Goal: Information Seeking & Learning: Learn about a topic

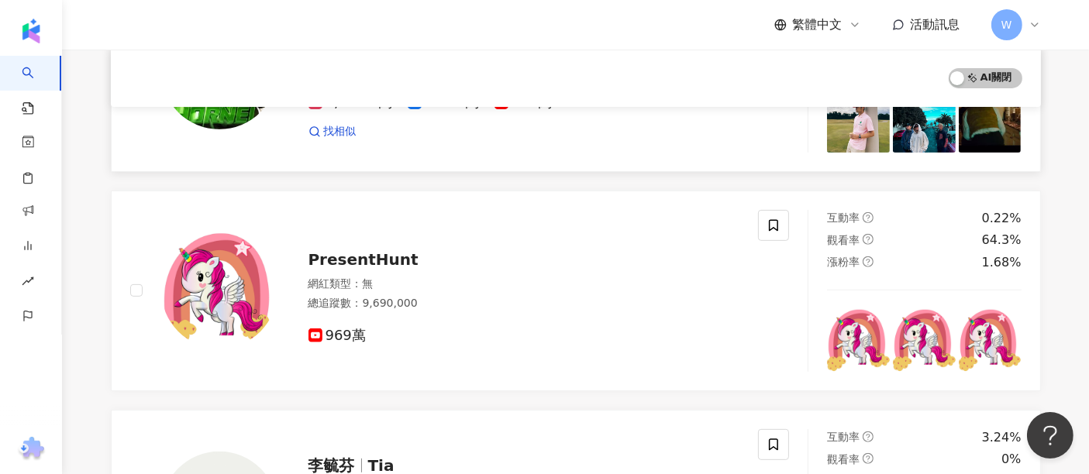
scroll to position [516, 0]
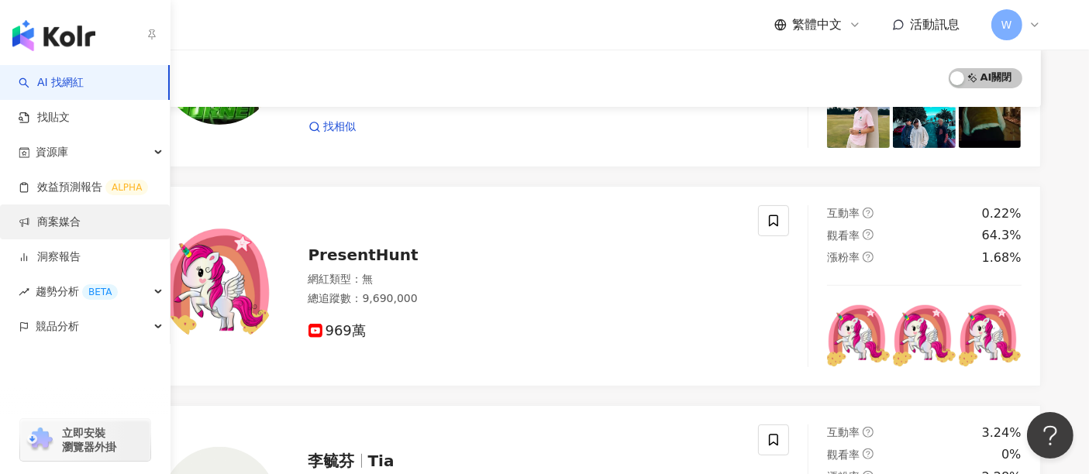
click at [81, 219] on link "商案媒合" at bounding box center [50, 222] width 62 height 15
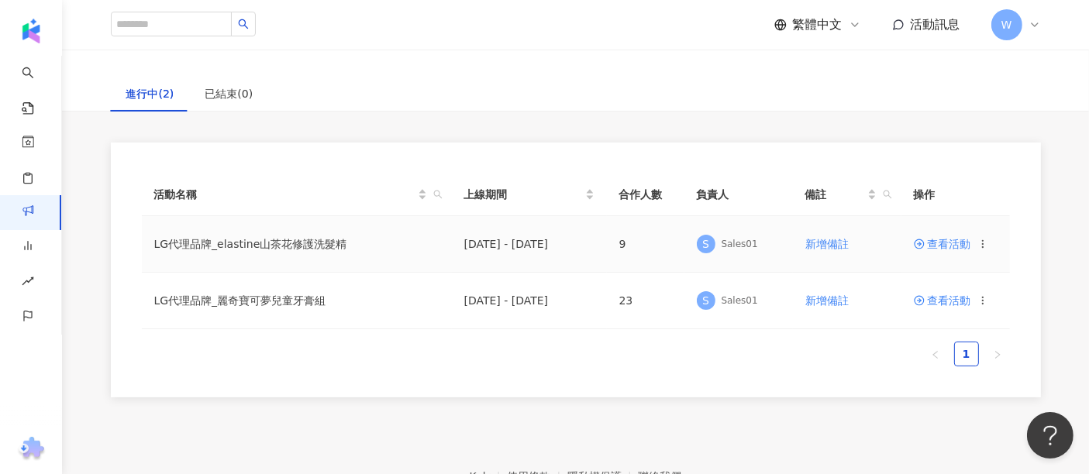
scroll to position [162, 0]
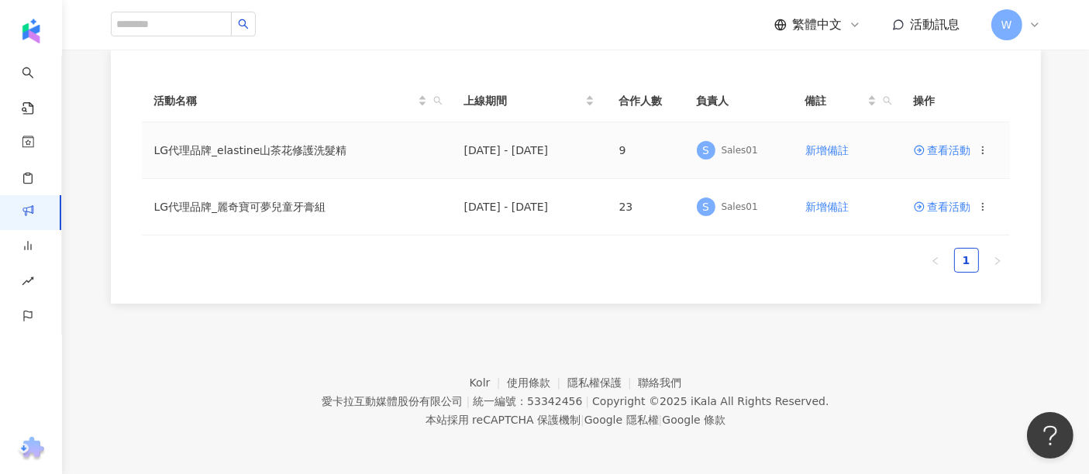
click at [284, 136] on td "LG代理品牌_elastine山茶花修護洗髮精" at bounding box center [297, 150] width 310 height 57
click at [915, 145] on icon at bounding box center [919, 150] width 11 height 11
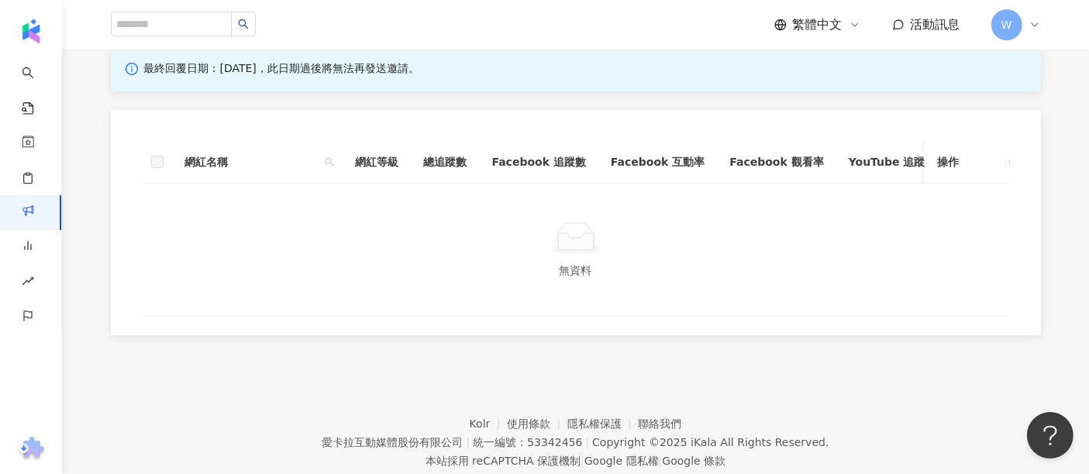
scroll to position [258, 0]
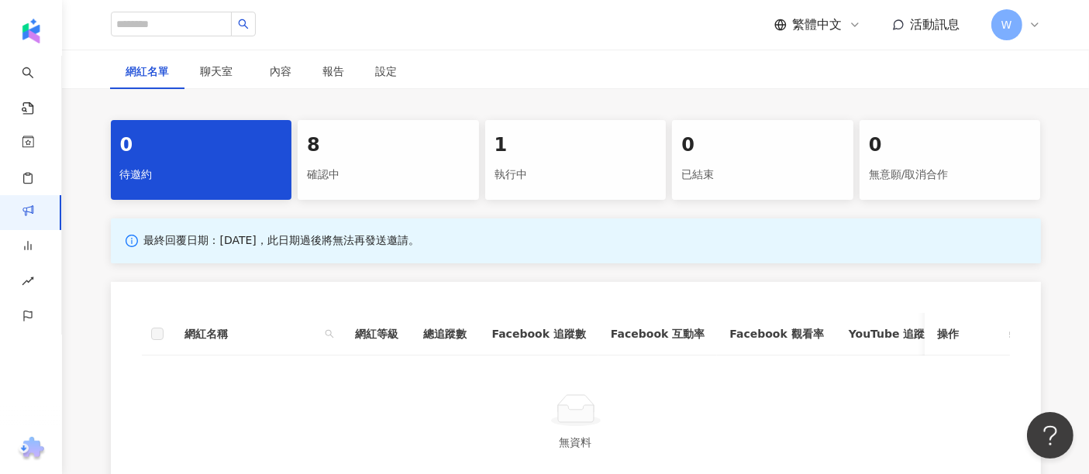
click at [365, 178] on div "確認中" at bounding box center [388, 175] width 163 height 26
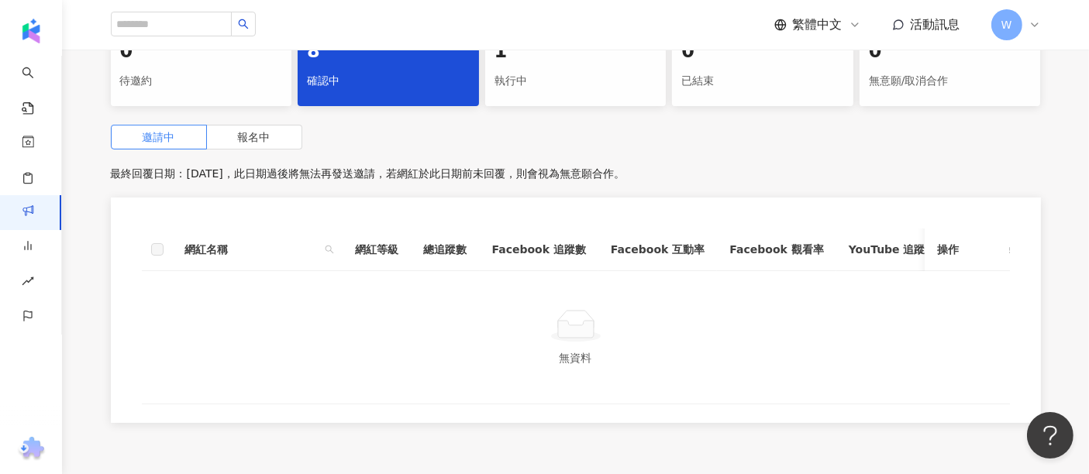
scroll to position [235, 0]
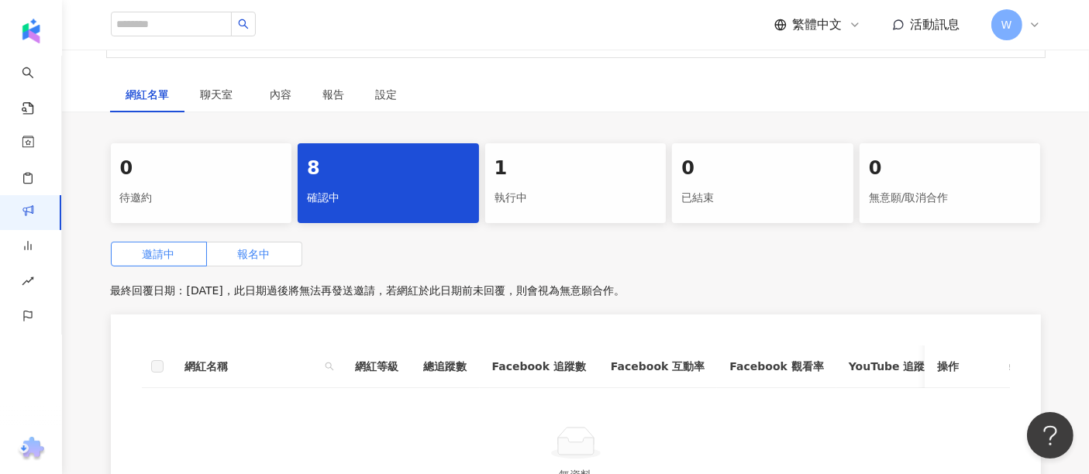
click at [274, 250] on label "報名中" at bounding box center [254, 254] width 95 height 25
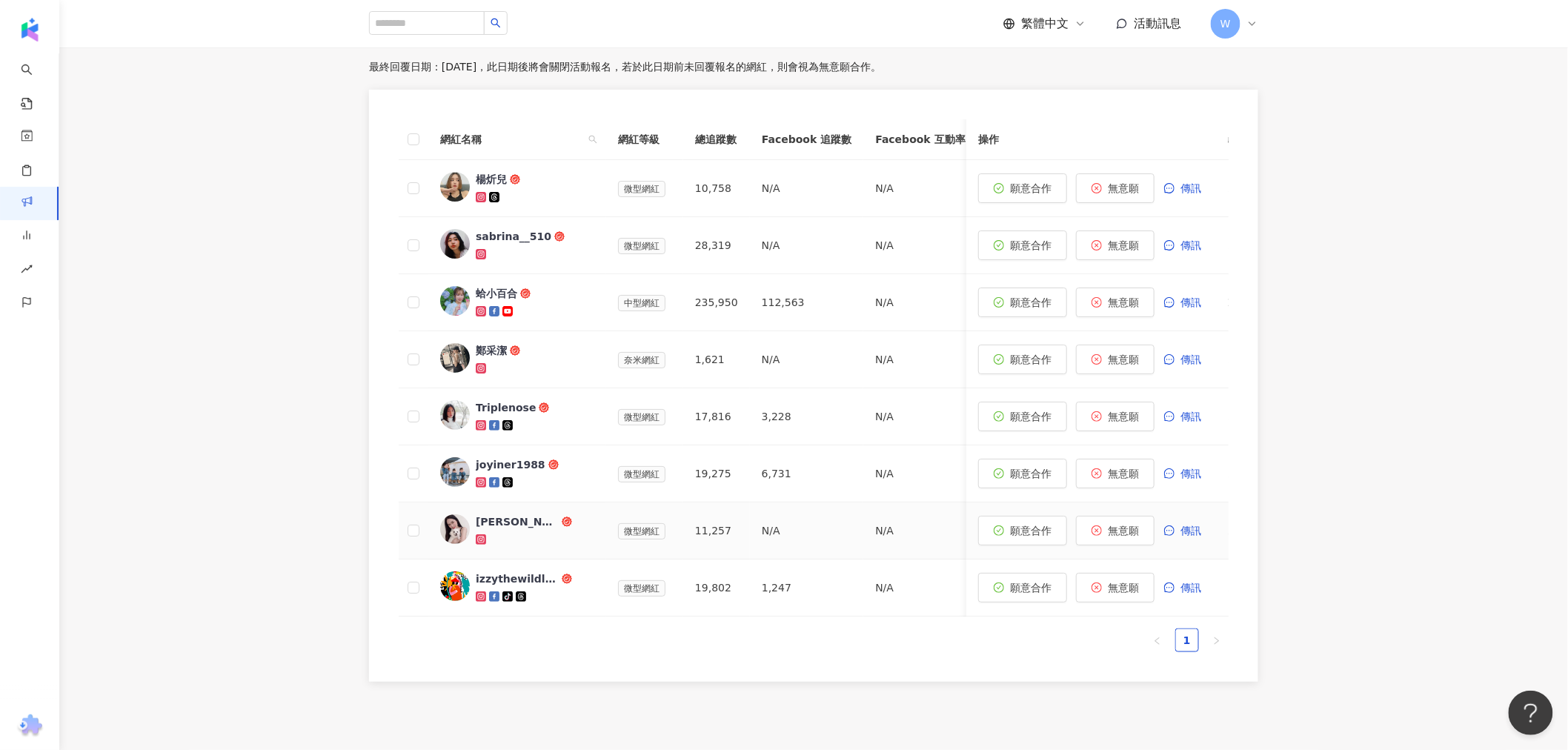
scroll to position [554, 0]
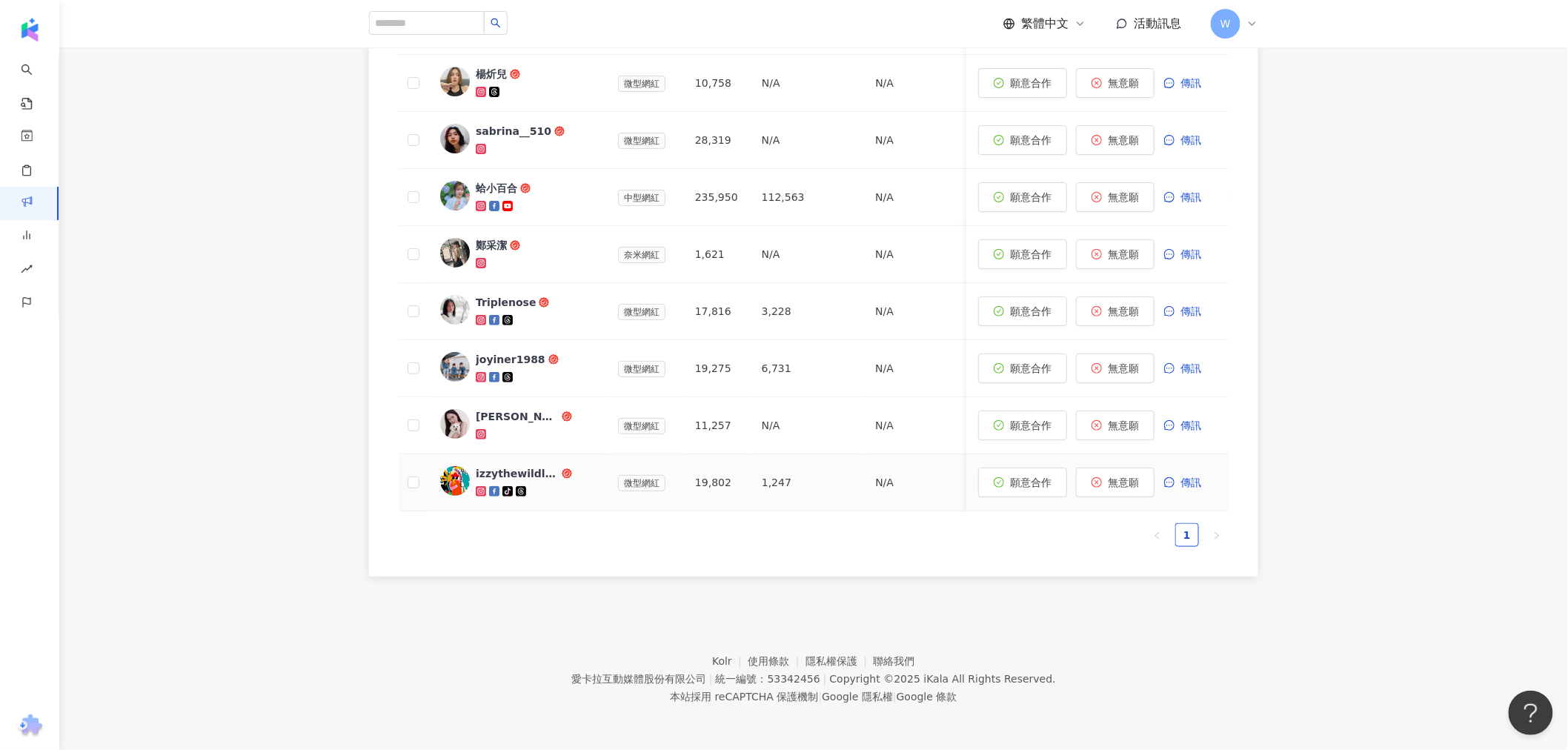
click at [500, 453] on div "izzythewildland" at bounding box center [517, 473] width 83 height 14
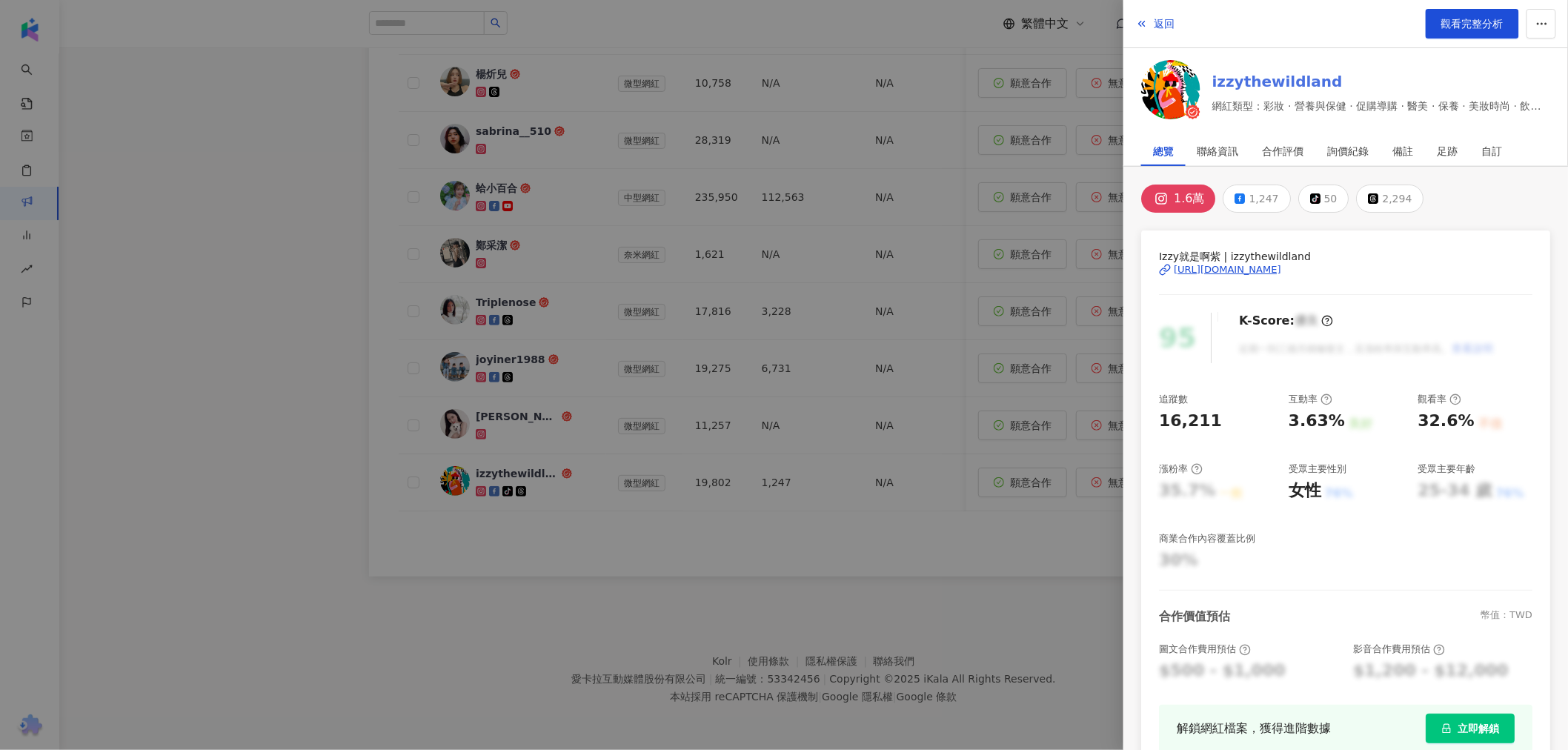
click at [1040, 75] on link "izzythewildland" at bounding box center [1381, 81] width 338 height 21
click at [263, 453] on div at bounding box center [784, 375] width 1568 height 750
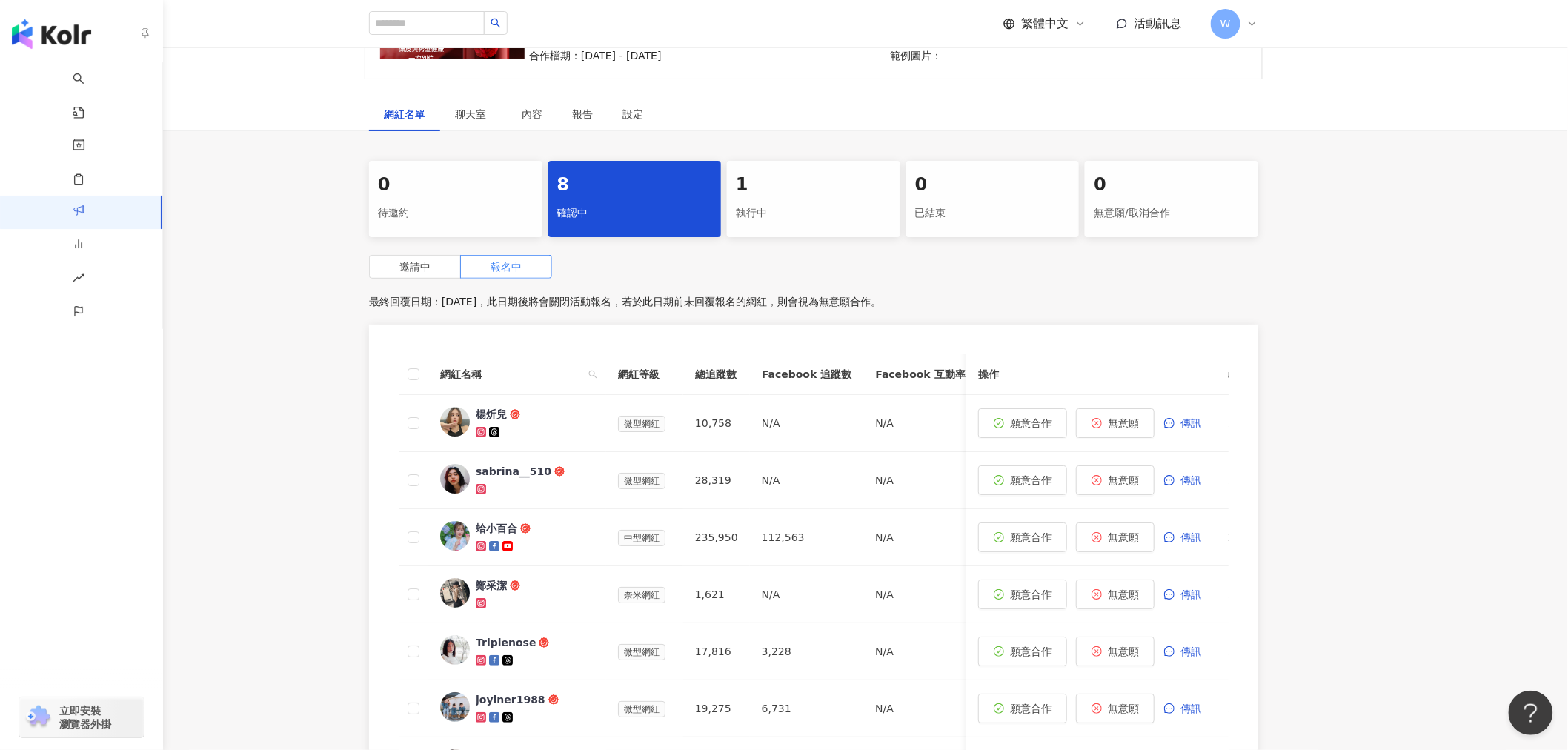
scroll to position [143, 0]
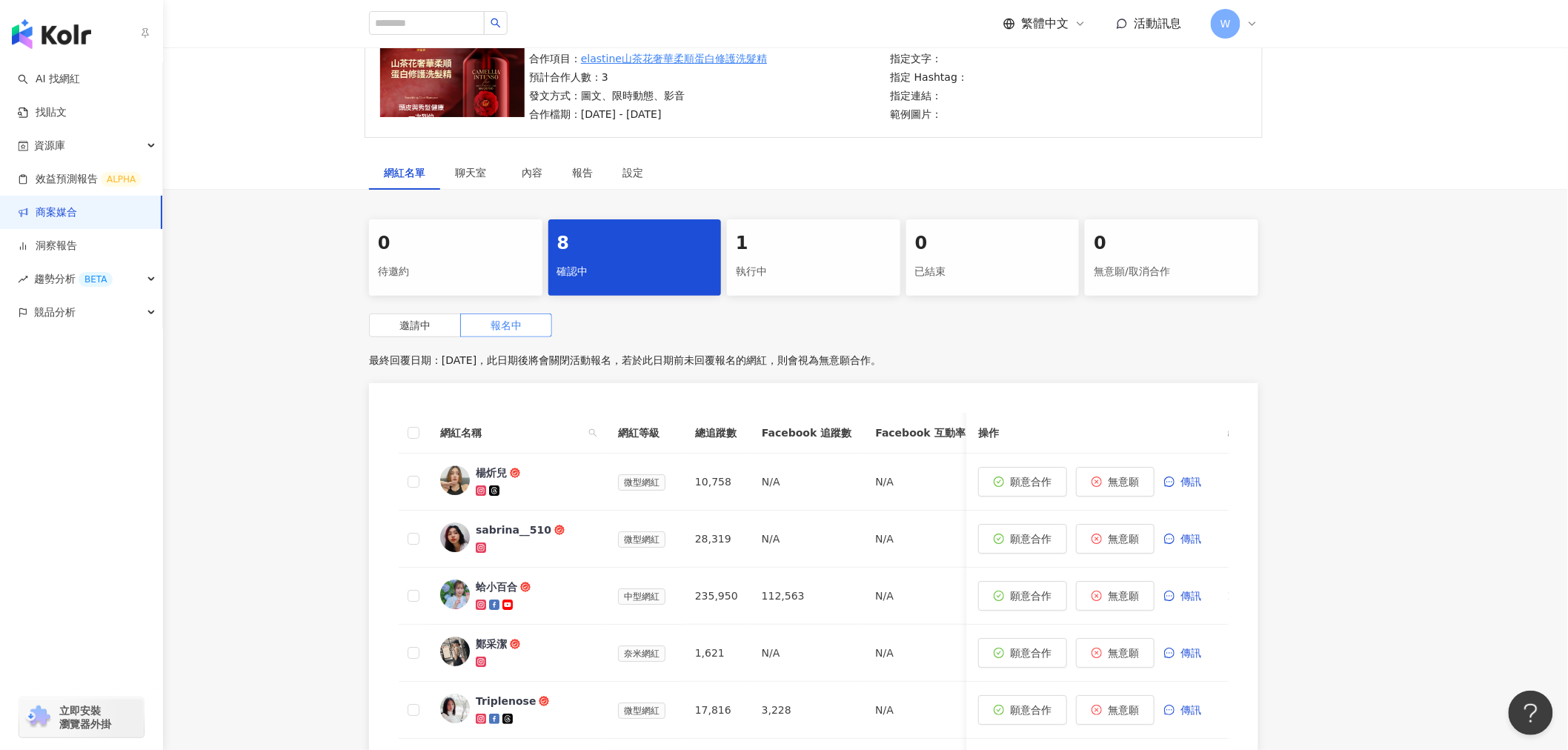
click at [77, 209] on link "商案媒合" at bounding box center [48, 212] width 59 height 14
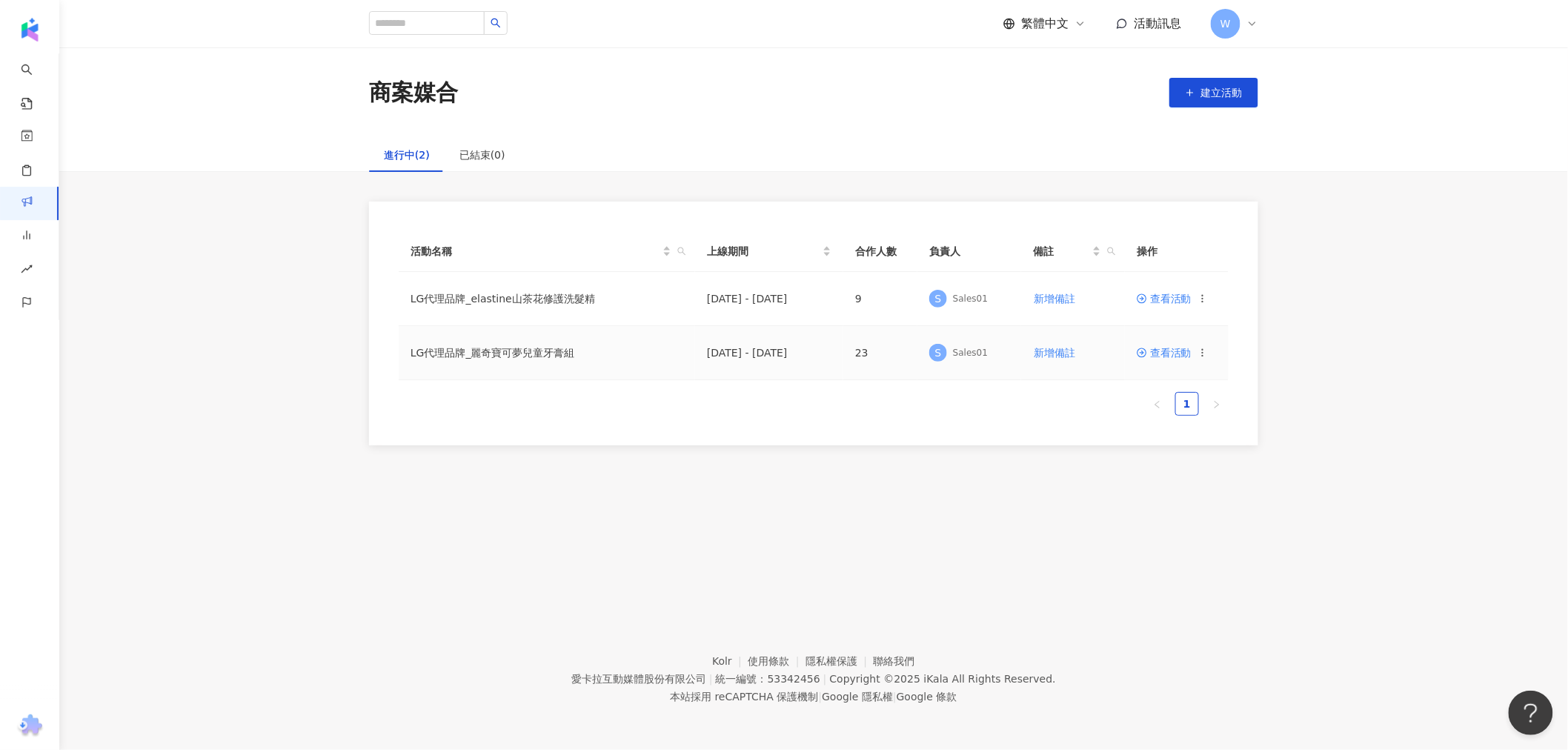
click at [539, 344] on td "LG代理品牌_麗奇寶可夢兒童牙膏組" at bounding box center [547, 353] width 296 height 55
click at [1040, 358] on span "查看活動" at bounding box center [1164, 352] width 54 height 11
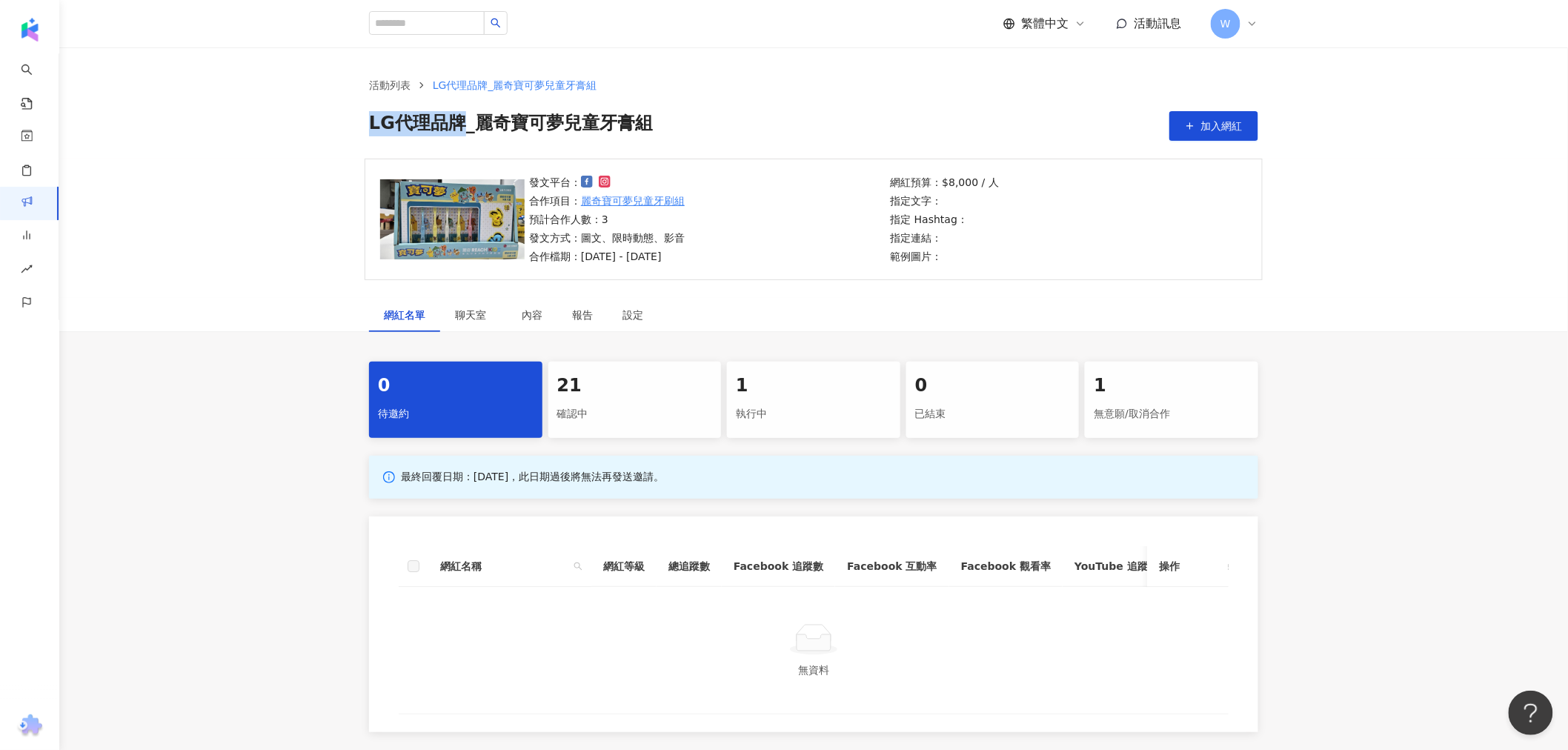
drag, startPoint x: 357, startPoint y: 104, endPoint x: 455, endPoint y: 114, distance: 98.5
click at [455, 114] on div "活動列表 LG代理品牌_麗奇寶可夢兒童牙膏組 LG代理品牌_麗奇寶可夢兒童牙膏組 加入網紅" at bounding box center [814, 109] width 948 height 64
click at [456, 114] on span "LG代理品牌_麗奇寶可夢兒童牙膏組" at bounding box center [511, 125] width 284 height 30
click at [638, 123] on span "LG代理品牌_麗奇寶可夢兒童牙膏組" at bounding box center [511, 125] width 284 height 30
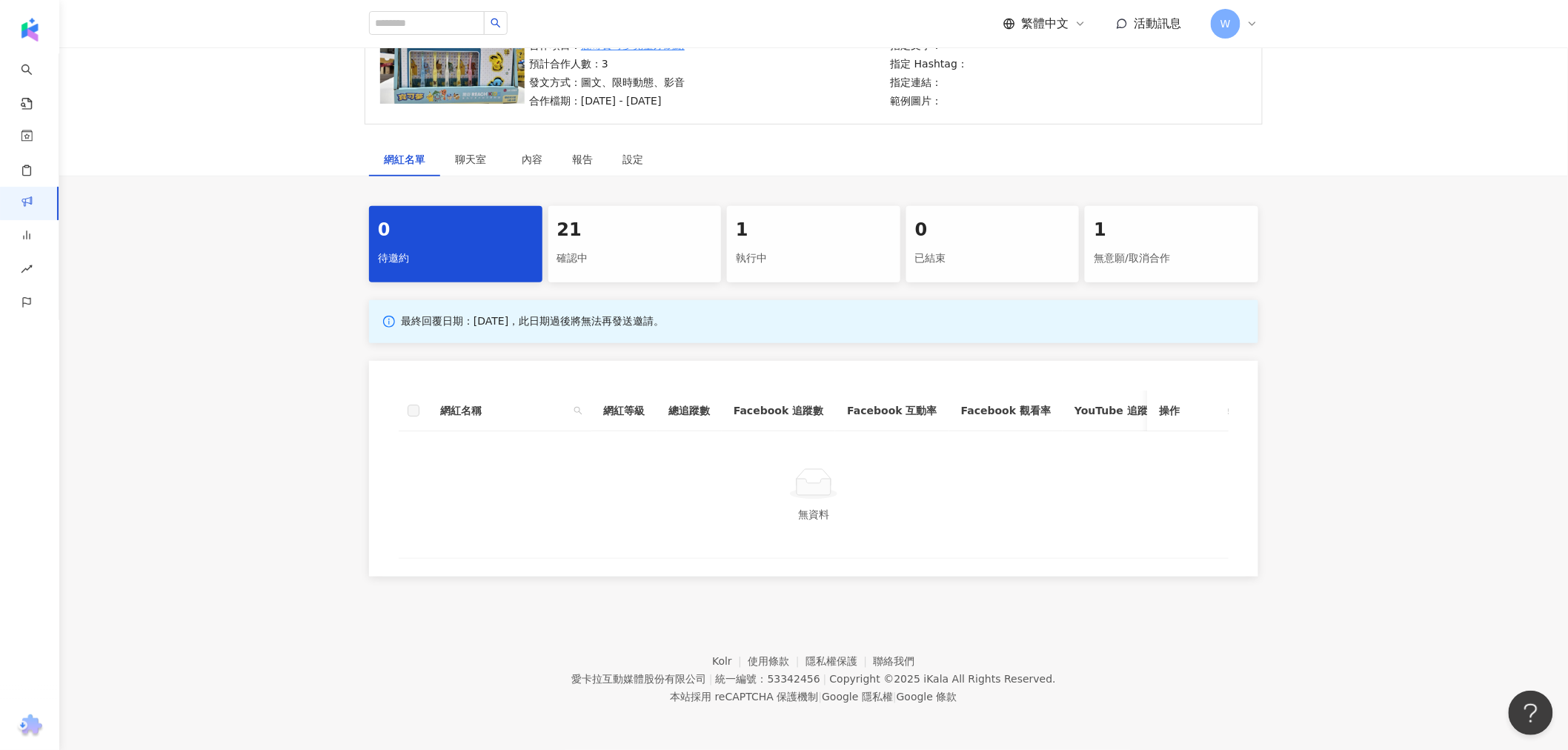
click at [616, 255] on div "確認中" at bounding box center [635, 258] width 156 height 25
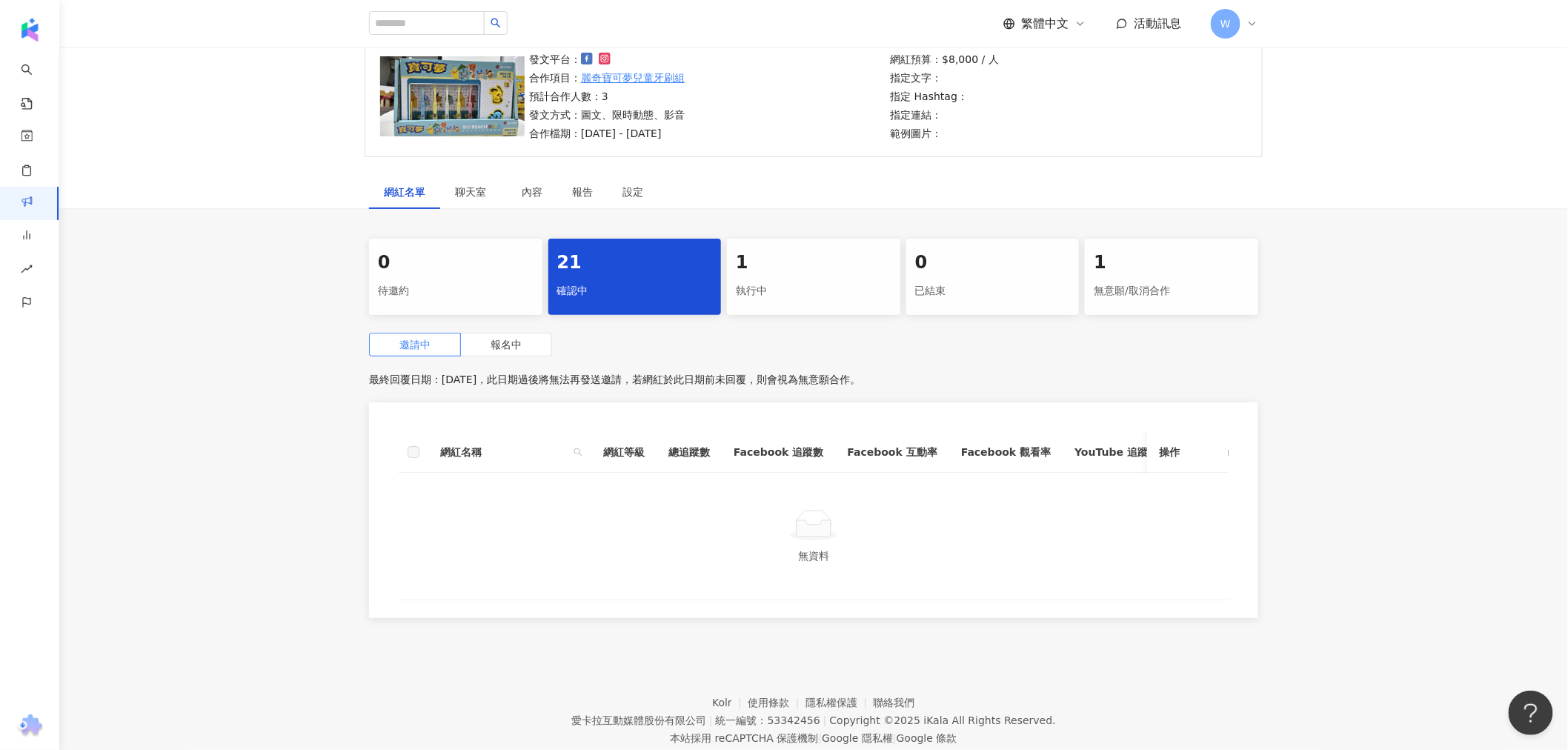
scroll to position [94, 0]
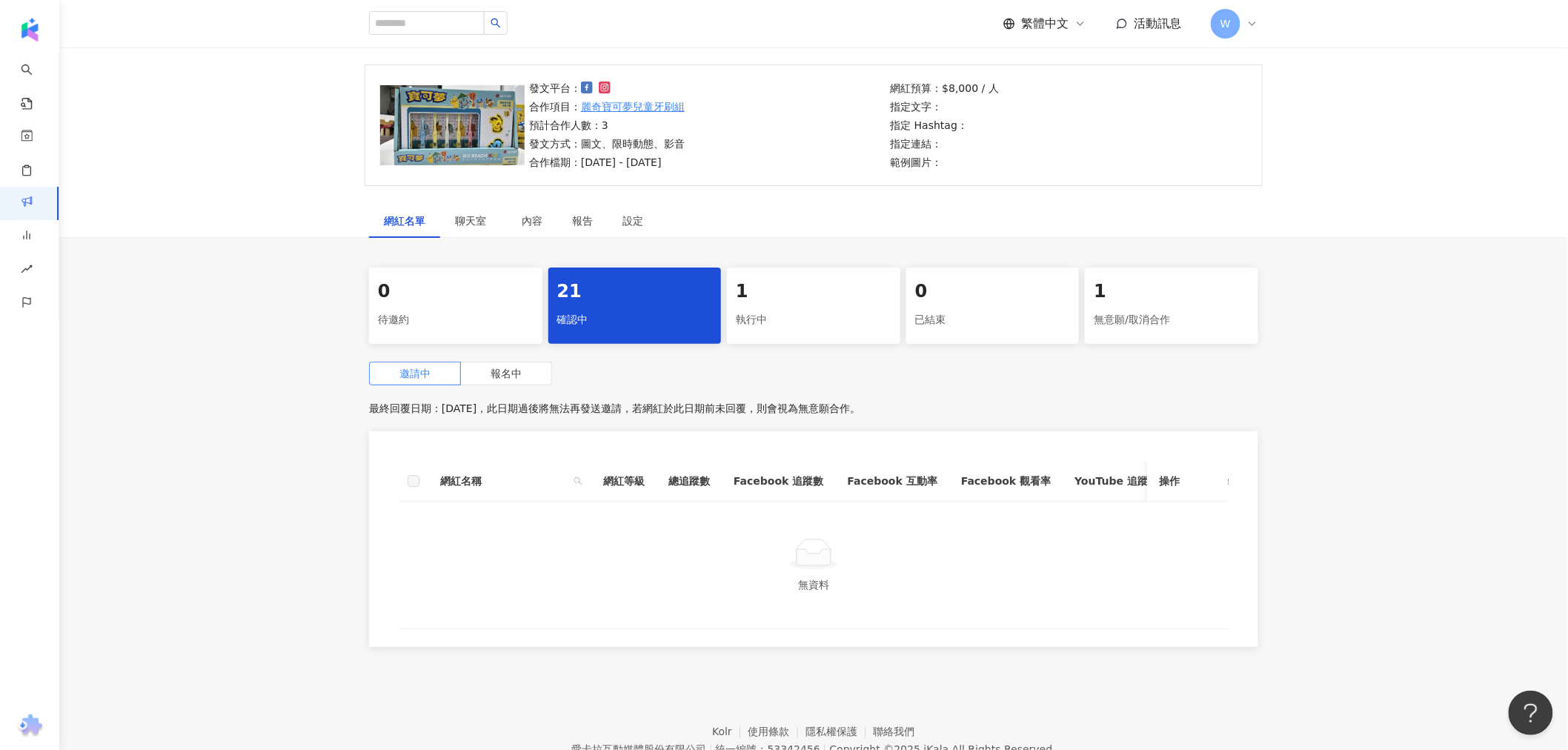
drag, startPoint x: 665, startPoint y: 320, endPoint x: 798, endPoint y: 297, distance: 135.0
click at [680, 315] on div "確認中" at bounding box center [635, 320] width 156 height 25
click at [530, 380] on label "報名中" at bounding box center [506, 373] width 91 height 24
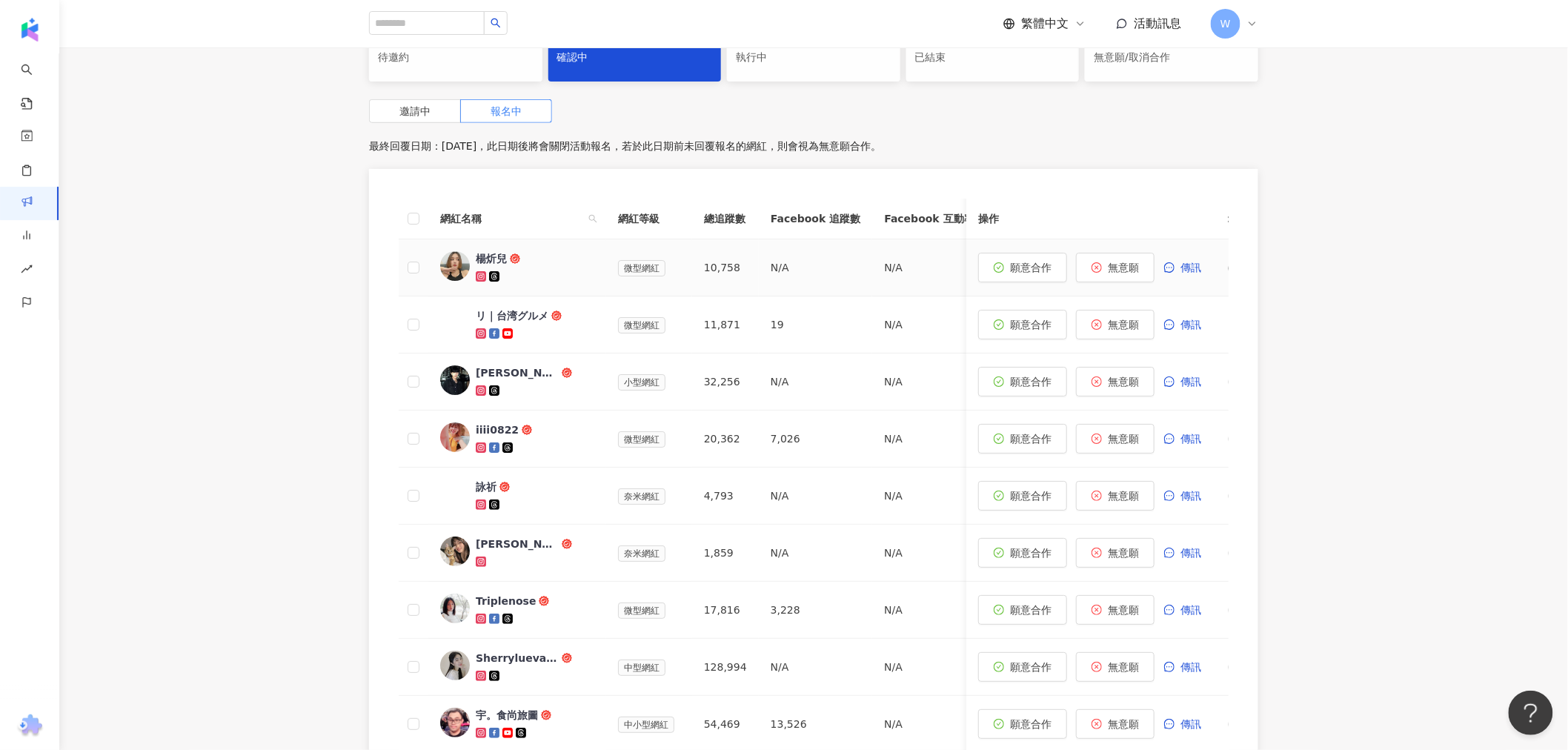
scroll to position [668, 0]
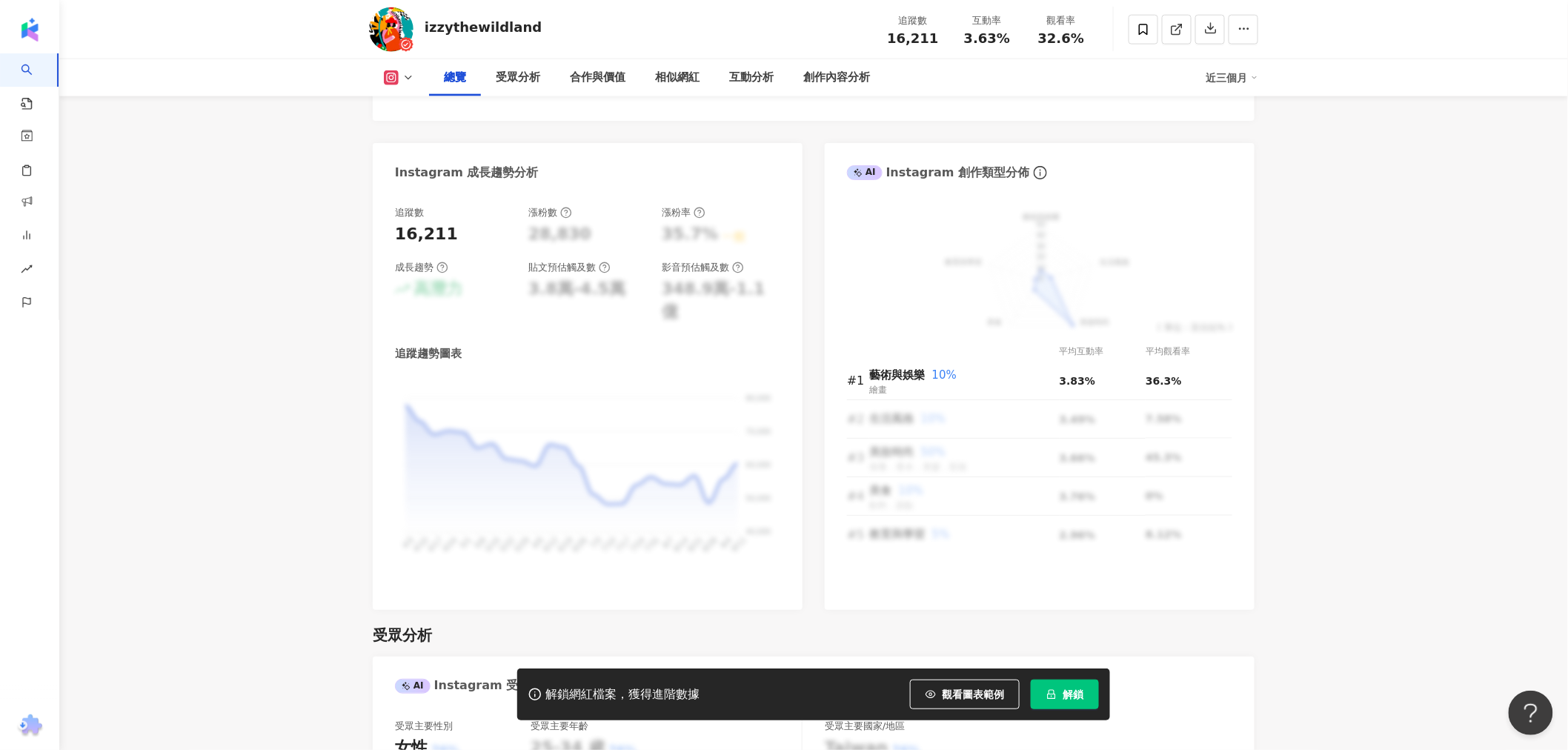
scroll to position [741, 0]
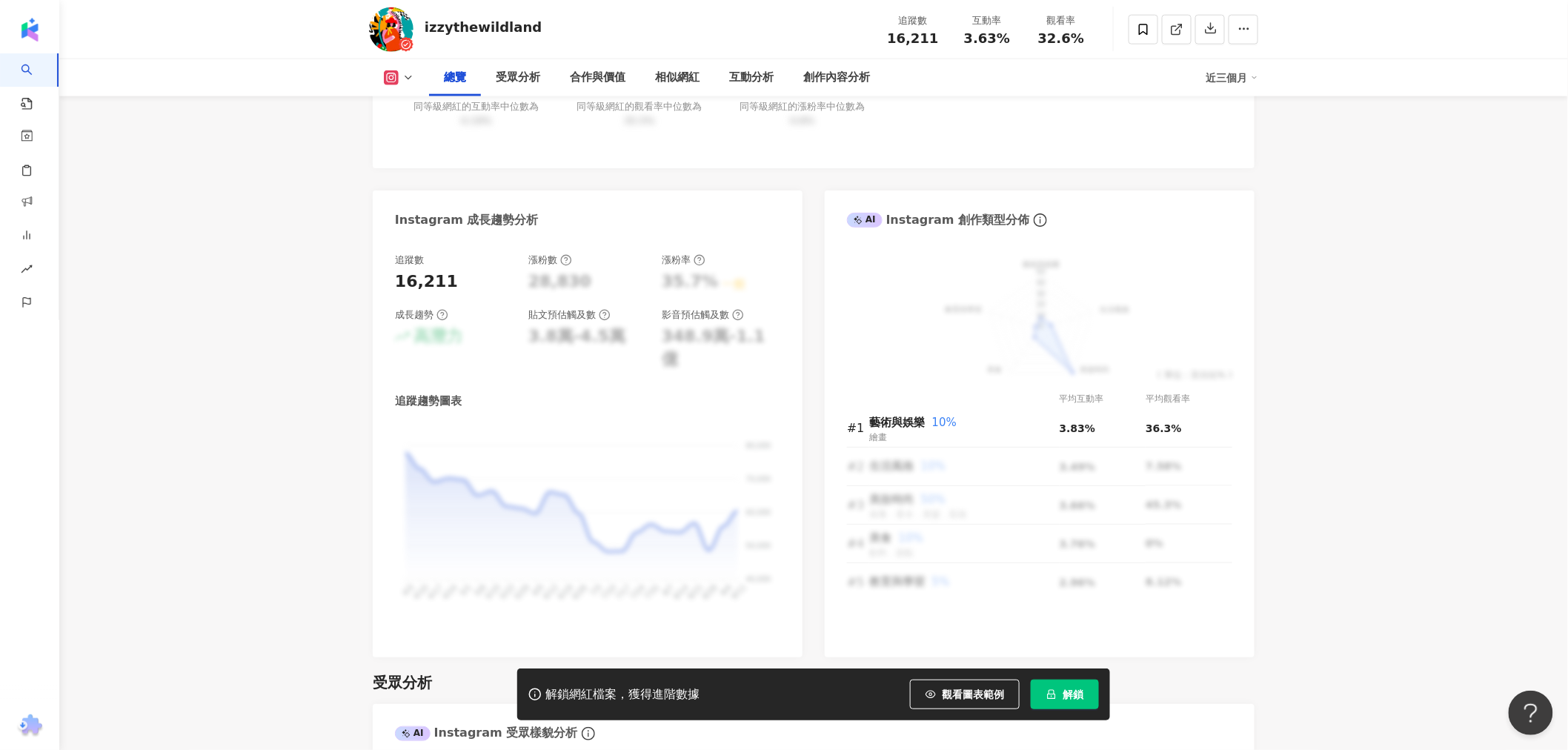
click at [401, 76] on button at bounding box center [399, 77] width 60 height 14
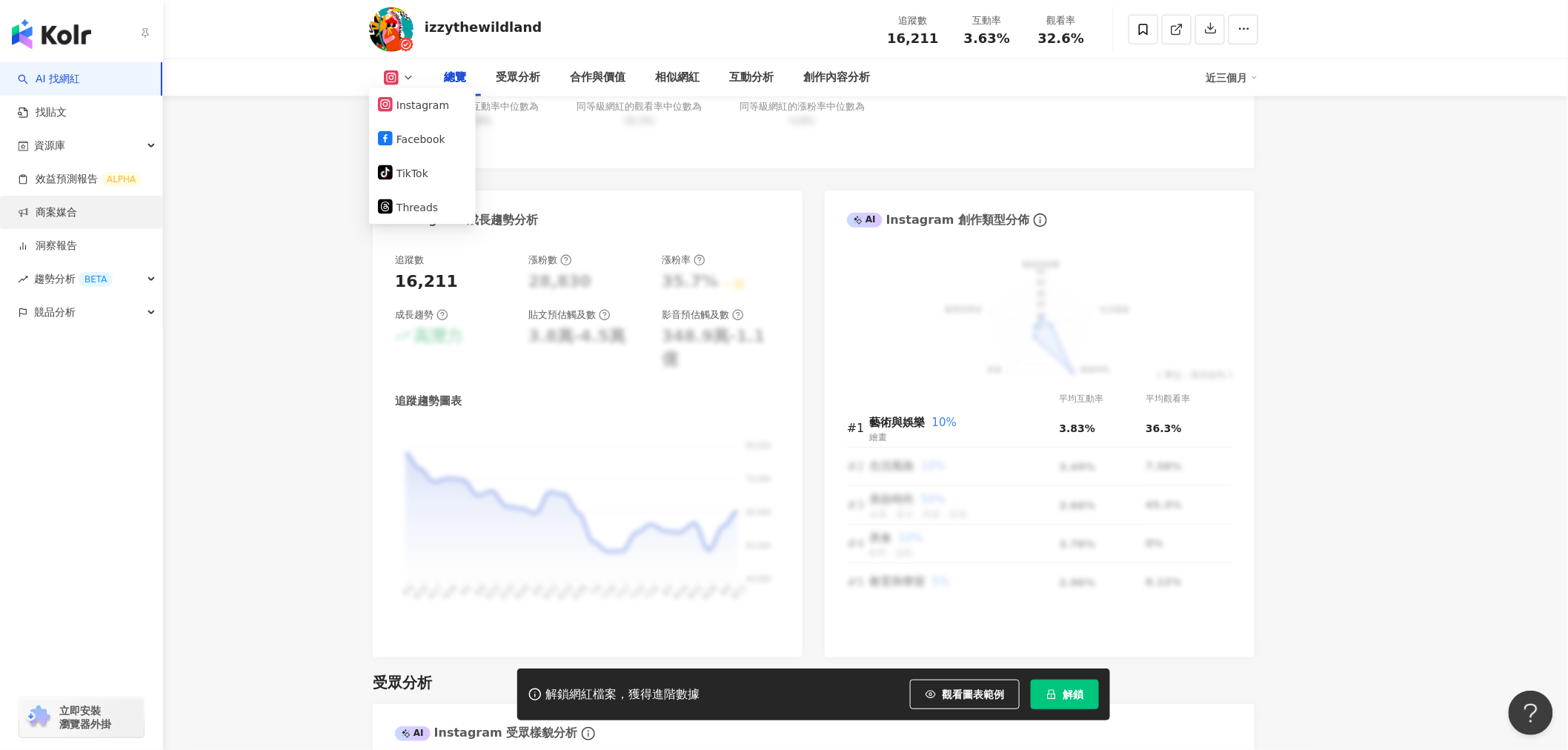
click at [77, 216] on link "商案媒合" at bounding box center [48, 212] width 59 height 14
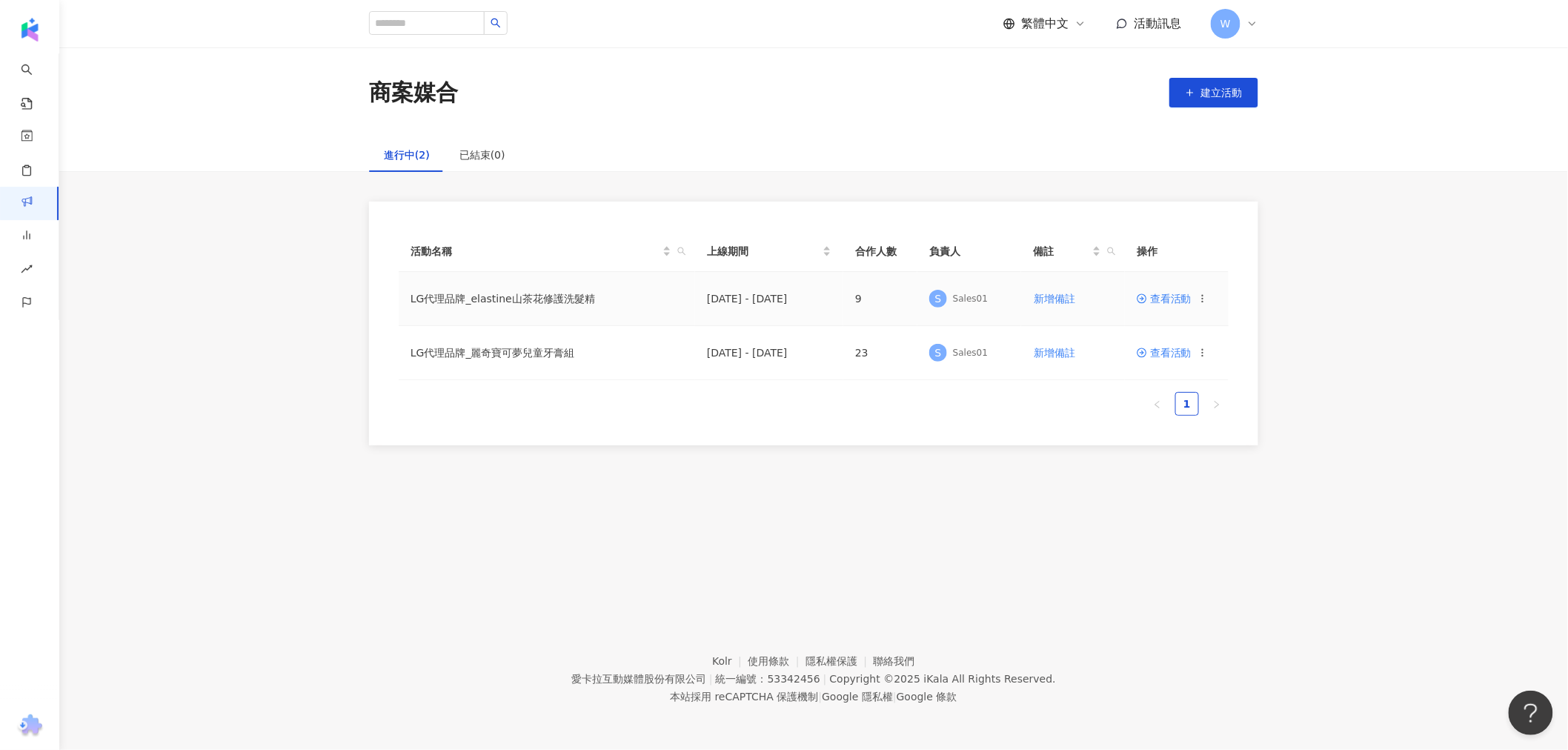
click at [1156, 294] on span "查看活動" at bounding box center [1164, 298] width 54 height 11
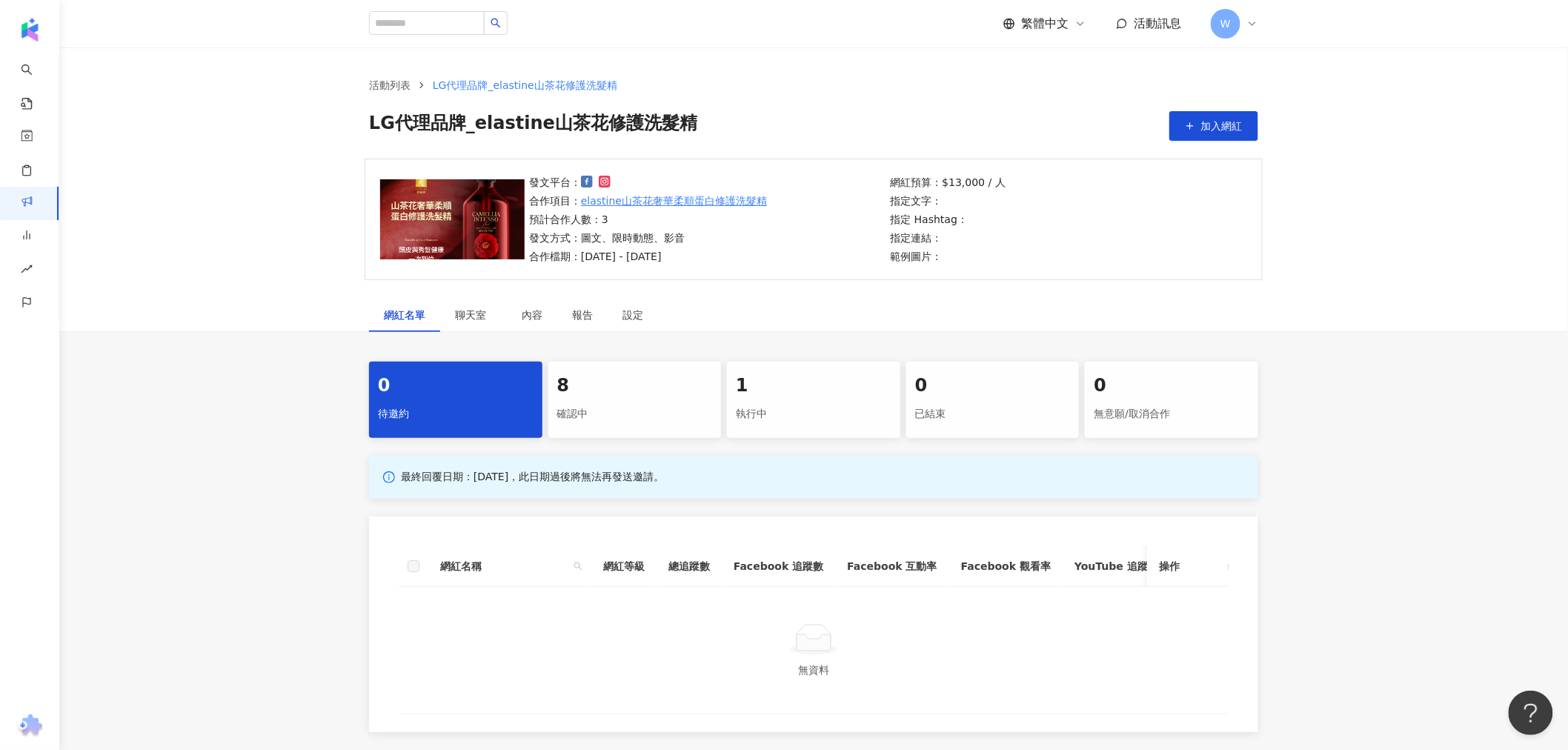
click at [640, 424] on div "確認中" at bounding box center [635, 414] width 156 height 25
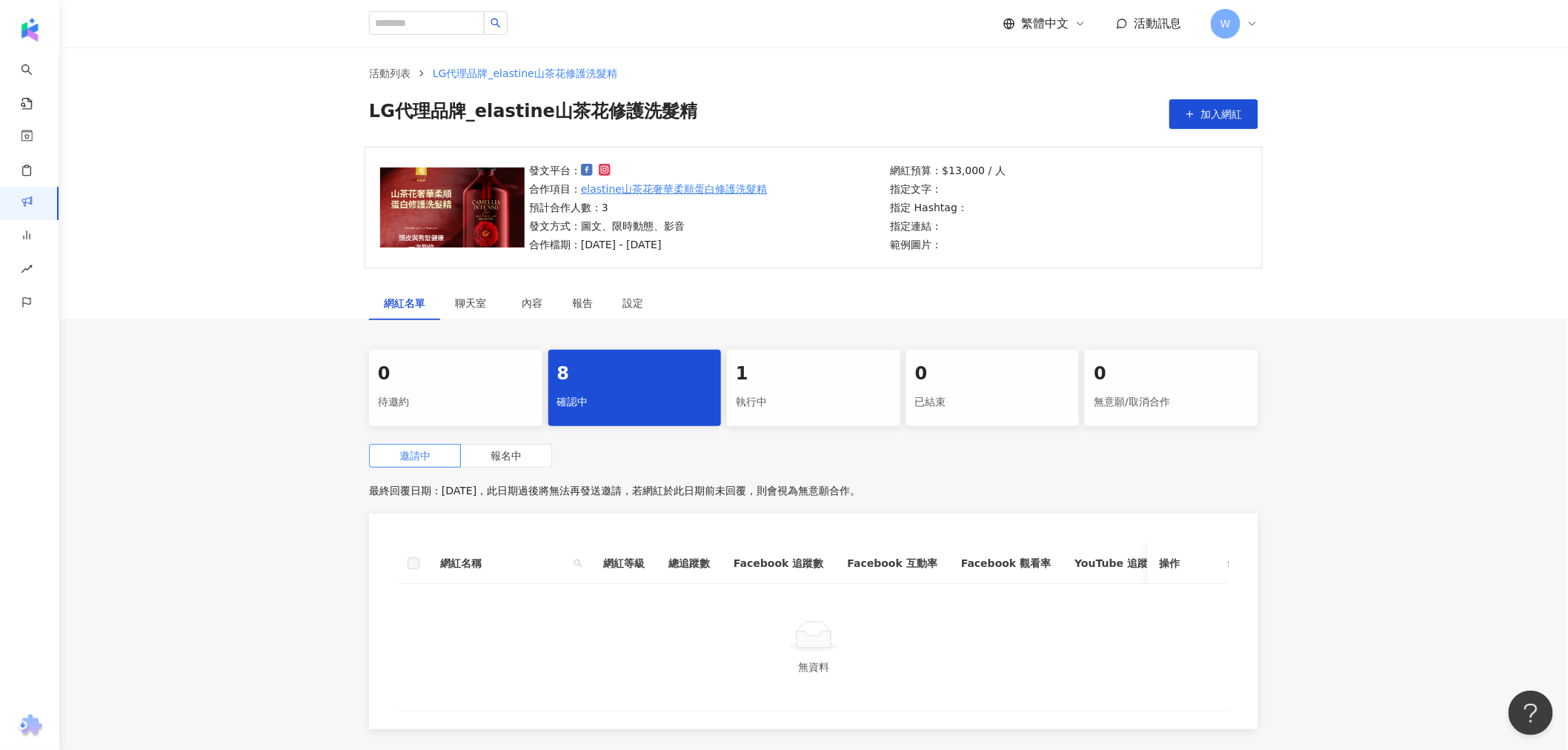
scroll to position [165, 0]
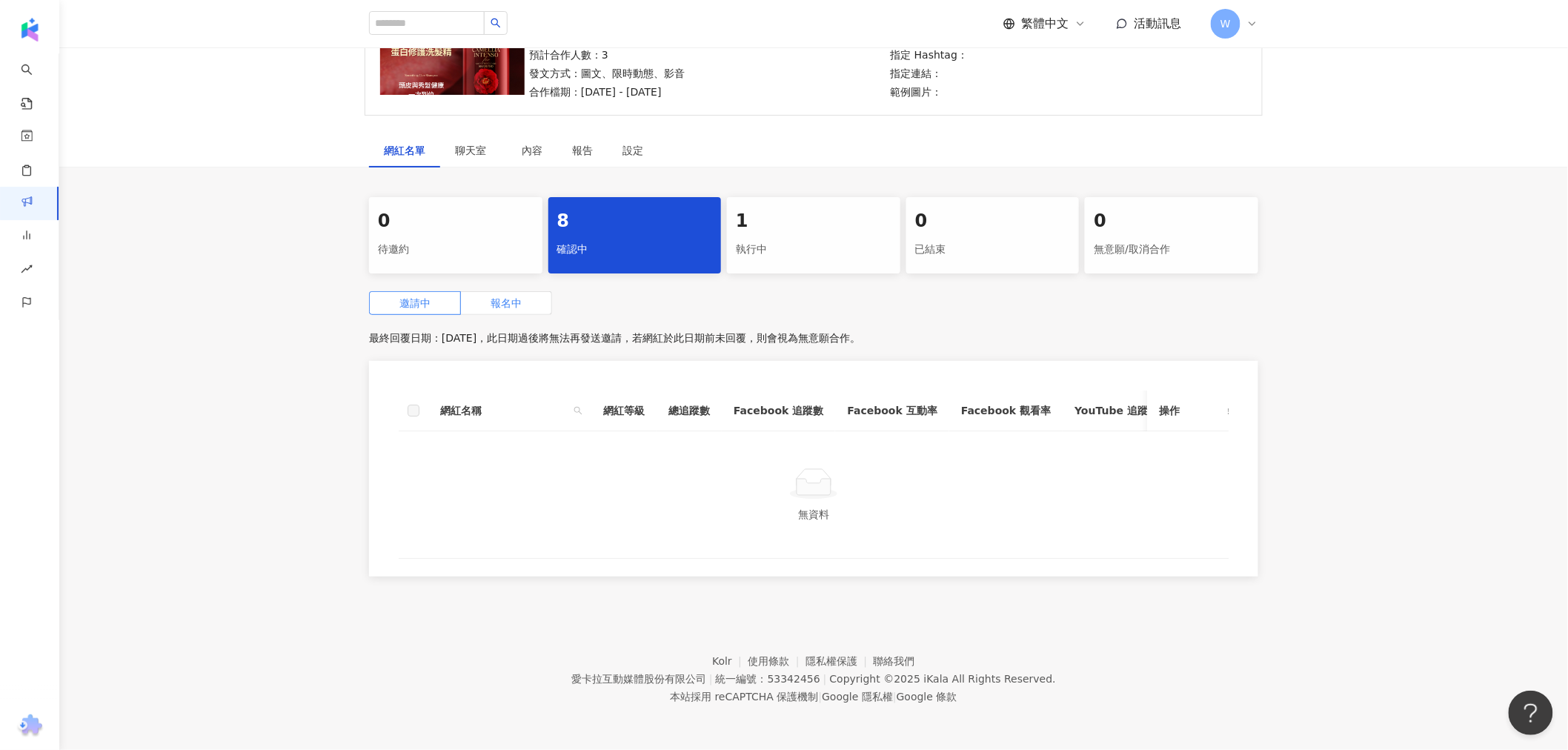
click at [522, 306] on span "報名中" at bounding box center [506, 303] width 32 height 11
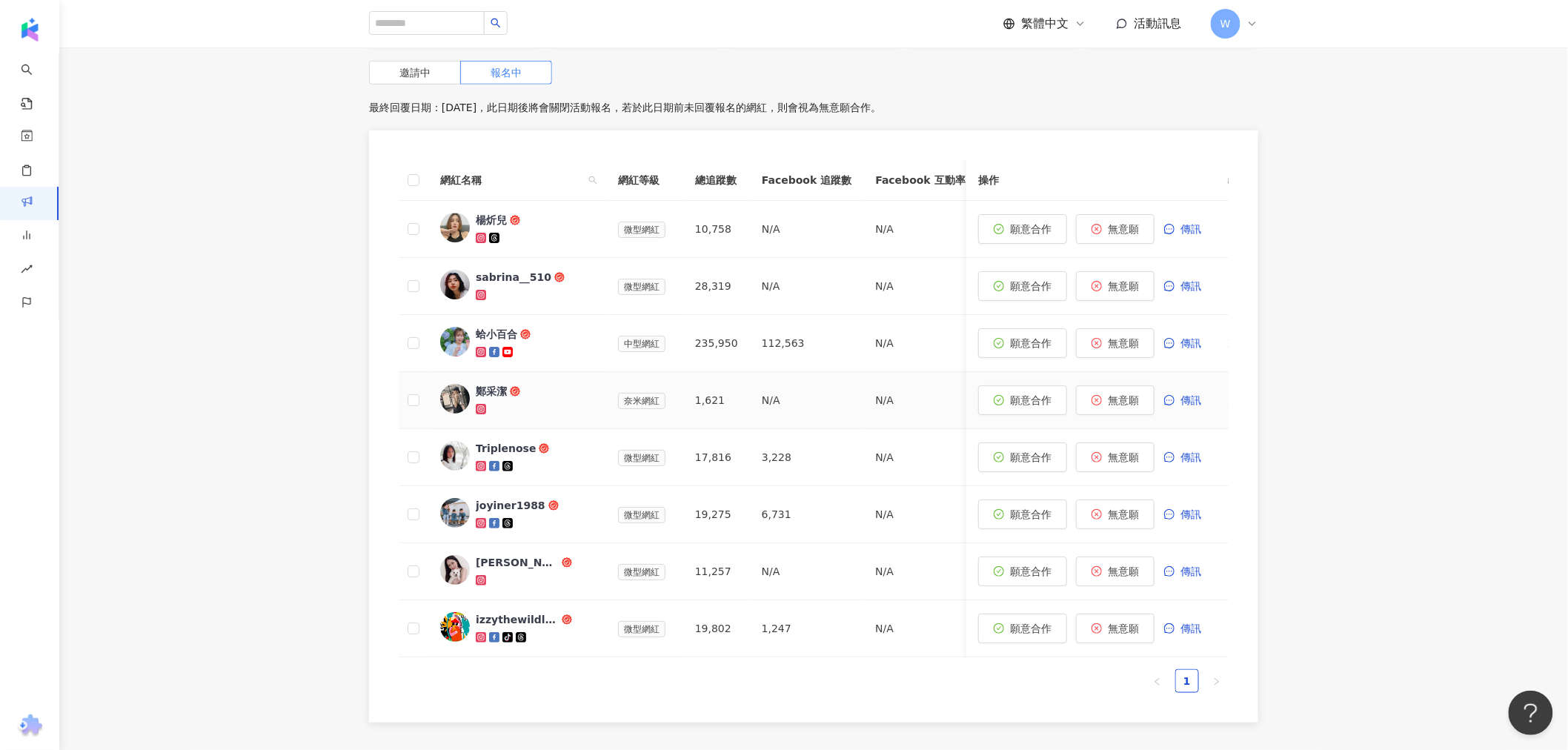
scroll to position [389, 0]
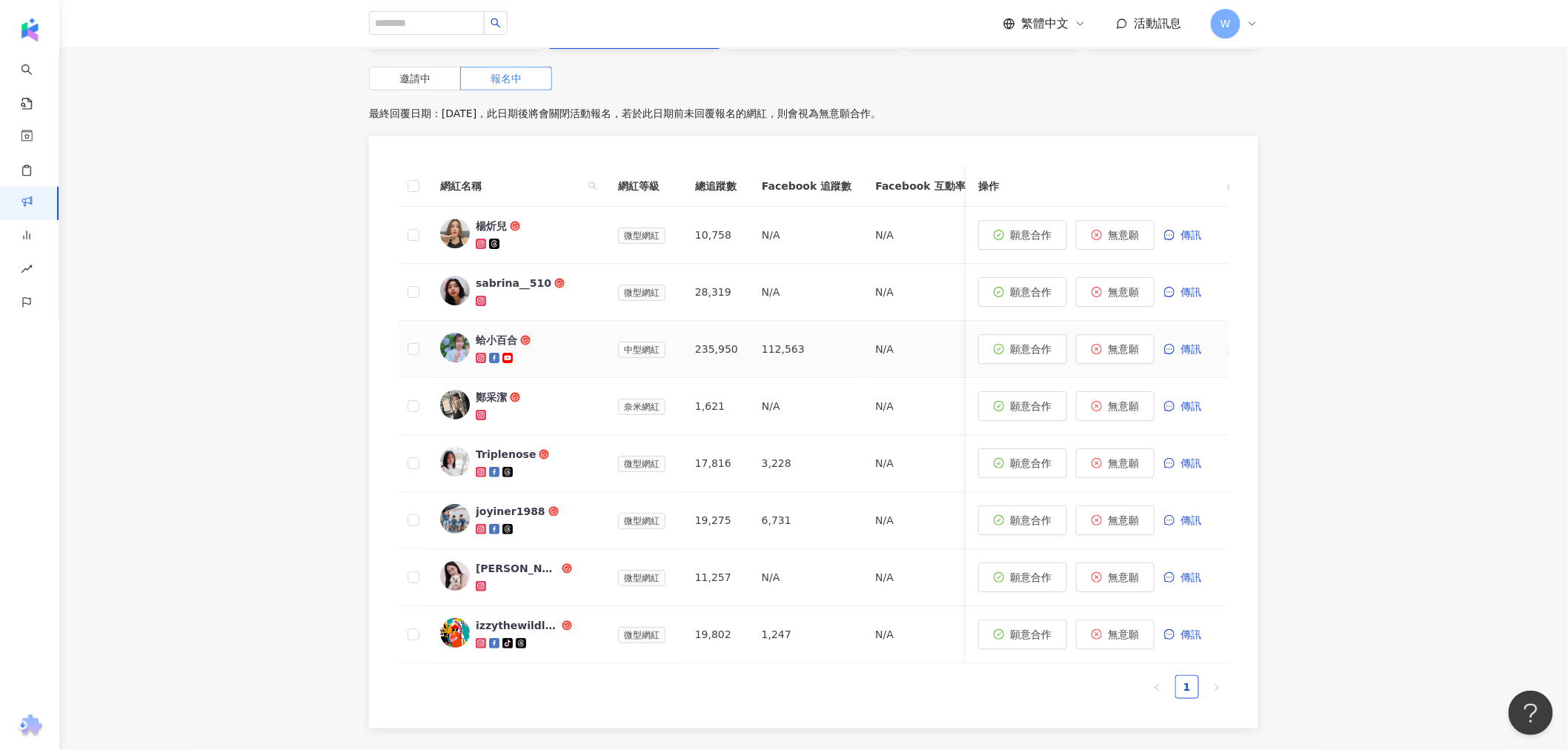
click at [539, 352] on div at bounding box center [535, 358] width 119 height 14
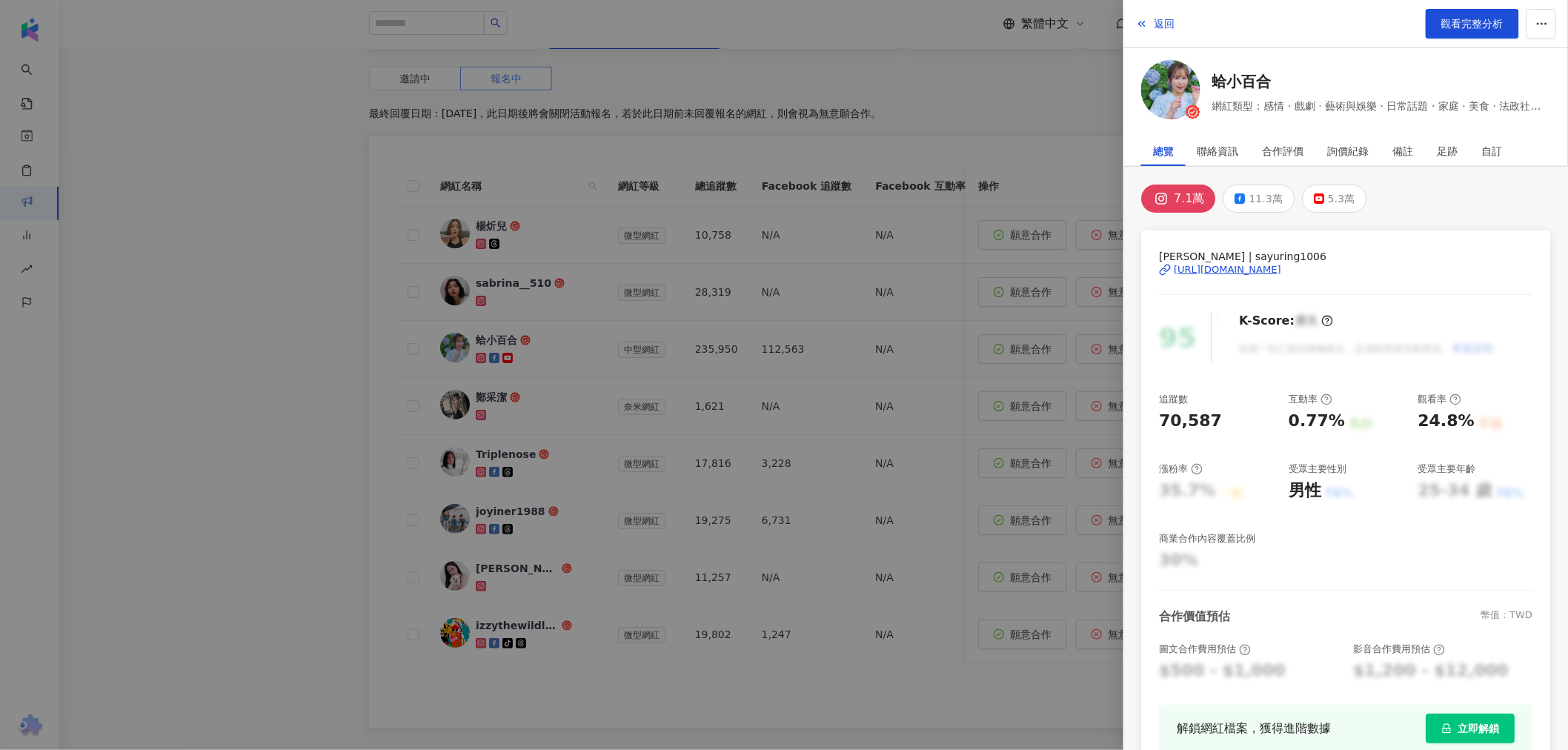
click at [1210, 267] on div "https://www.instagram.com/sayuring1006/" at bounding box center [1228, 270] width 107 height 13
click at [301, 387] on div at bounding box center [784, 375] width 1568 height 750
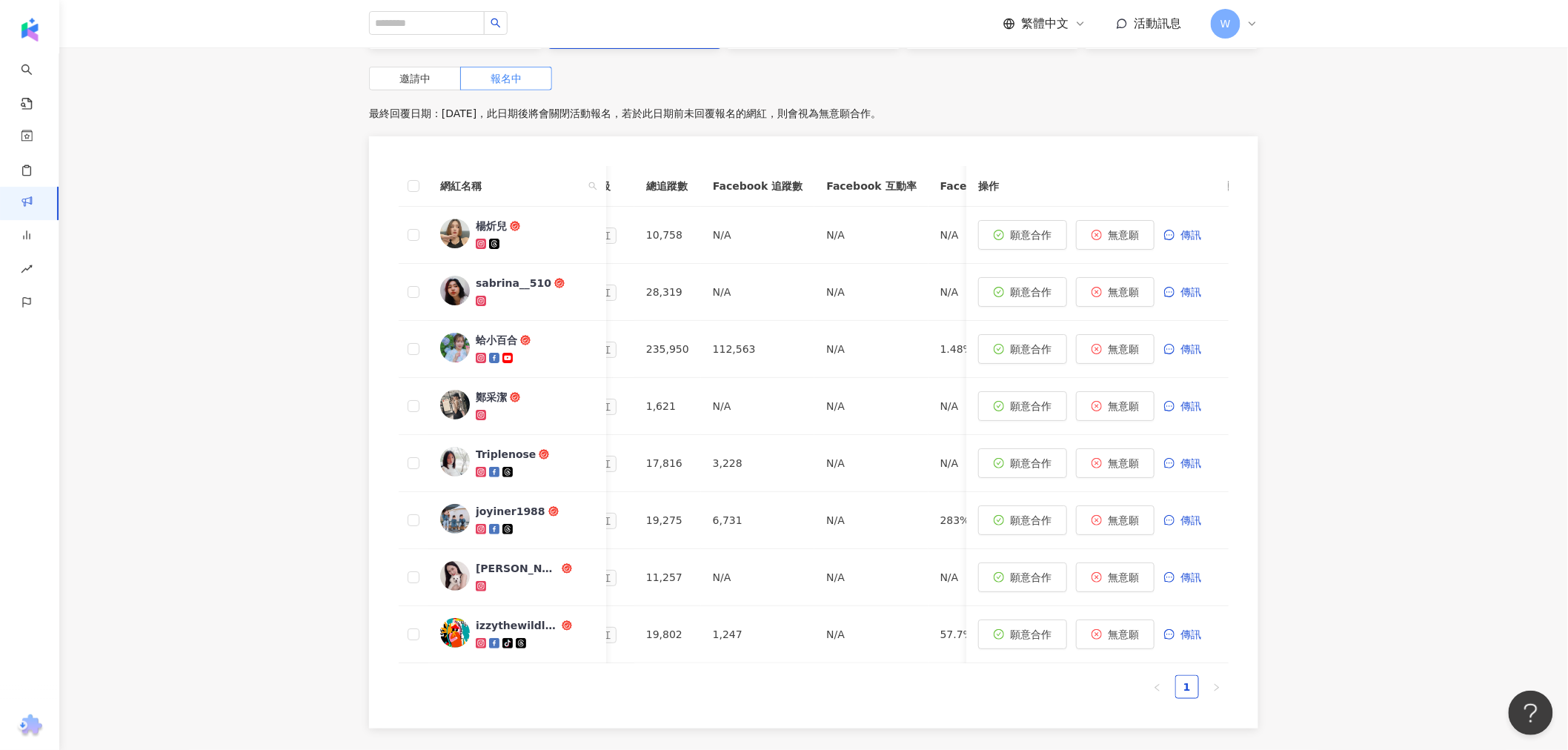
scroll to position [0, 0]
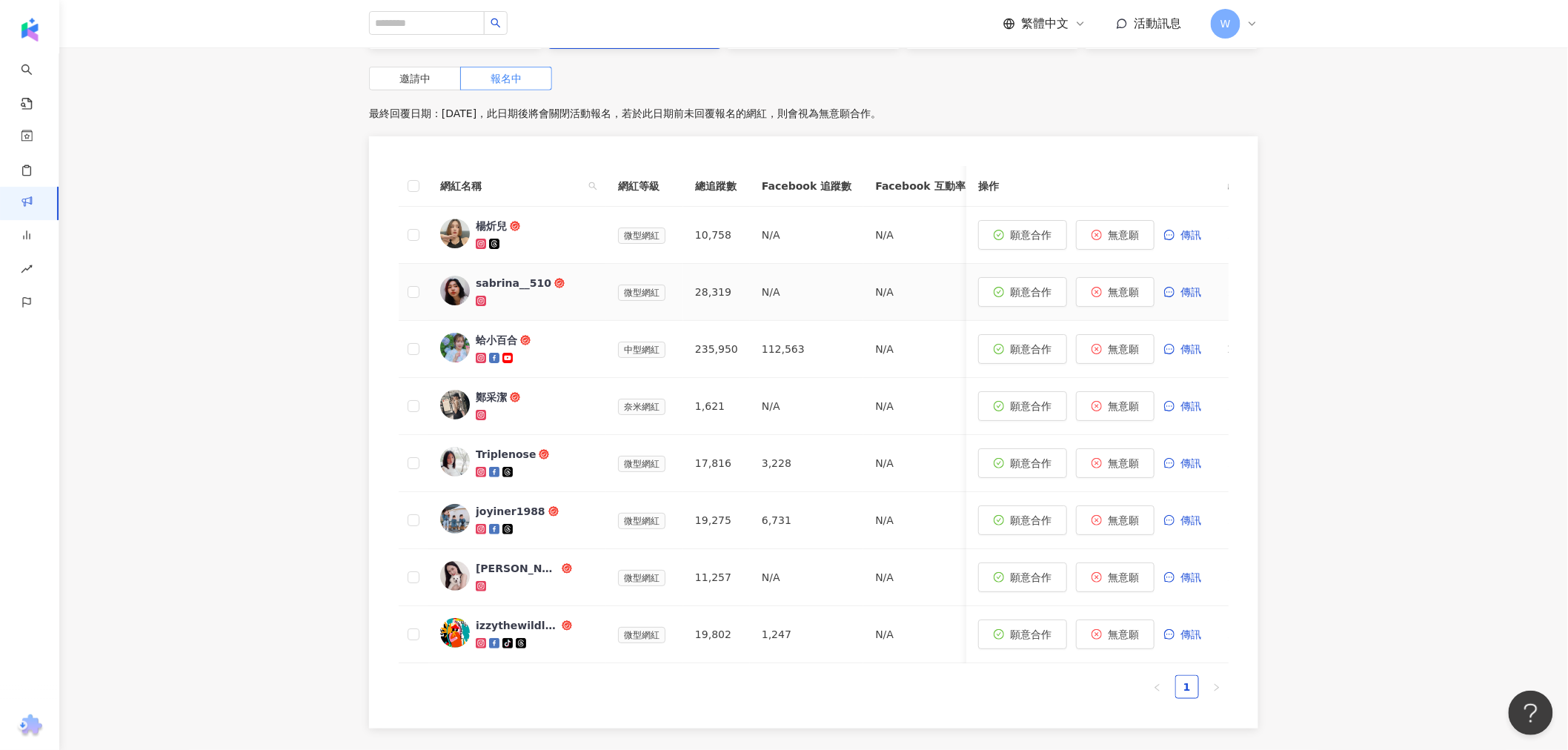
click at [538, 286] on div "sabrina__510" at bounding box center [513, 282] width 76 height 14
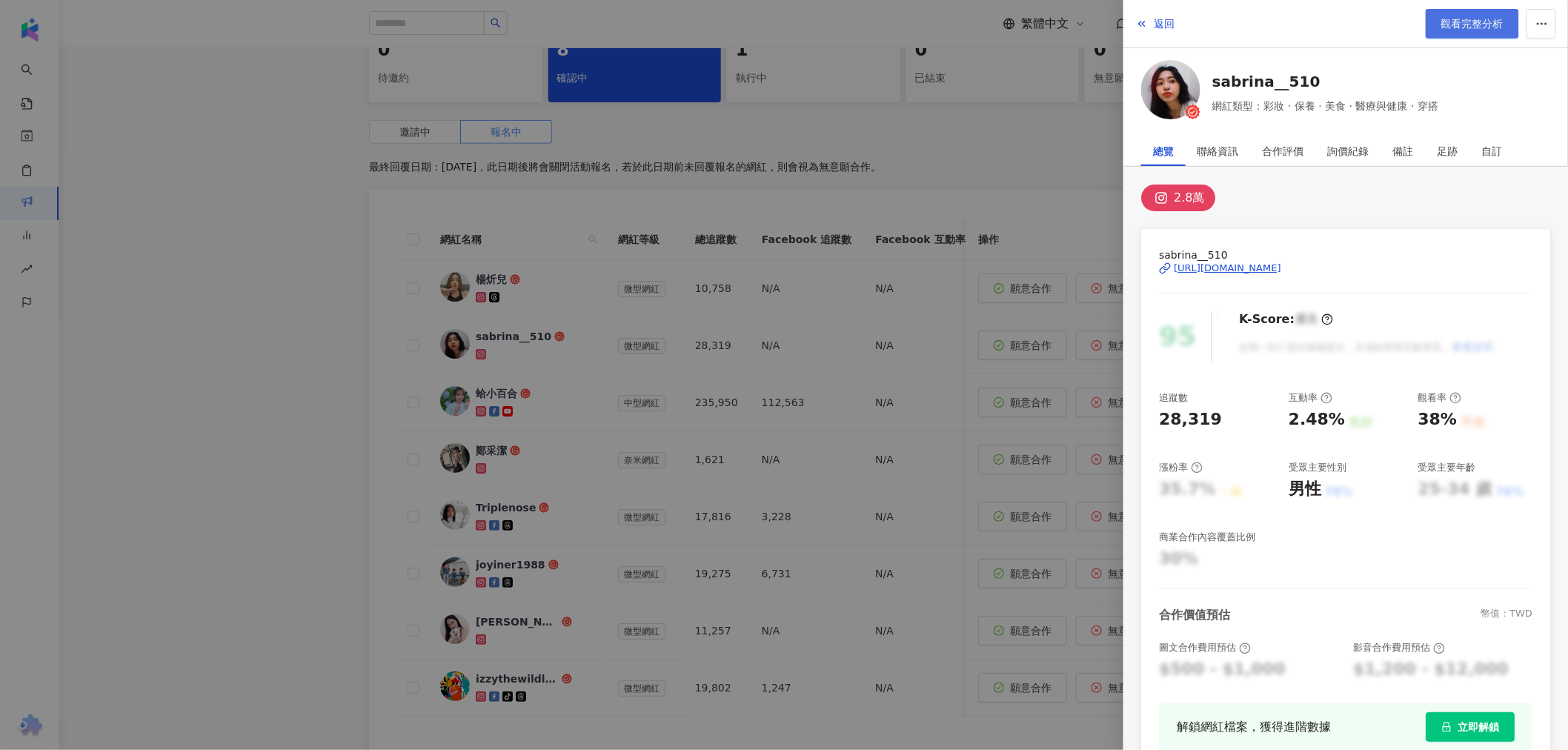
scroll to position [307, 0]
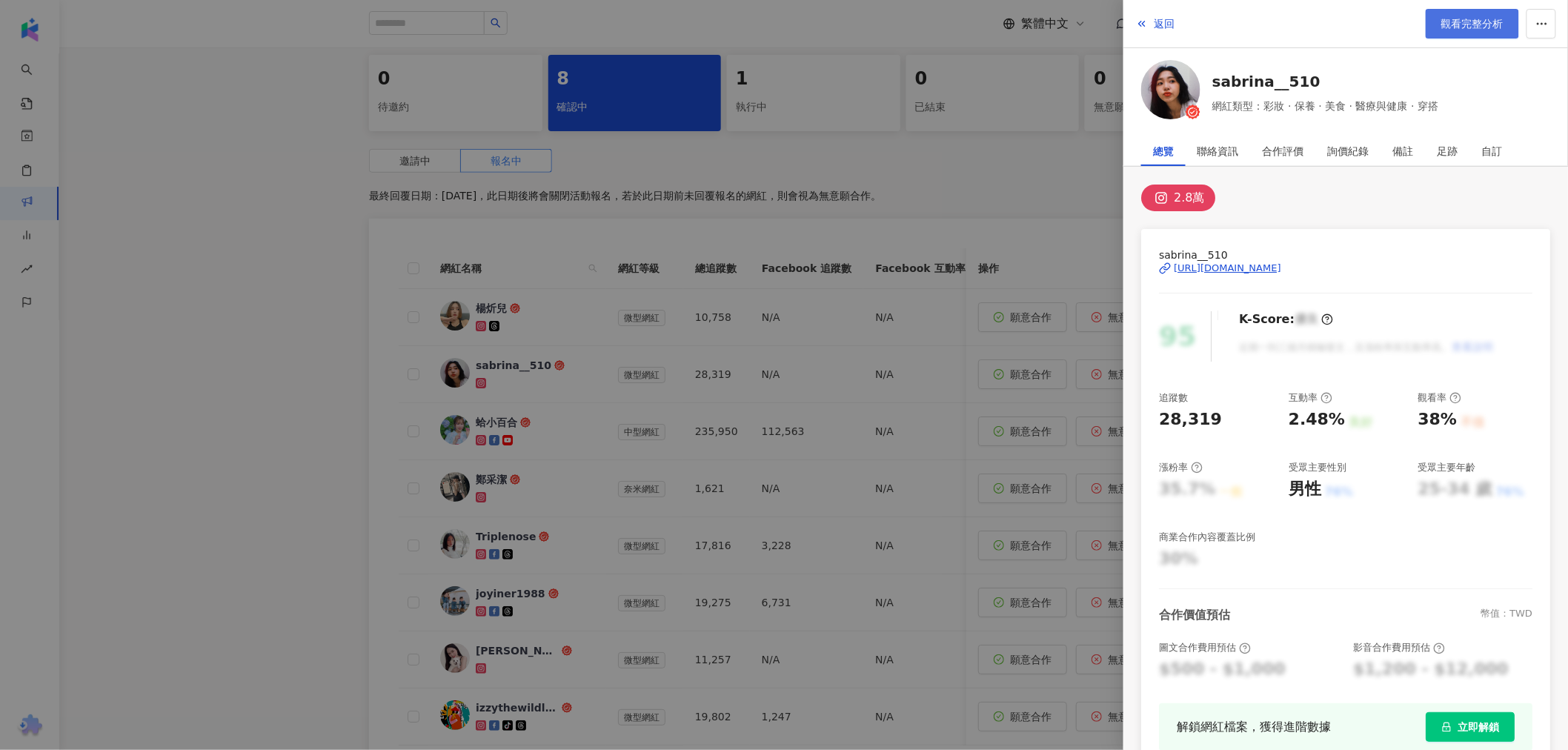
click at [1468, 18] on span "觀看完整分析" at bounding box center [1471, 24] width 62 height 11
click at [1242, 264] on div "https://www.instagram.com/sabrina__510/" at bounding box center [1228, 269] width 107 height 13
click at [543, 413] on div at bounding box center [784, 375] width 1568 height 750
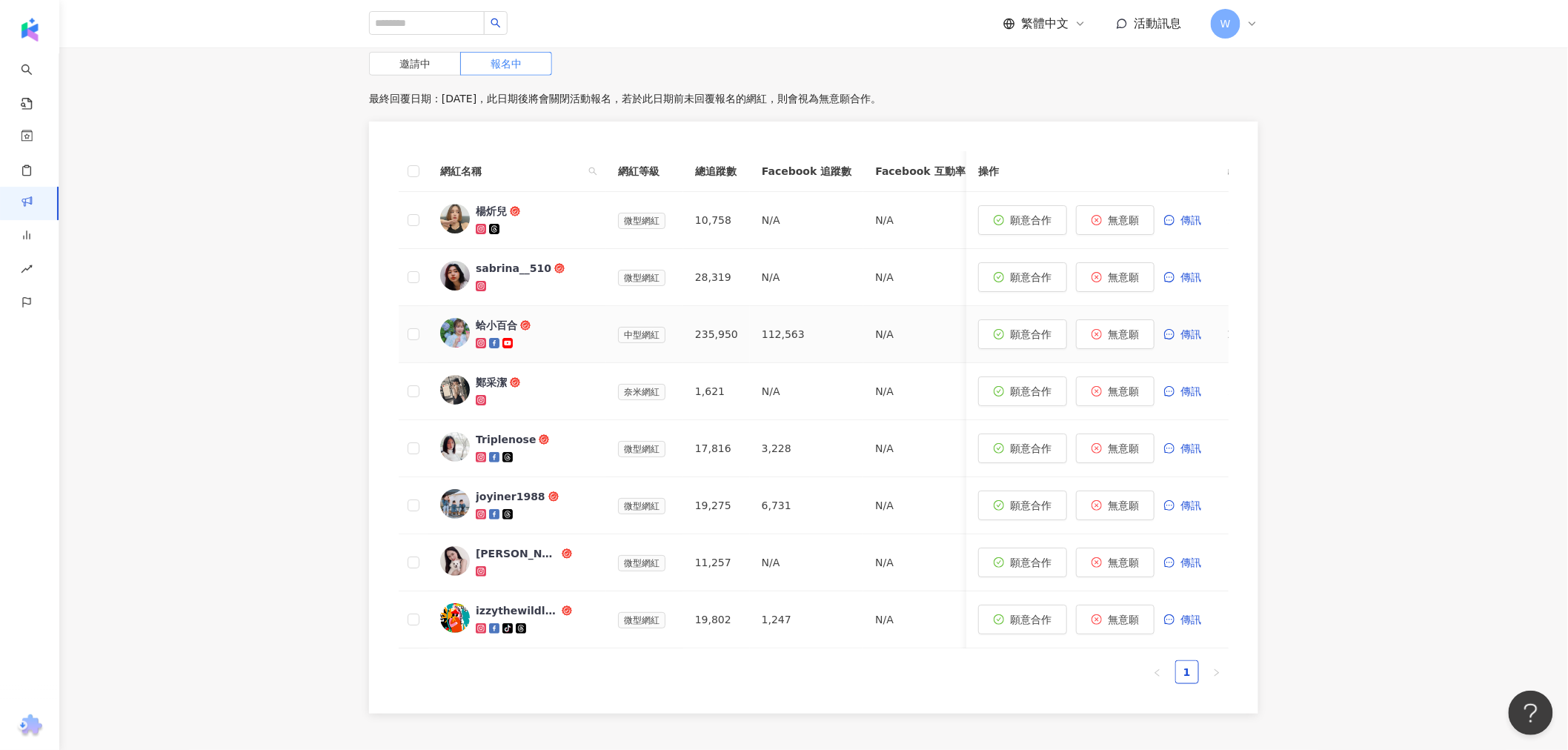
scroll to position [554, 0]
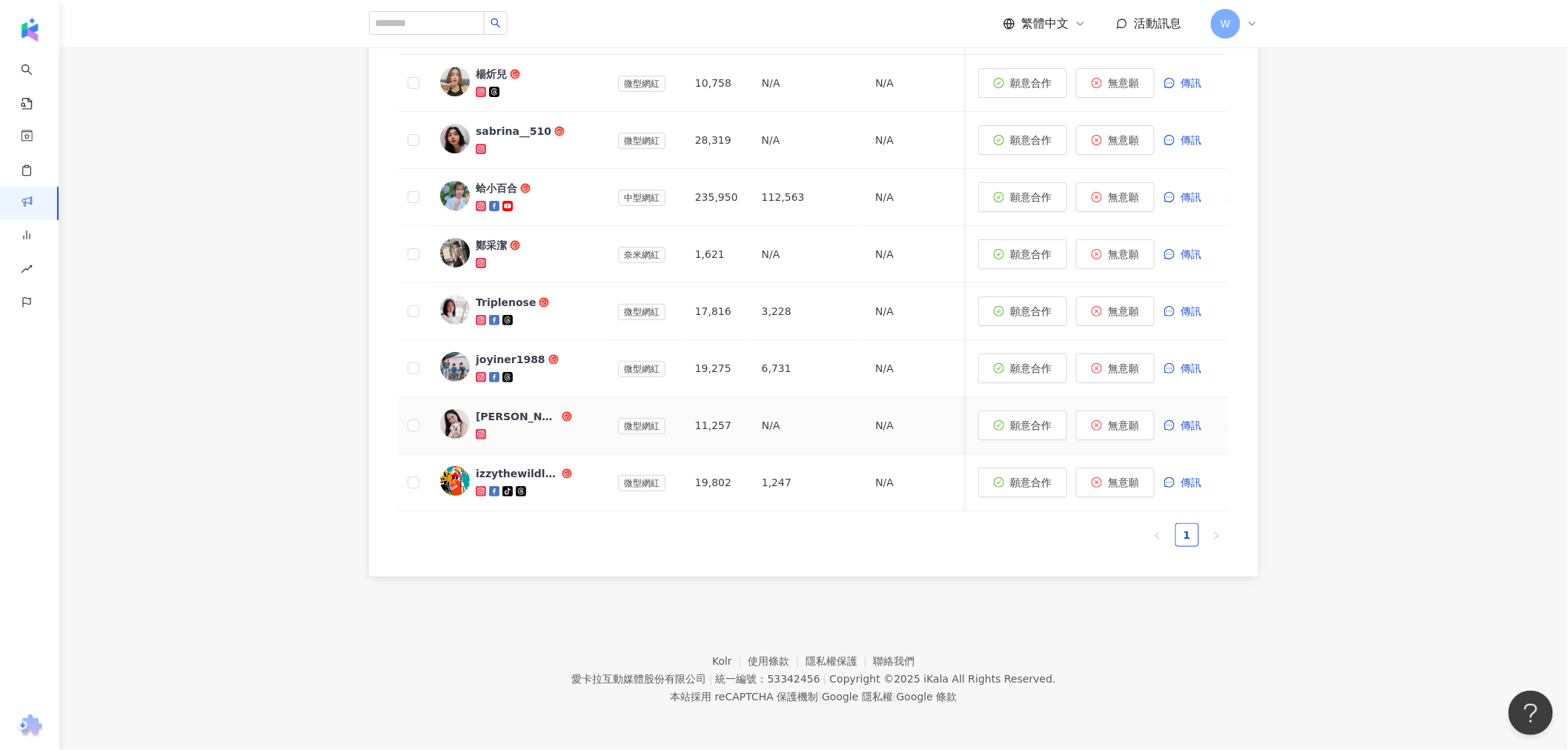
click at [506, 409] on div "Shan Chang" at bounding box center [517, 416] width 83 height 14
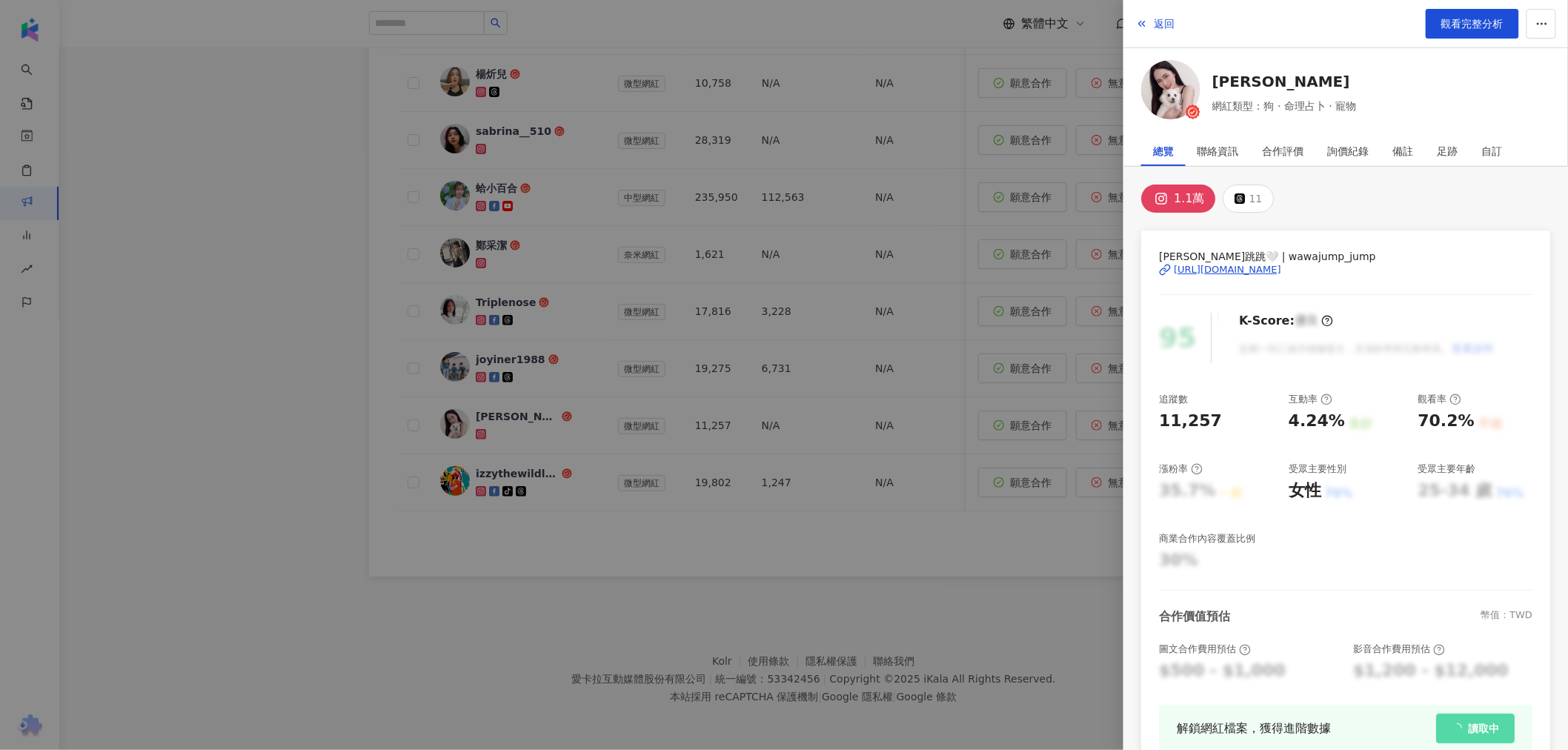
click at [779, 575] on div at bounding box center [784, 375] width 1568 height 750
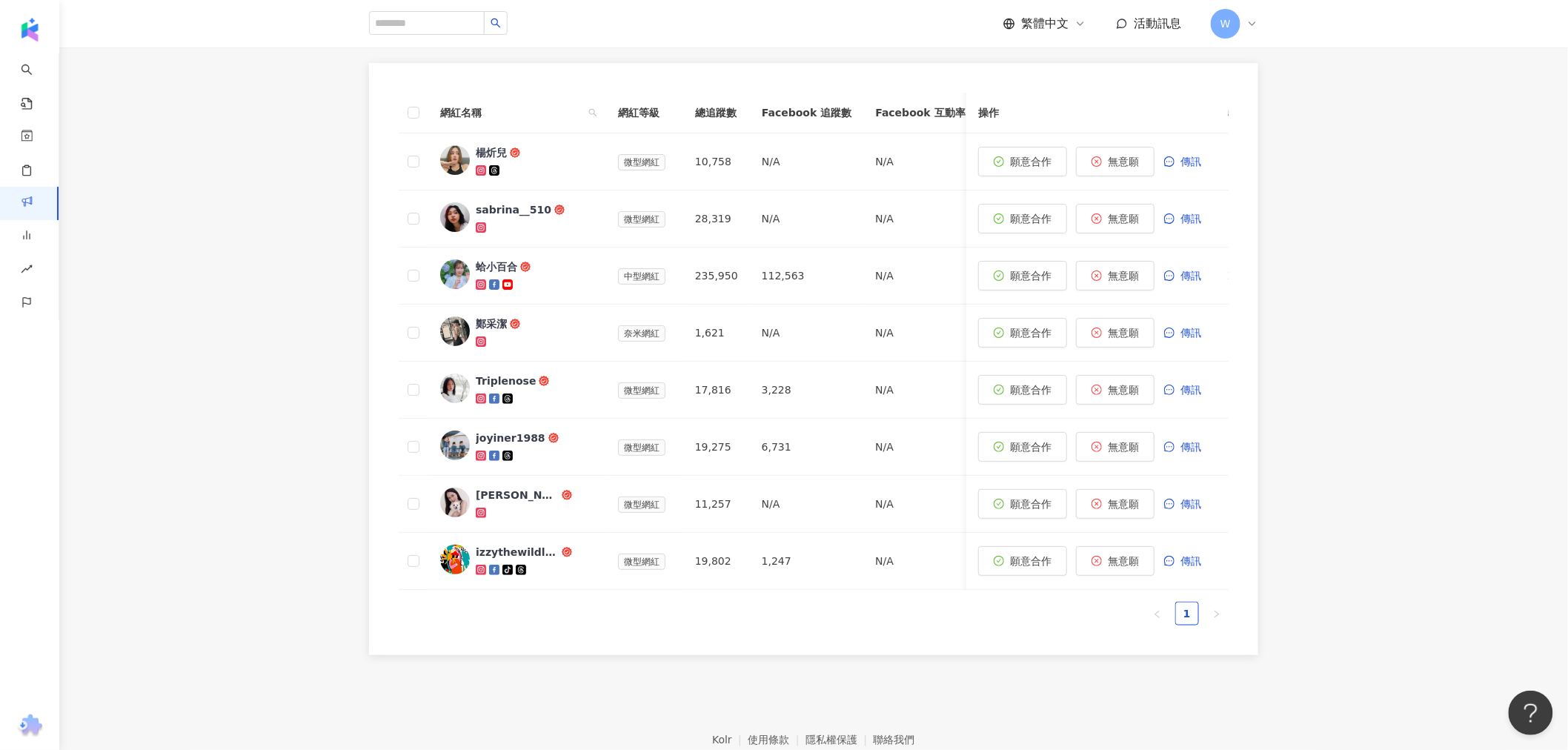
scroll to position [307, 0]
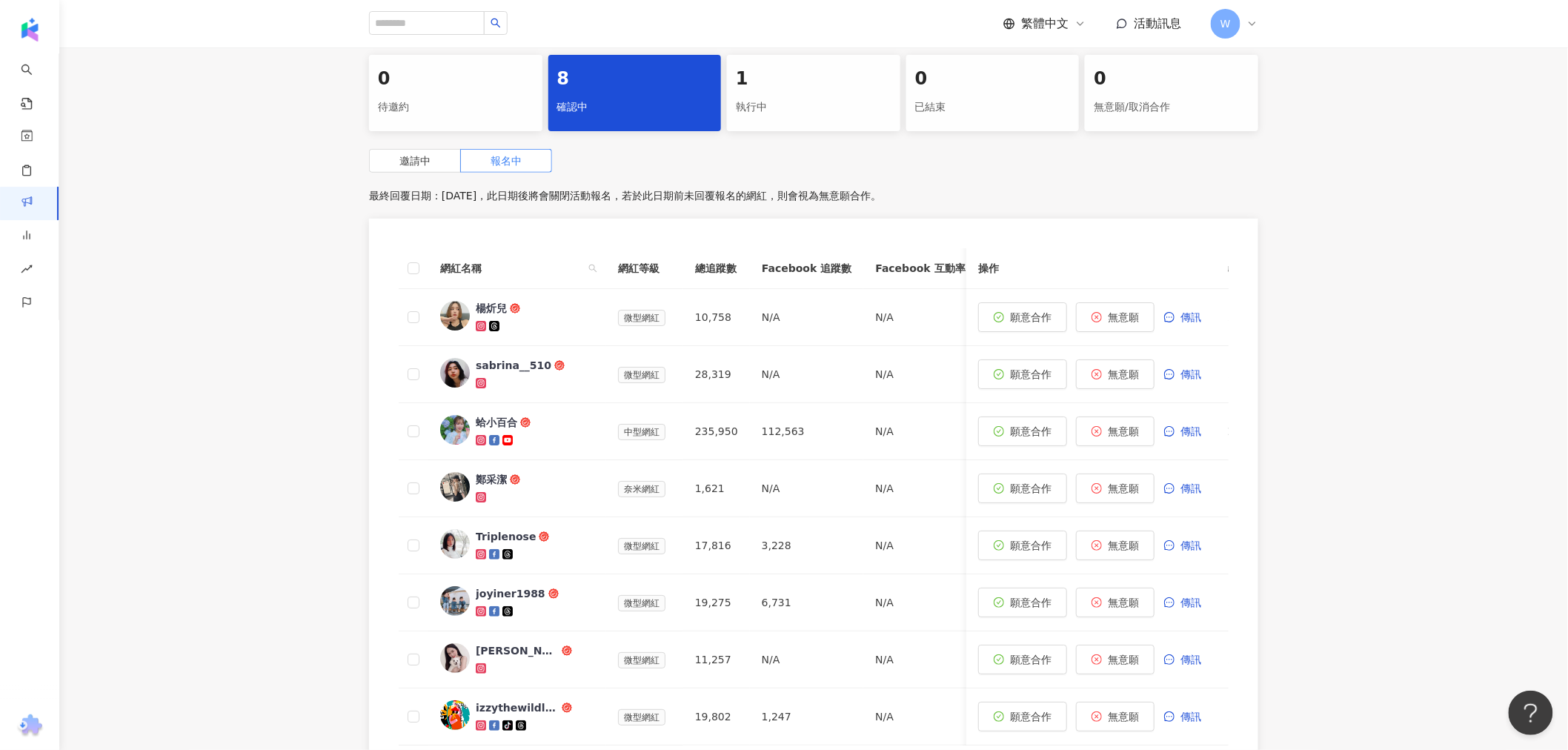
click at [789, 103] on div "執行中" at bounding box center [814, 107] width 156 height 25
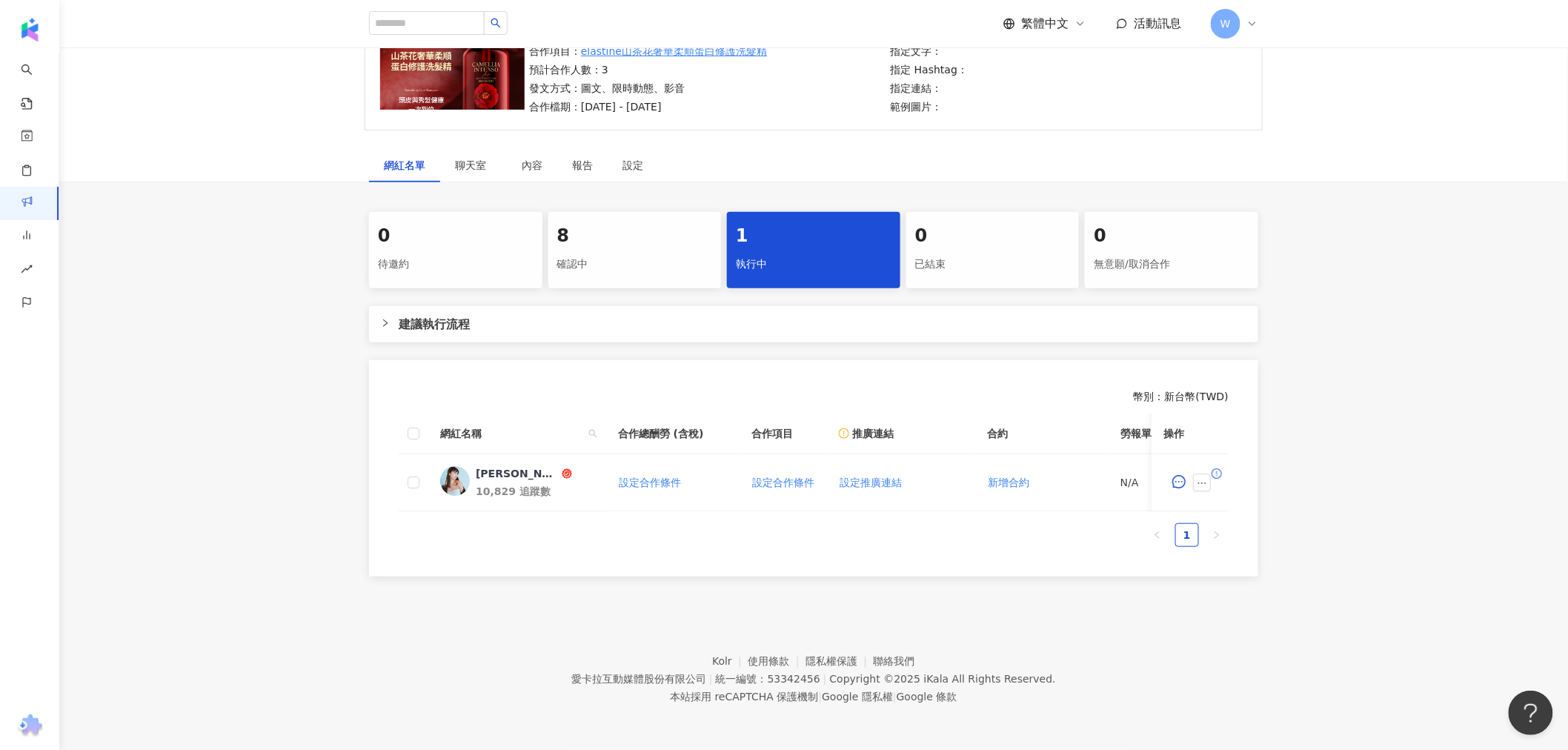
scroll to position [162, 0]
click at [521, 470] on div "邦妮Bonnie🐰 10,829 追蹤數" at bounding box center [535, 482] width 119 height 33
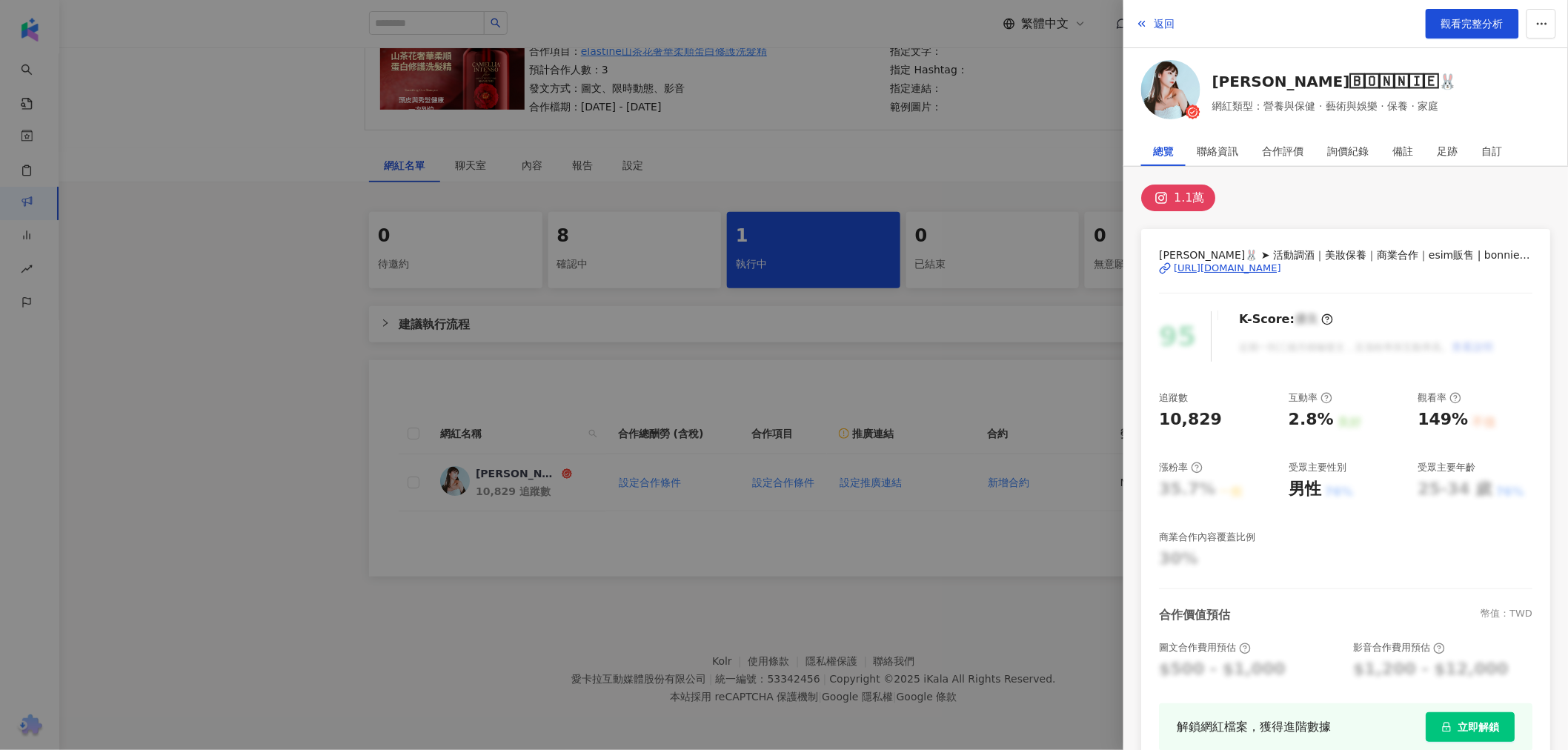
click at [905, 162] on div at bounding box center [784, 375] width 1568 height 750
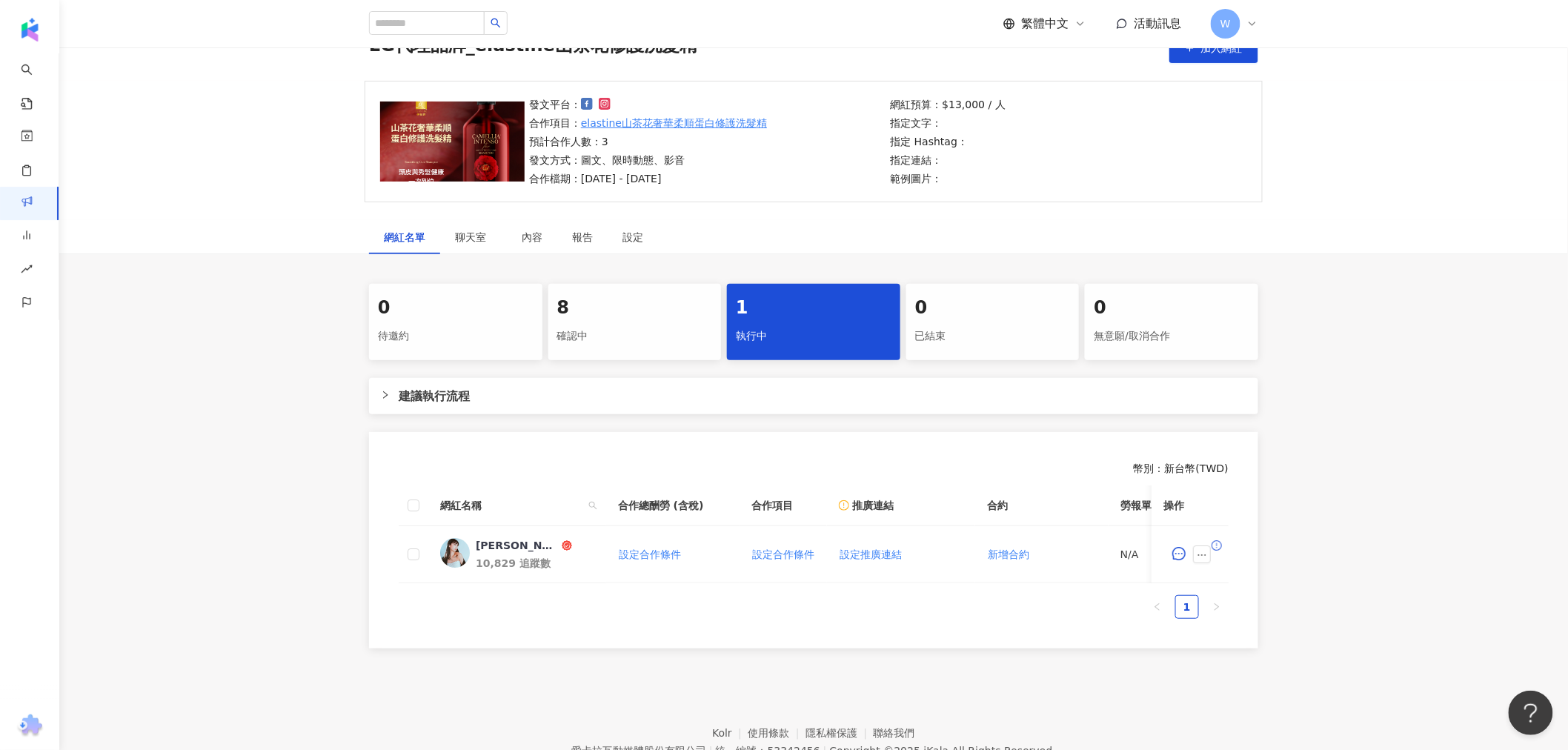
scroll to position [0, 0]
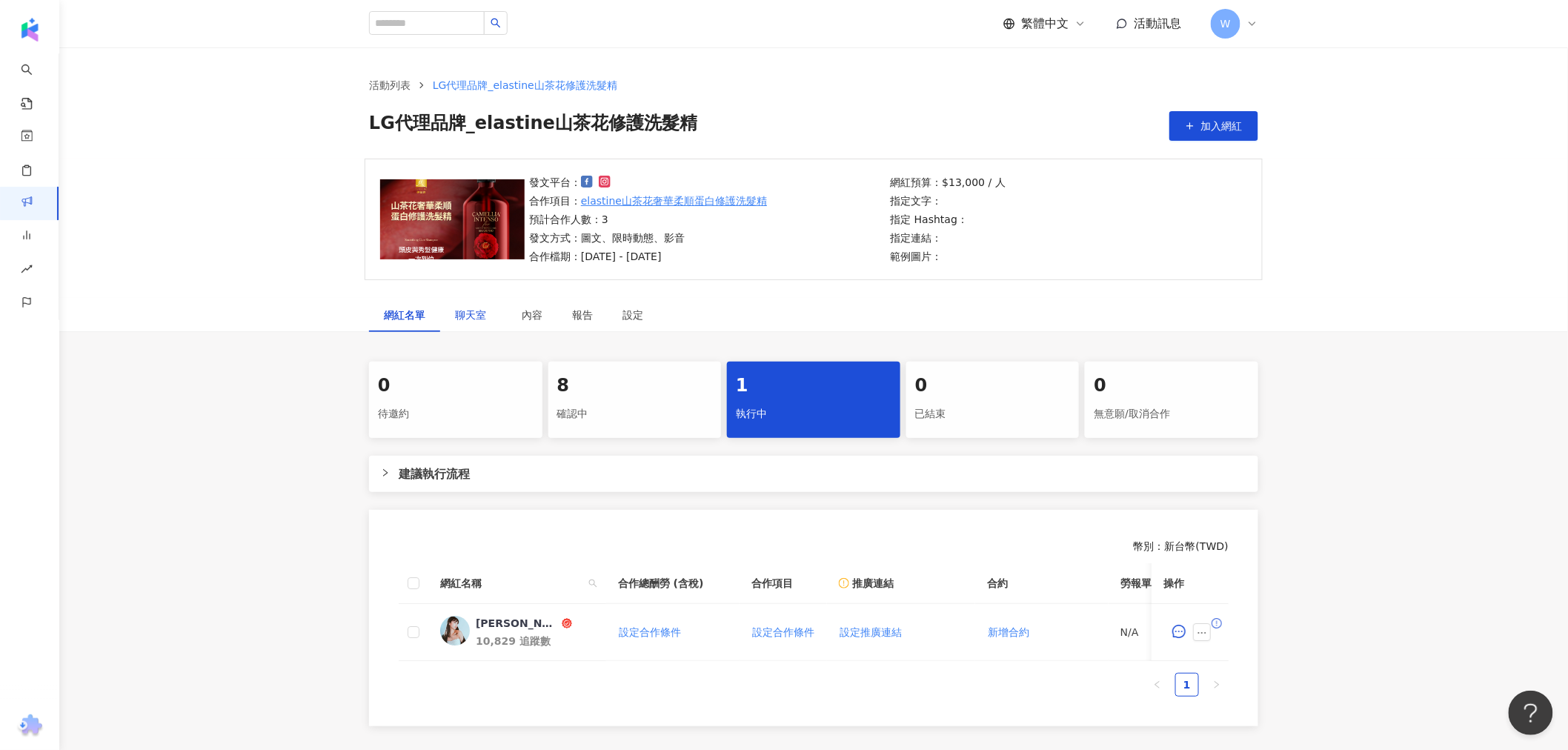
click at [466, 310] on span "聊天室" at bounding box center [473, 315] width 37 height 11
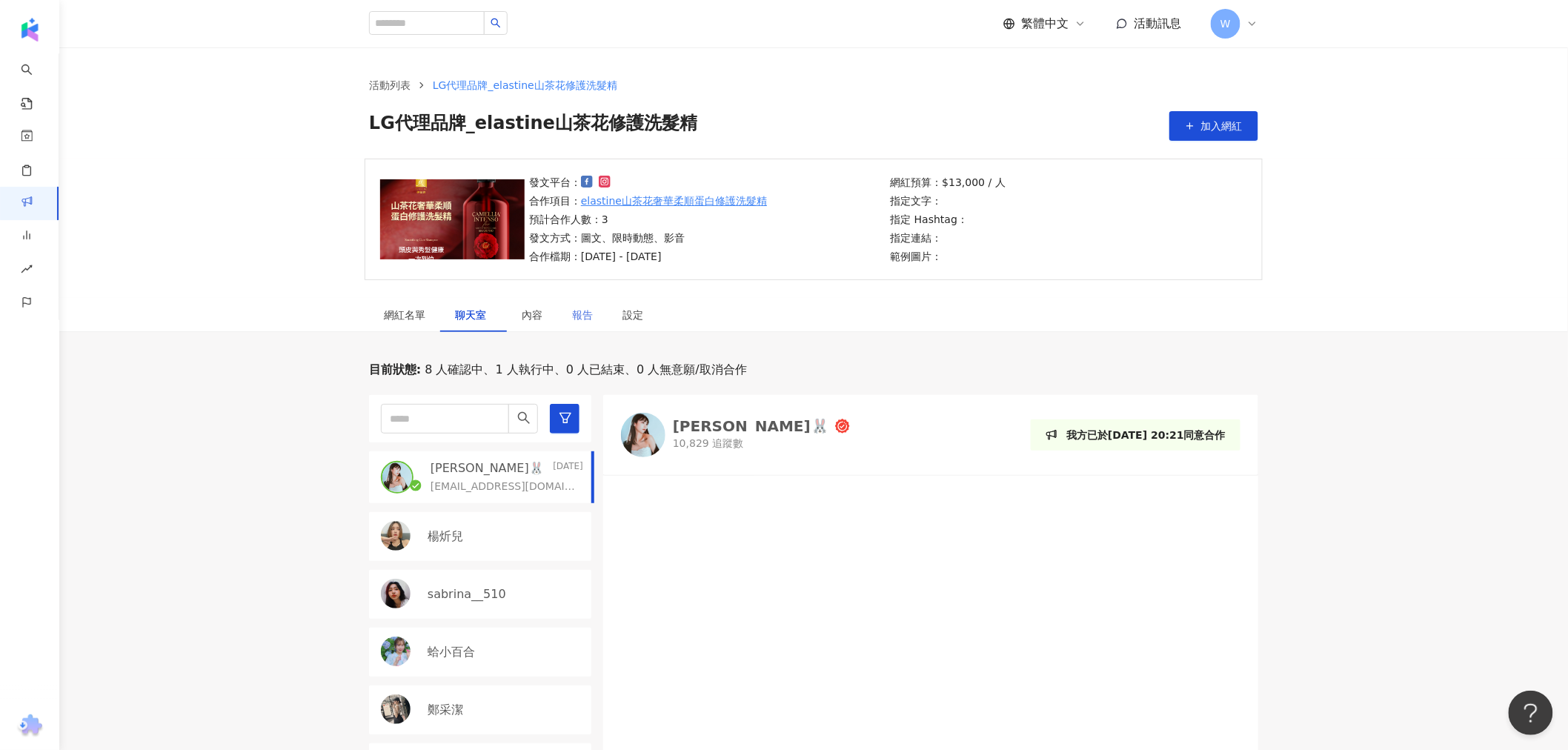
click at [558, 314] on div "報告" at bounding box center [582, 316] width 51 height 34
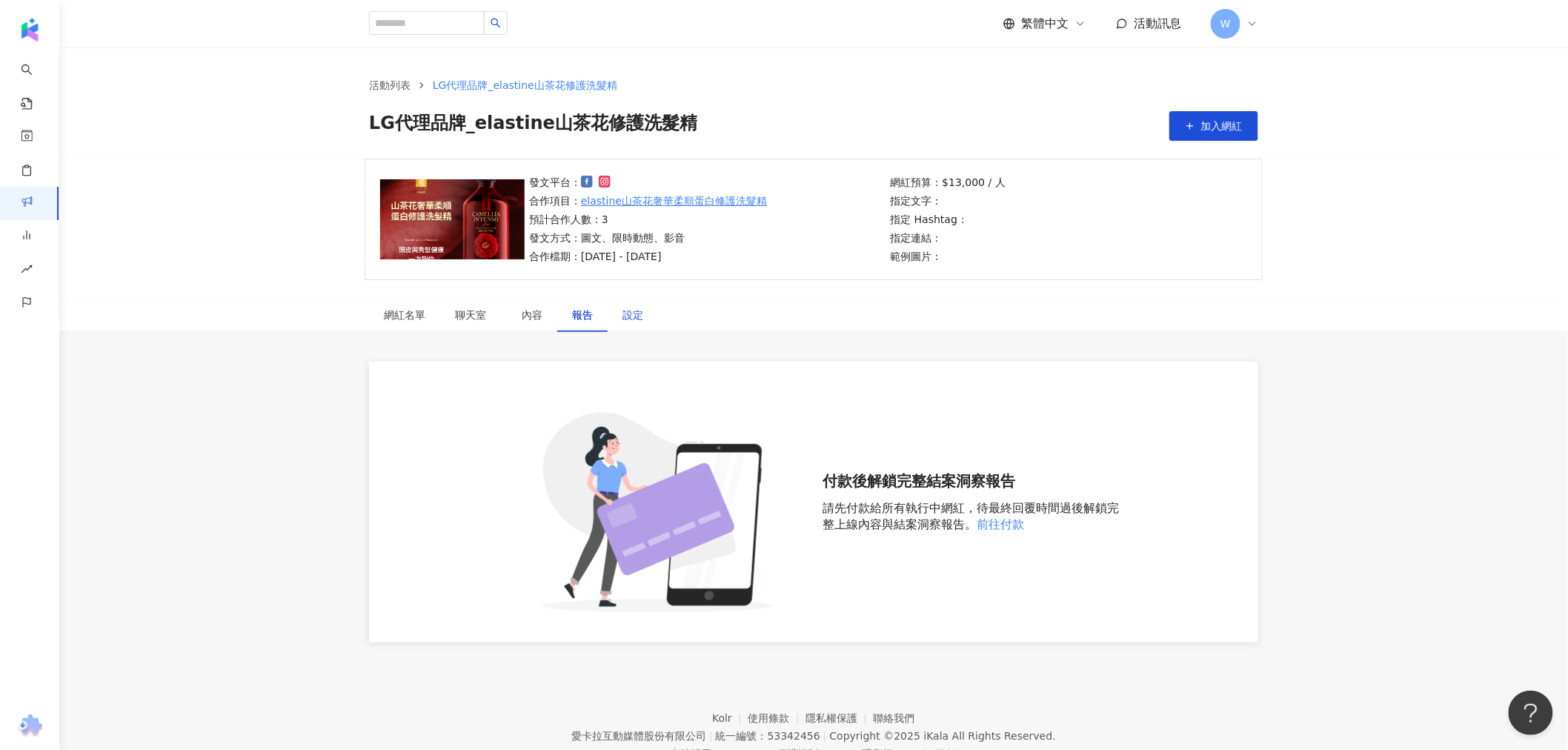
click at [623, 318] on div "設定" at bounding box center [633, 315] width 21 height 16
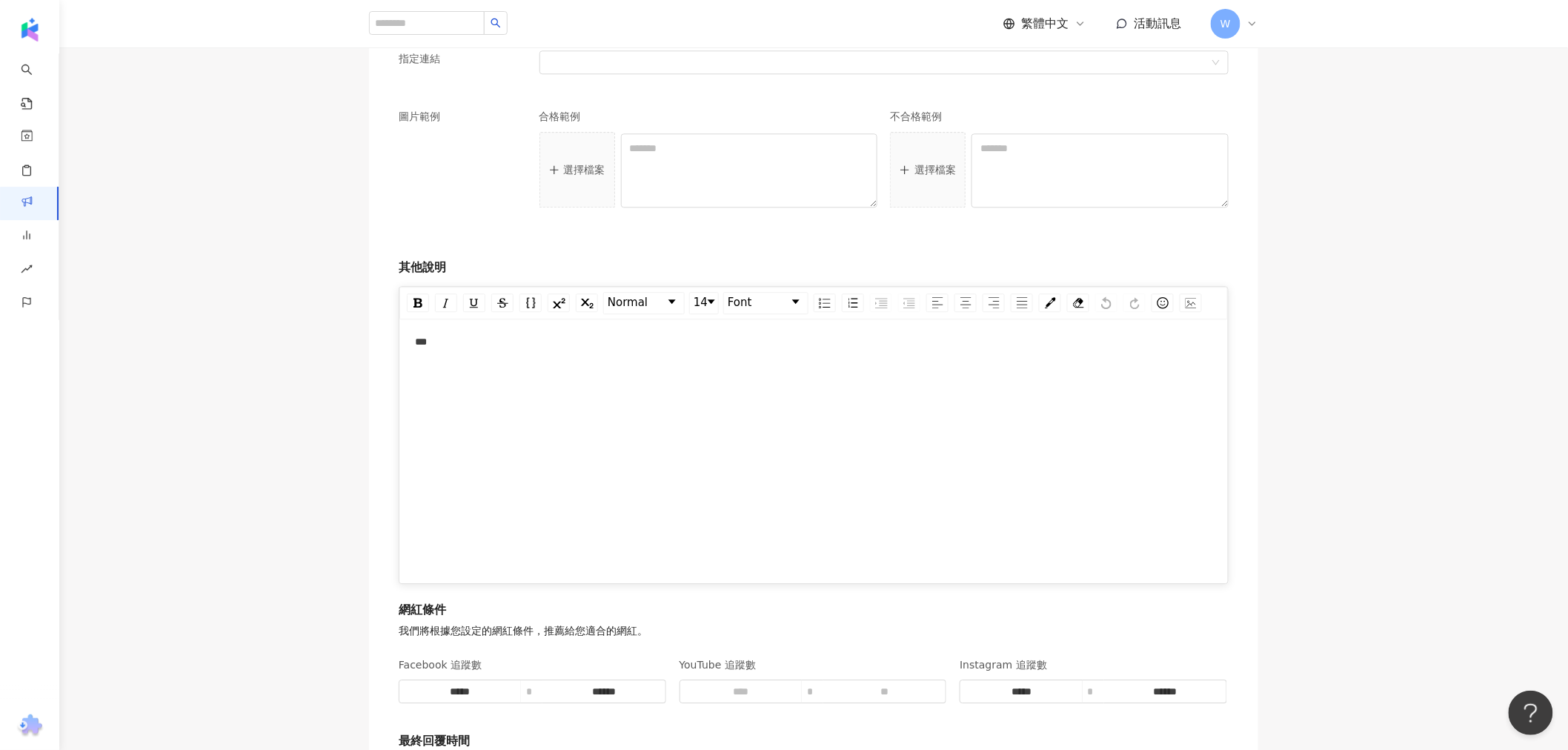
scroll to position [1939, 0]
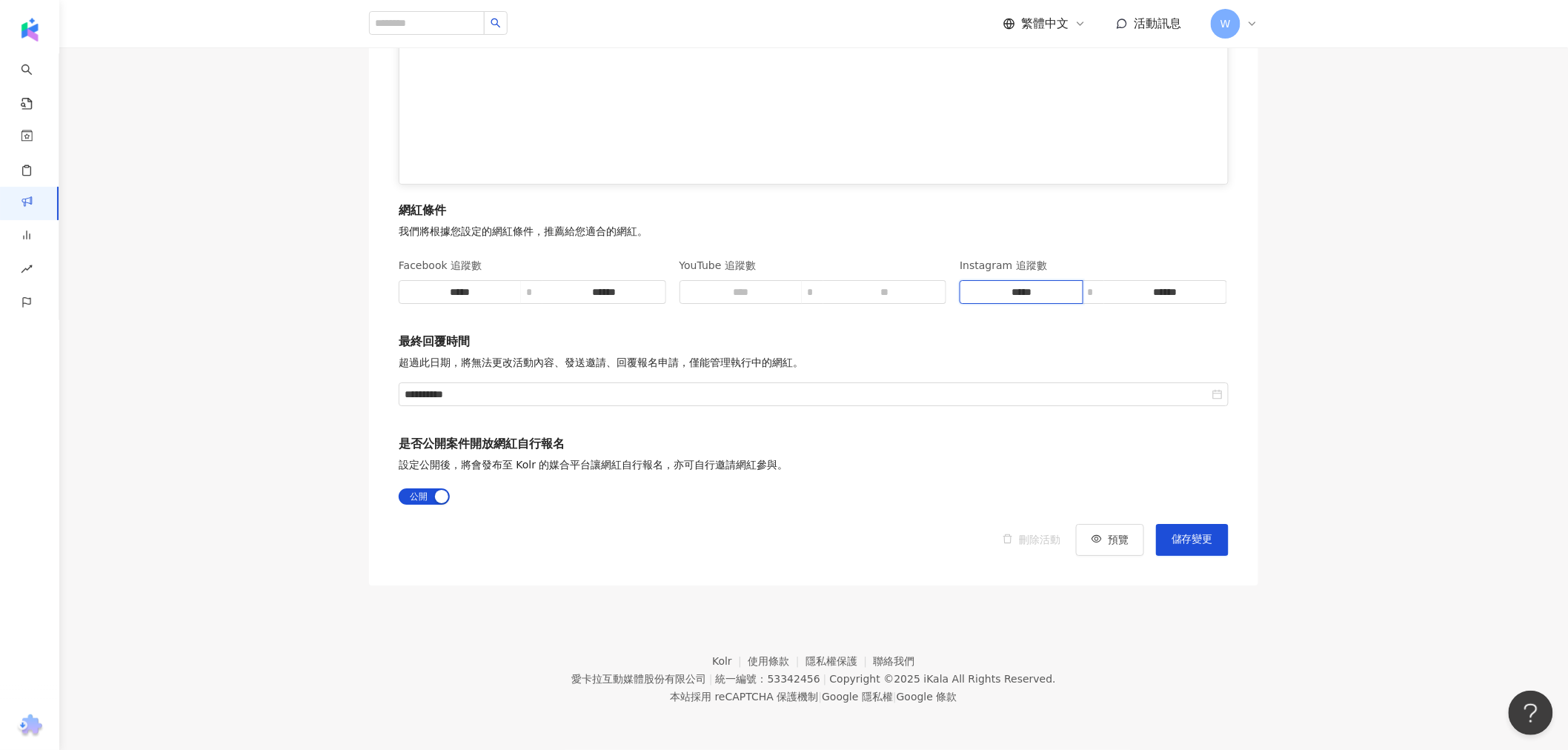
drag, startPoint x: 1011, startPoint y: 294, endPoint x: 1046, endPoint y: 285, distance: 36.1
click at [1046, 285] on input "*****" at bounding box center [1020, 292] width 121 height 22
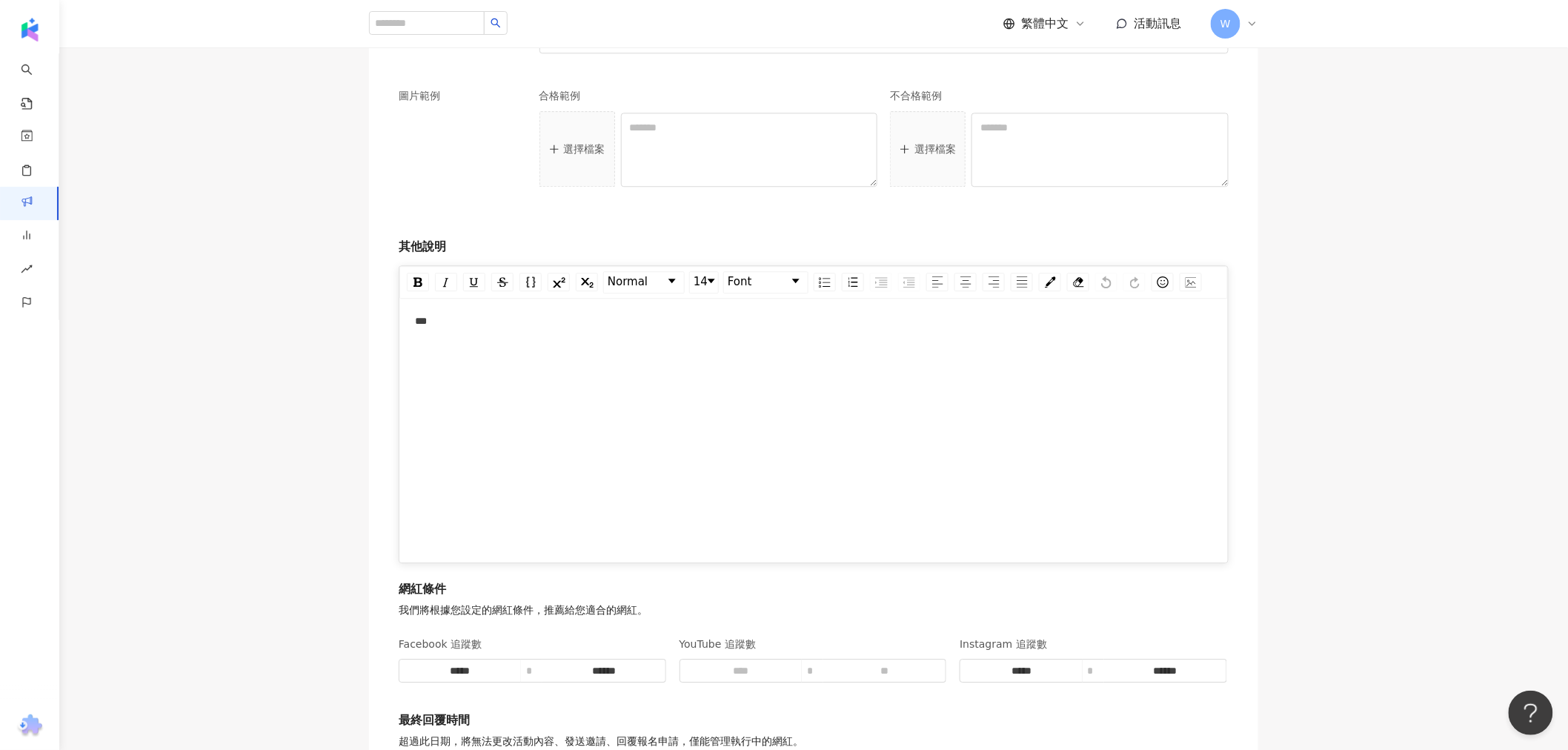
scroll to position [0, 0]
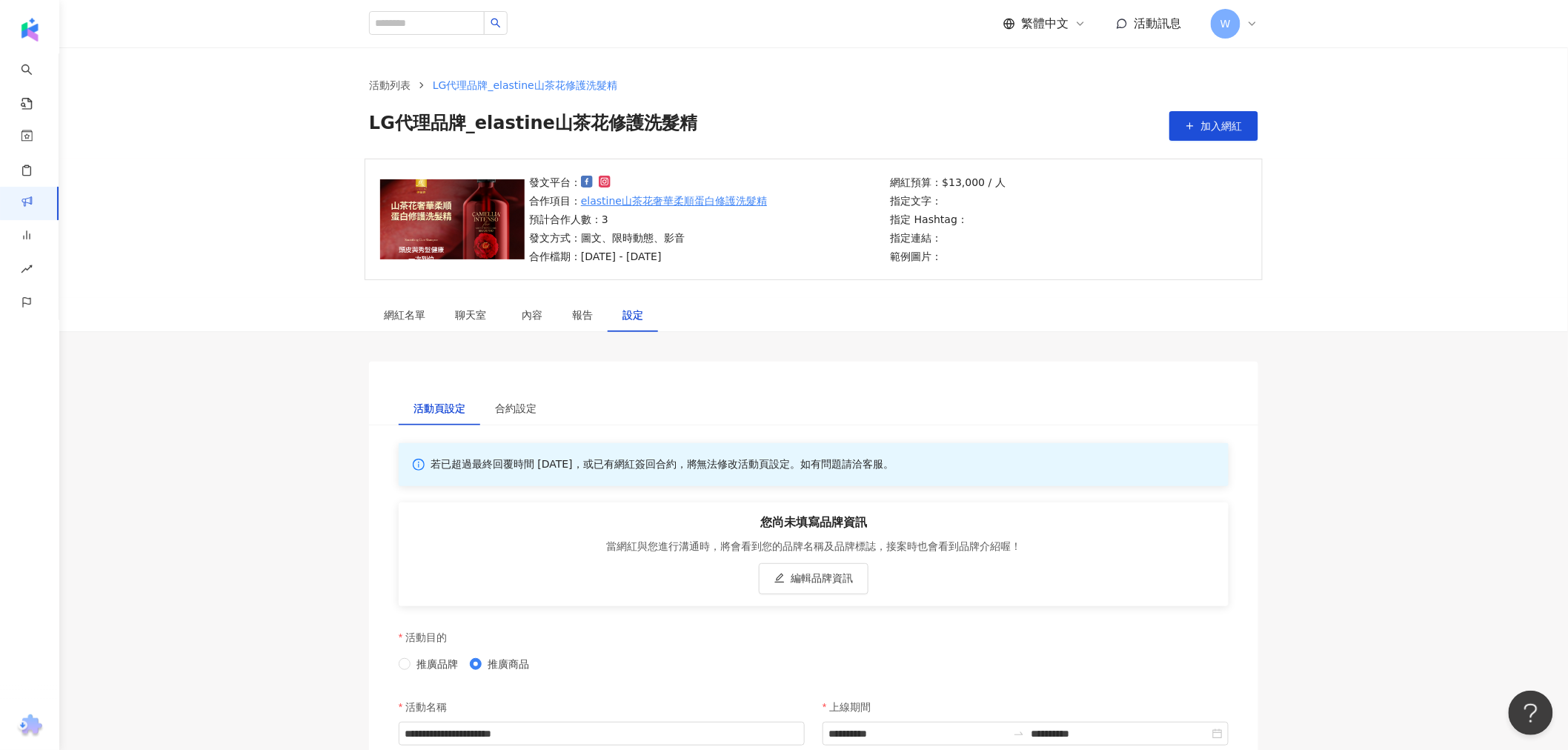
drag, startPoint x: 1339, startPoint y: 482, endPoint x: 917, endPoint y: 79, distance: 583.5
click at [458, 25] on input "search" at bounding box center [426, 23] width 116 height 24
click at [34, 73] on link "AI 找網紅" at bounding box center [35, 82] width 30 height 57
click at [486, 15] on div "繁體中文 活動訊息 W" at bounding box center [814, 24] width 889 height 48
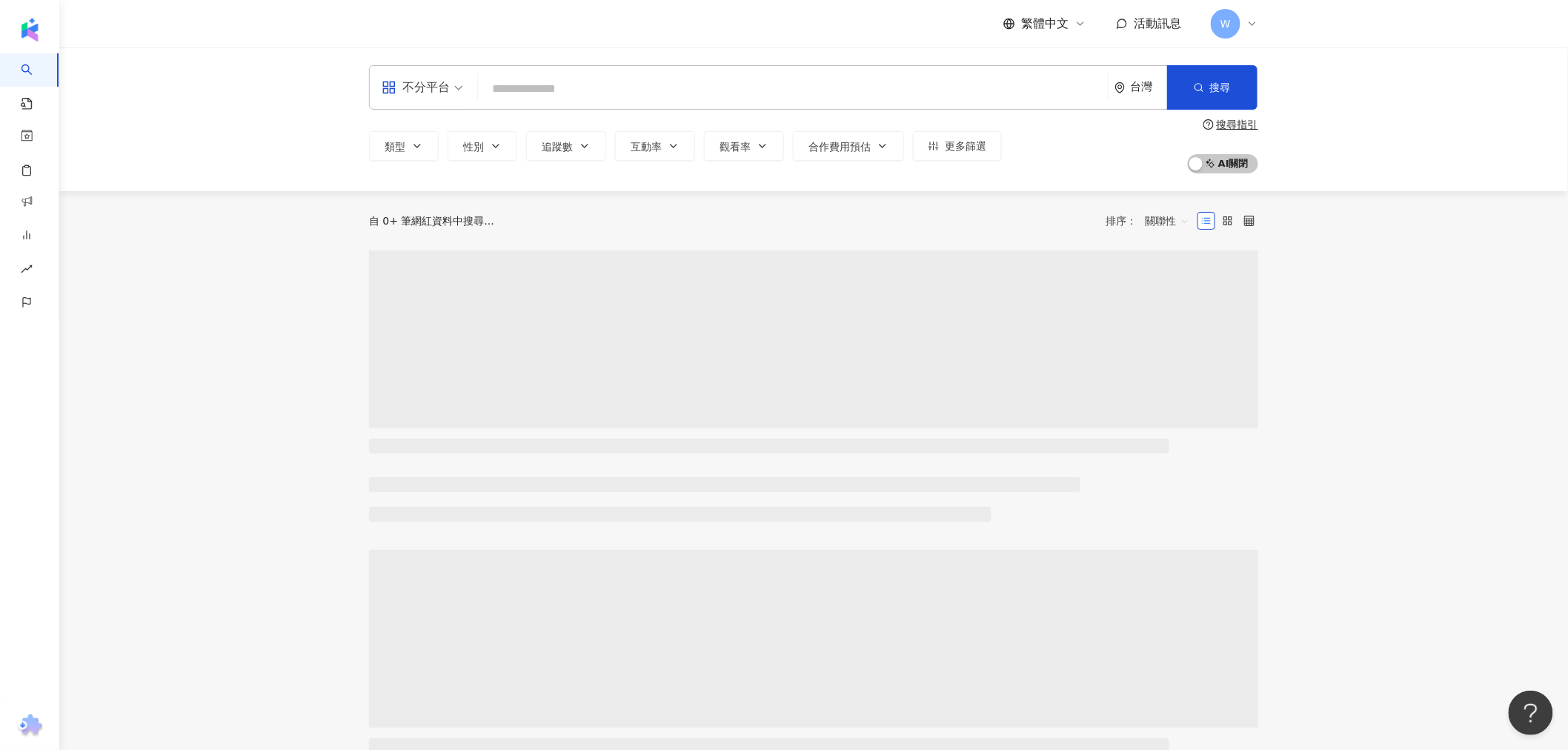
click at [524, 102] on input "search" at bounding box center [793, 88] width 618 height 28
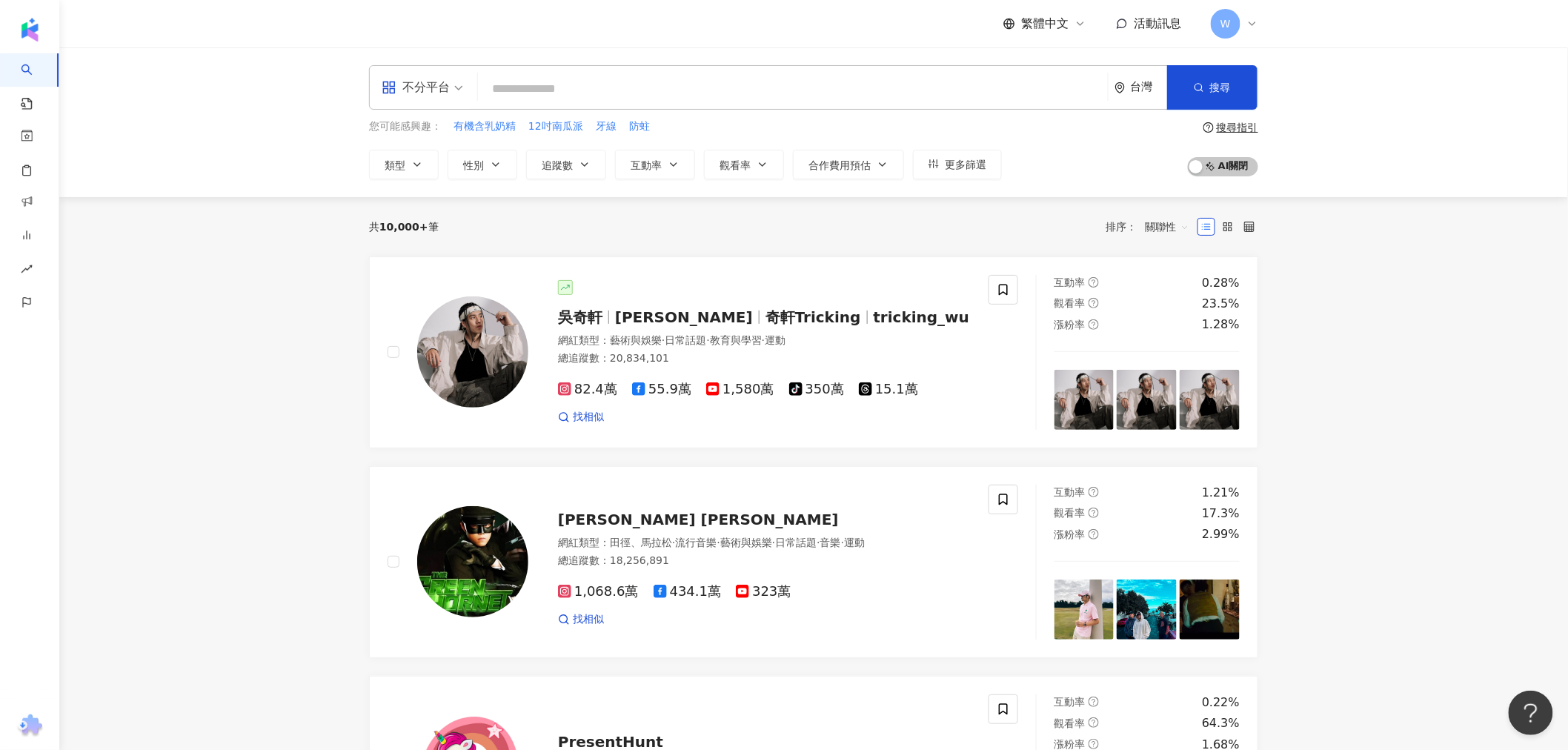
click at [457, 86] on span "不分平台" at bounding box center [422, 87] width 81 height 24
click at [426, 162] on div "Instagram" at bounding box center [427, 155] width 84 height 18
click at [603, 77] on input "search" at bounding box center [793, 88] width 618 height 28
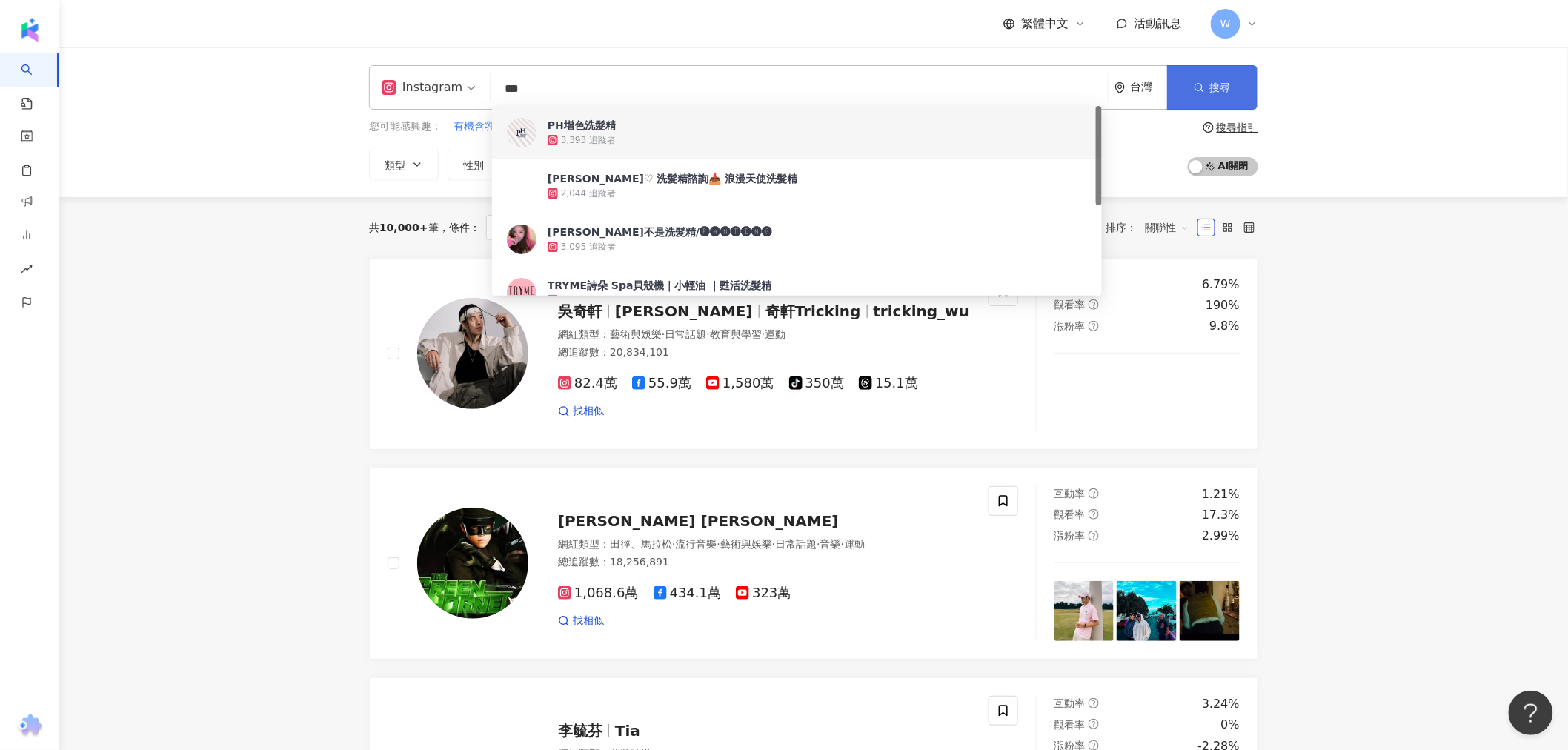
type input "***"
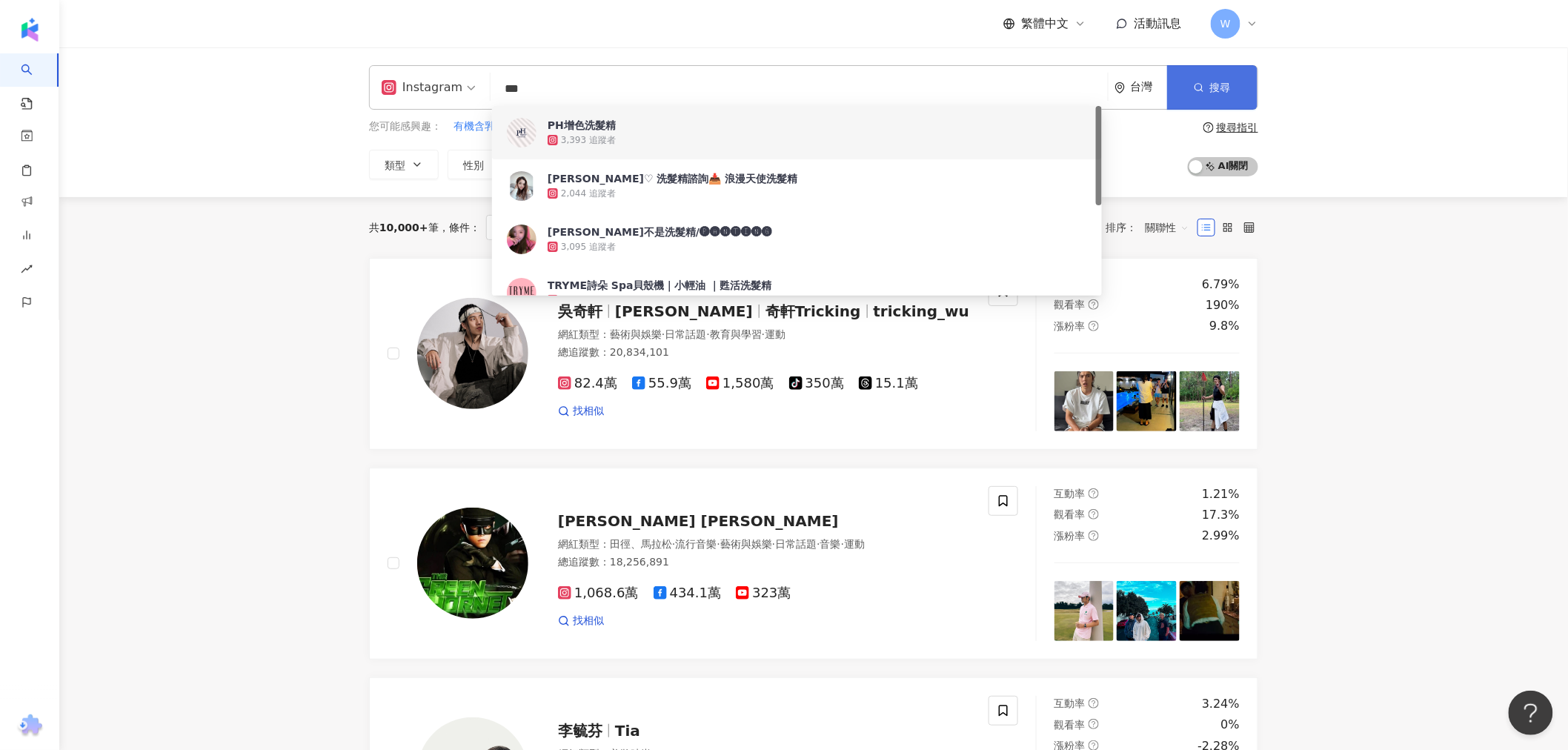
click at [1195, 87] on circle "button" at bounding box center [1198, 87] width 7 height 7
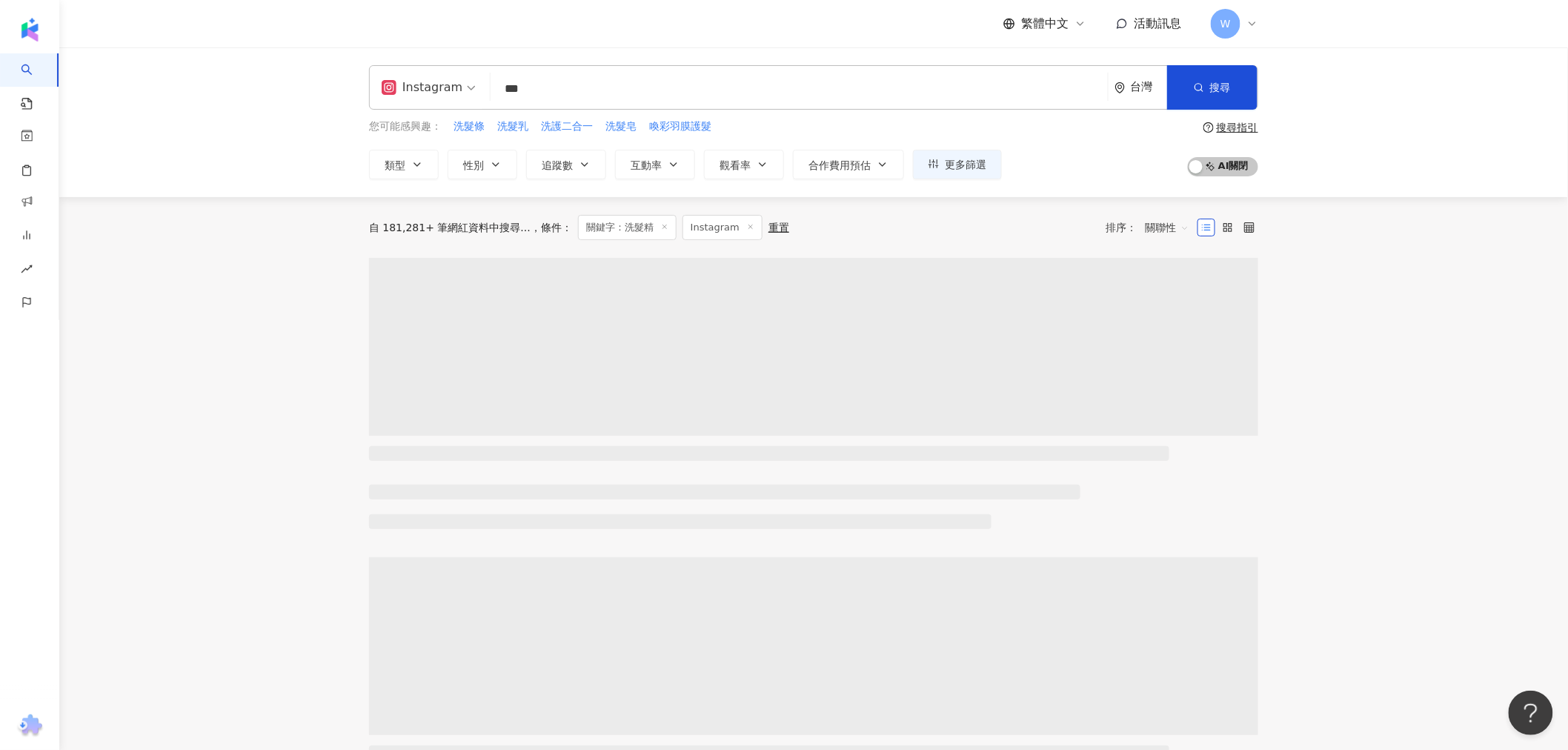
click at [522, 171] on div "類型 性別 追蹤數 互動率 觀看率 合作費用預估 更多篩選" at bounding box center [686, 165] width 633 height 30
click at [498, 167] on icon "button" at bounding box center [495, 165] width 11 height 11
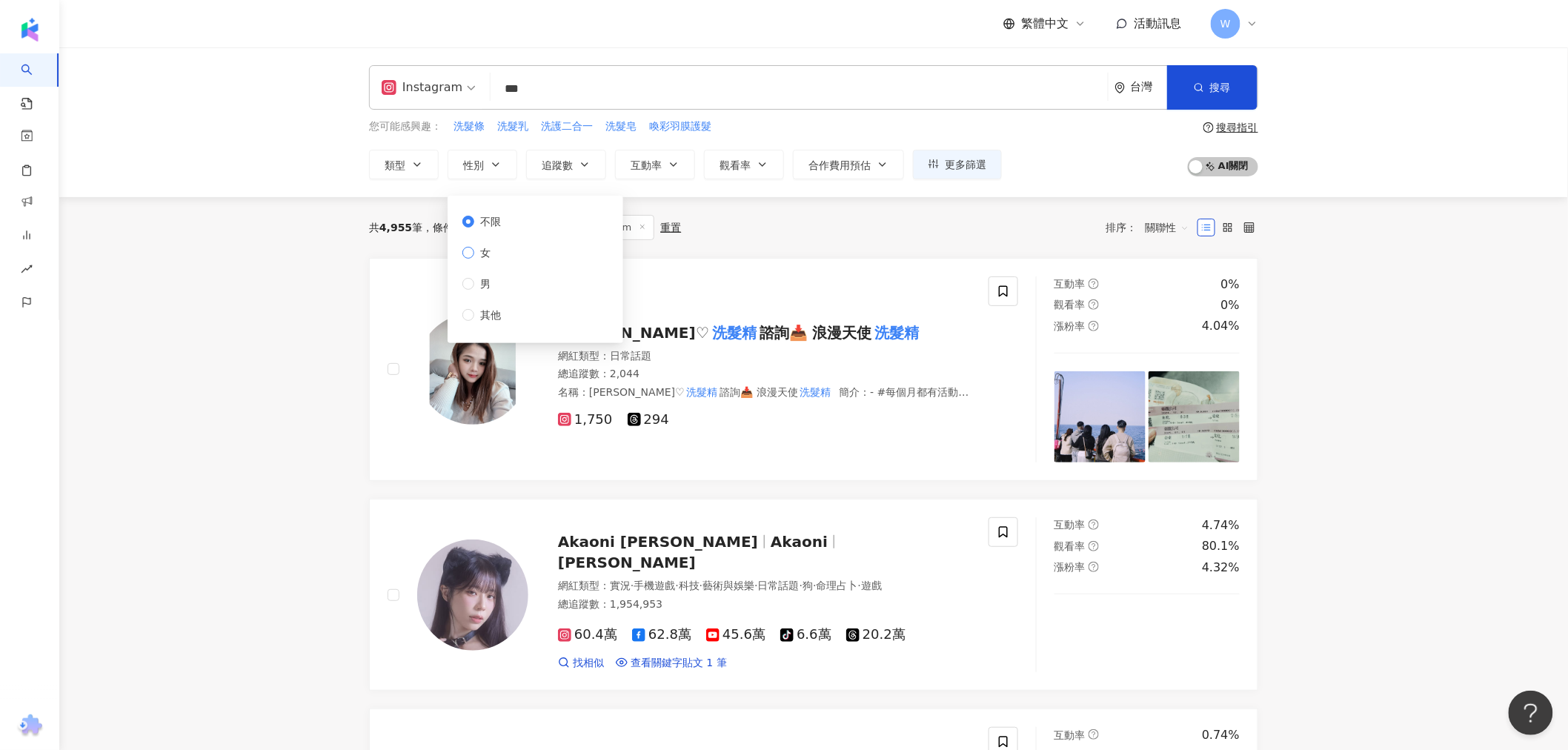
click at [494, 253] on span "女" at bounding box center [485, 253] width 22 height 16
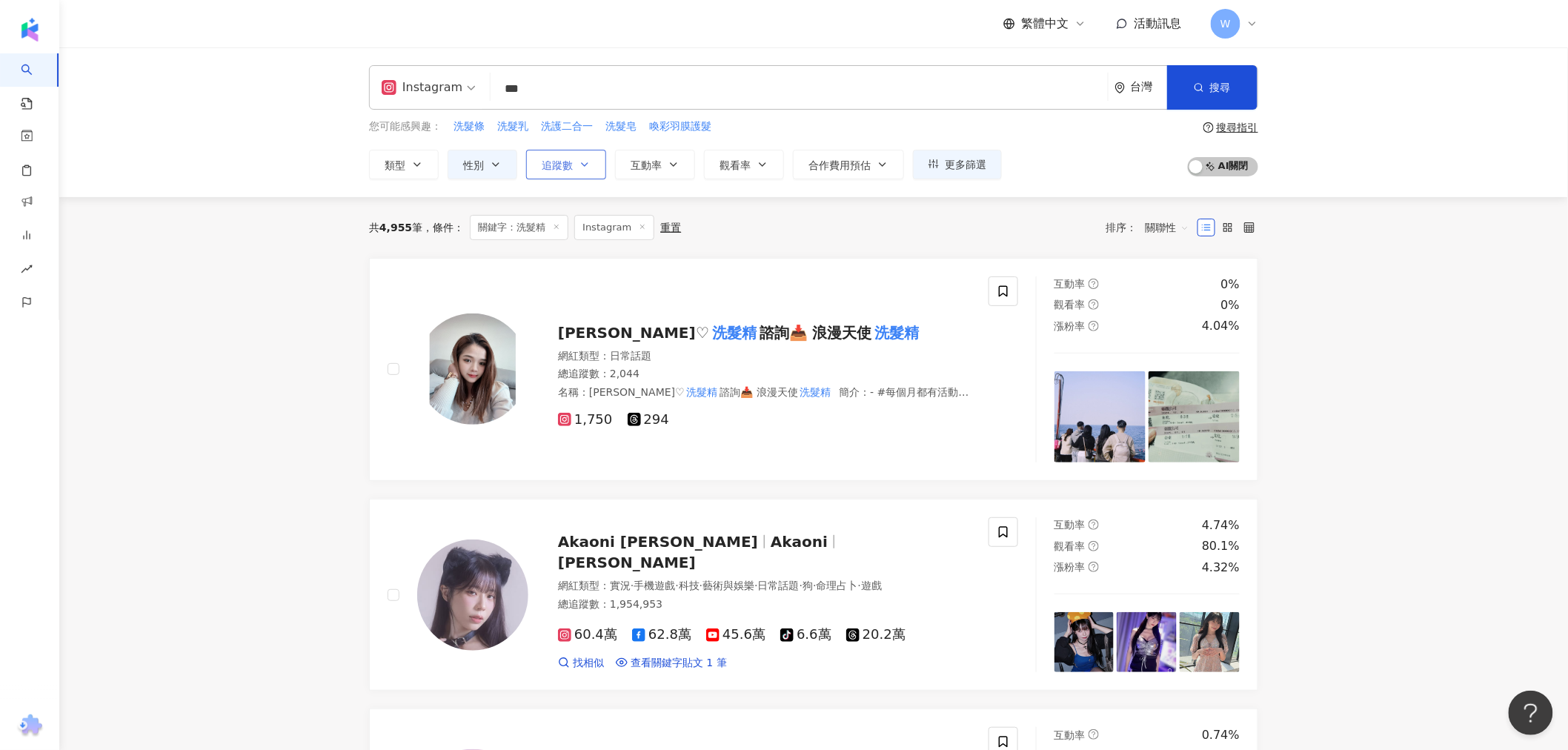
click at [577, 171] on button "追蹤數" at bounding box center [566, 165] width 80 height 30
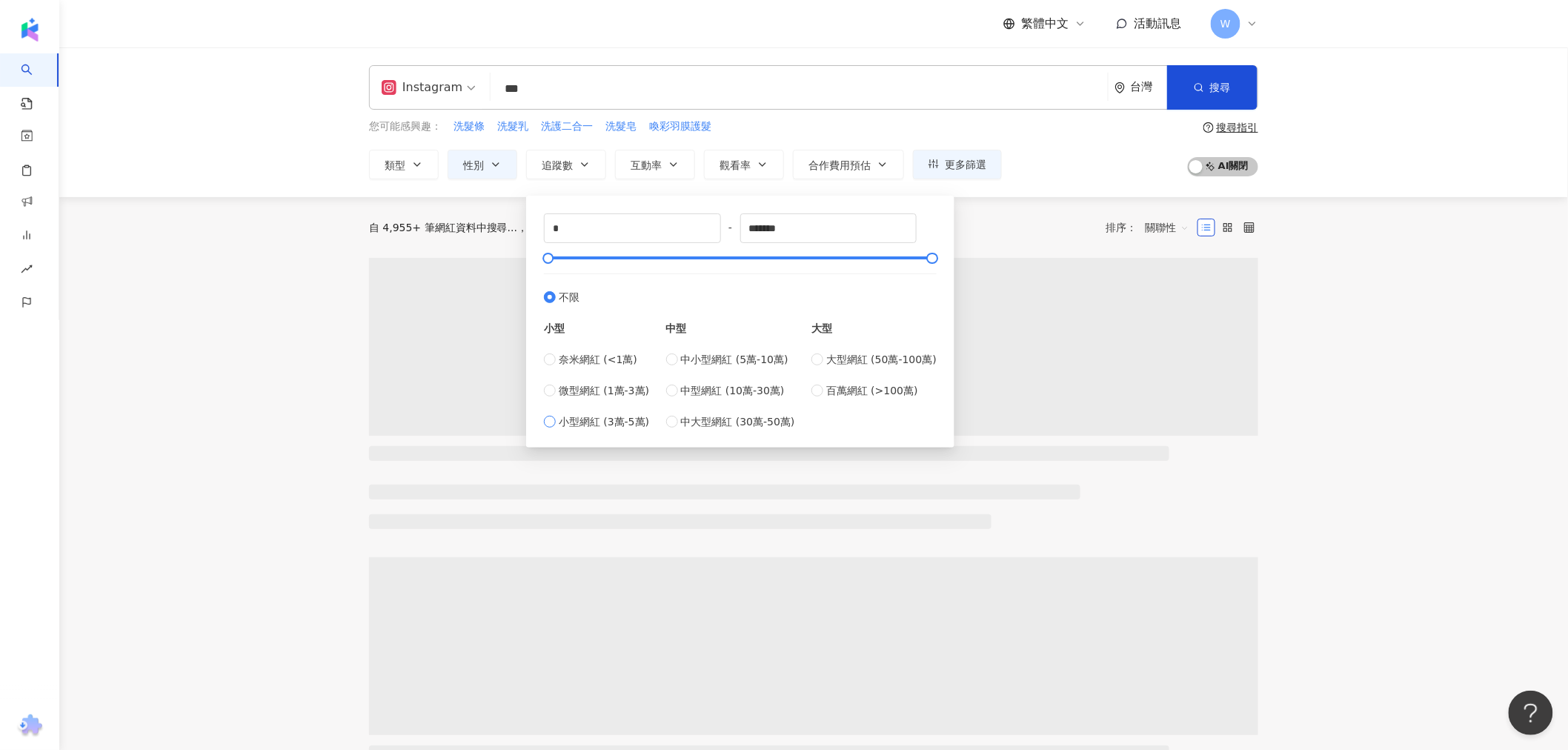
click at [601, 416] on span "小型網紅 (3萬-5萬)" at bounding box center [603, 421] width 91 height 16
type input "*****"
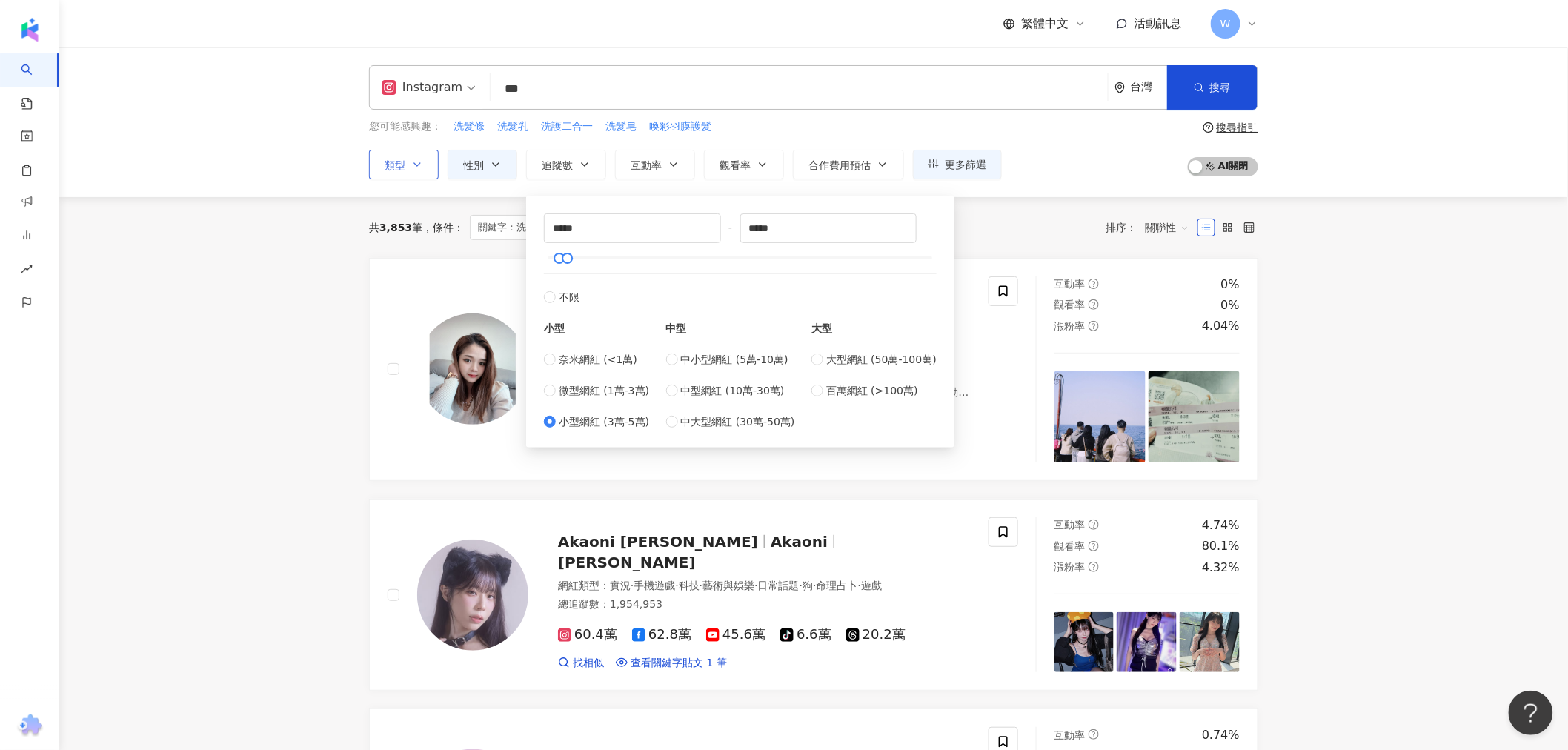
click at [413, 159] on icon "button" at bounding box center [417, 165] width 11 height 11
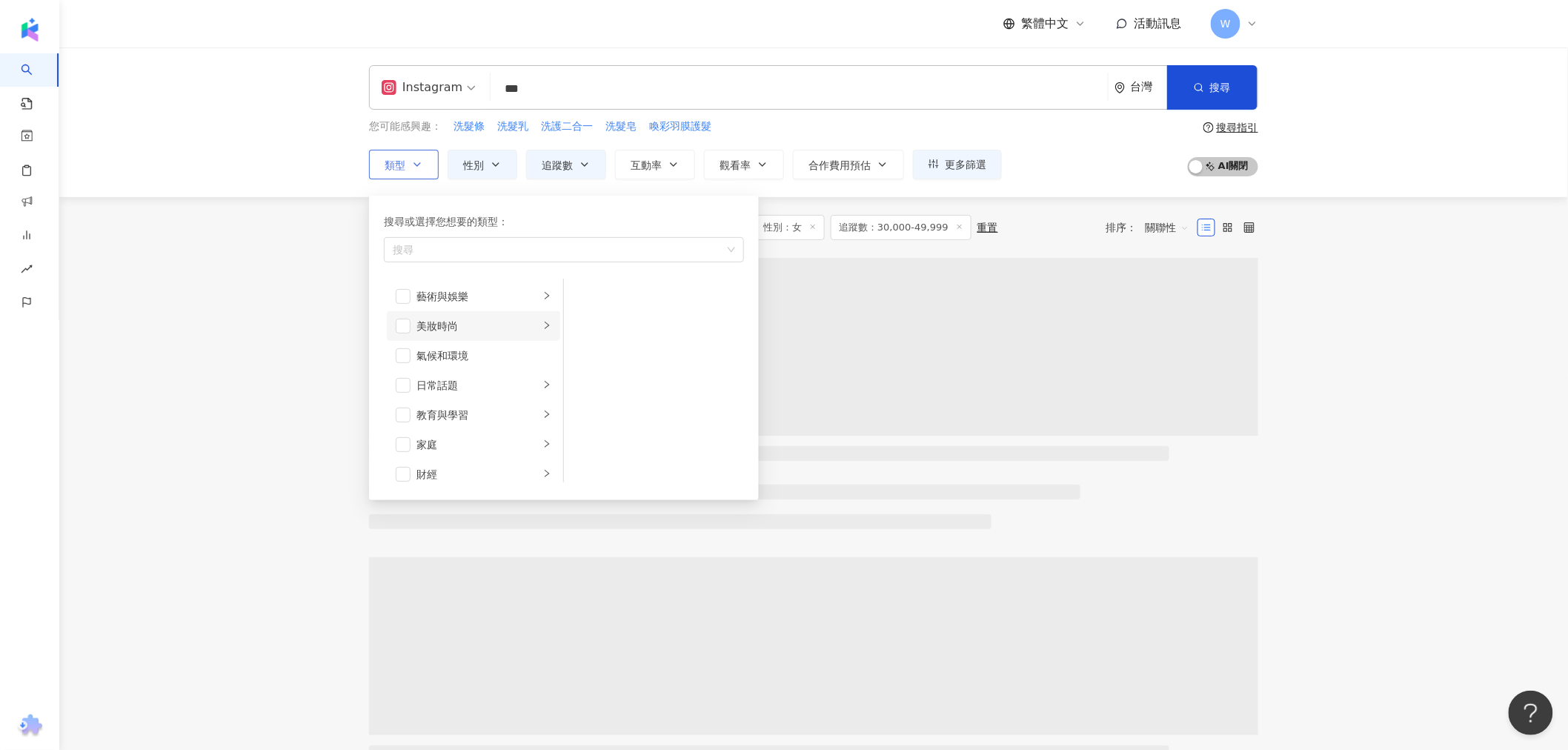
click at [401, 335] on li "美妝時尚" at bounding box center [473, 325] width 173 height 30
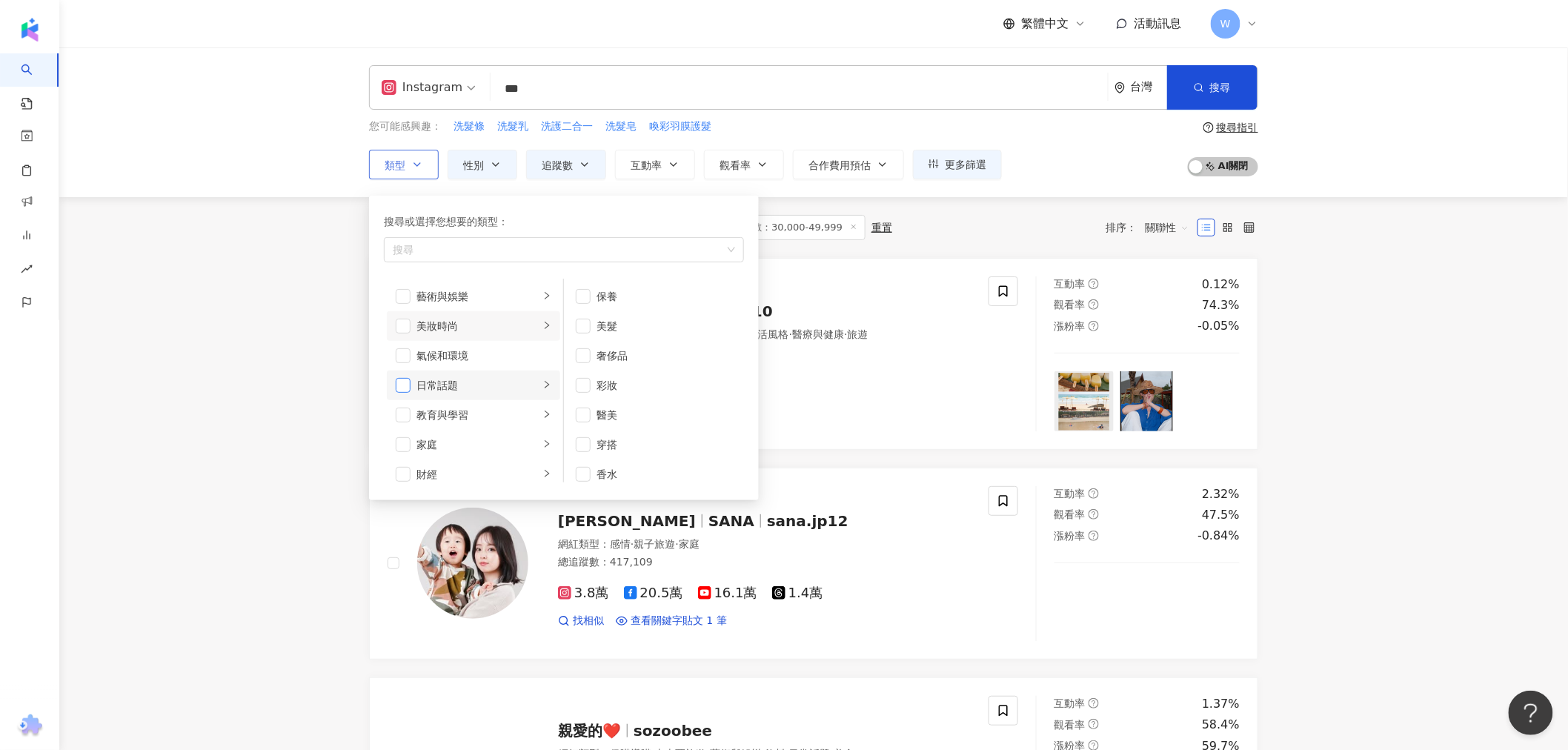
click at [406, 387] on span "button" at bounding box center [403, 385] width 14 height 14
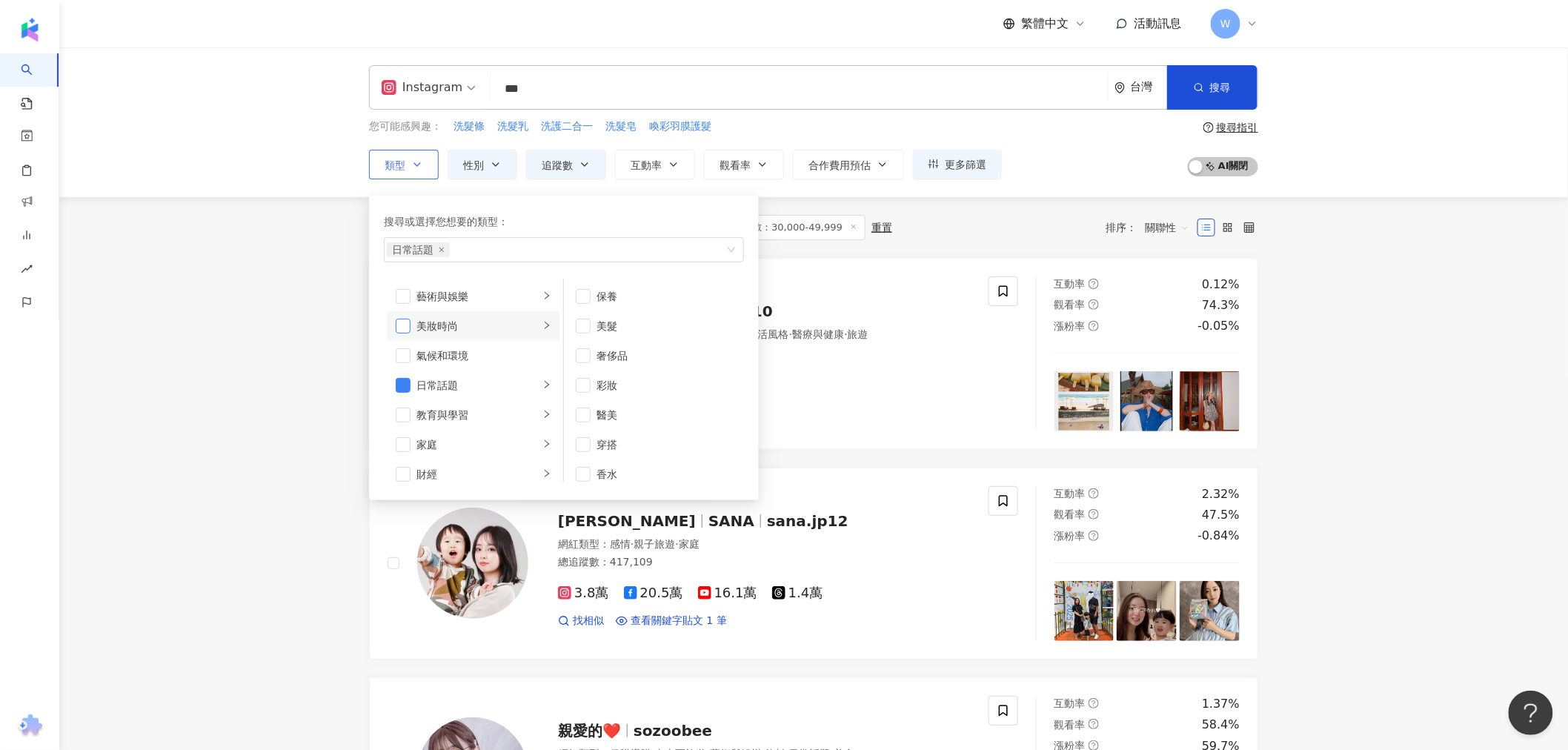
click at [406, 327] on span "button" at bounding box center [403, 325] width 14 height 14
click at [408, 377] on span "button" at bounding box center [403, 375] width 14 height 14
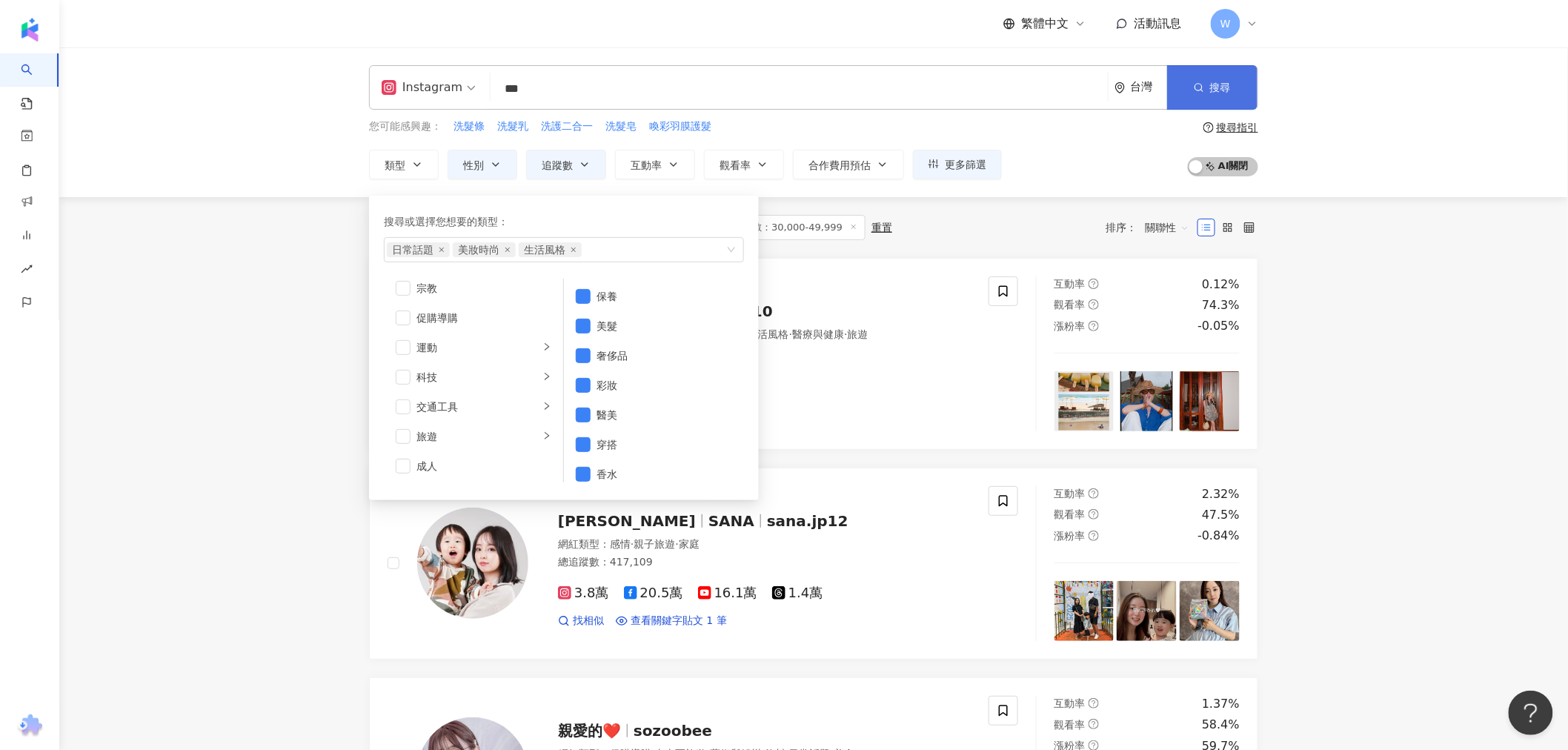
click at [1232, 78] on button "搜尋" at bounding box center [1212, 87] width 91 height 44
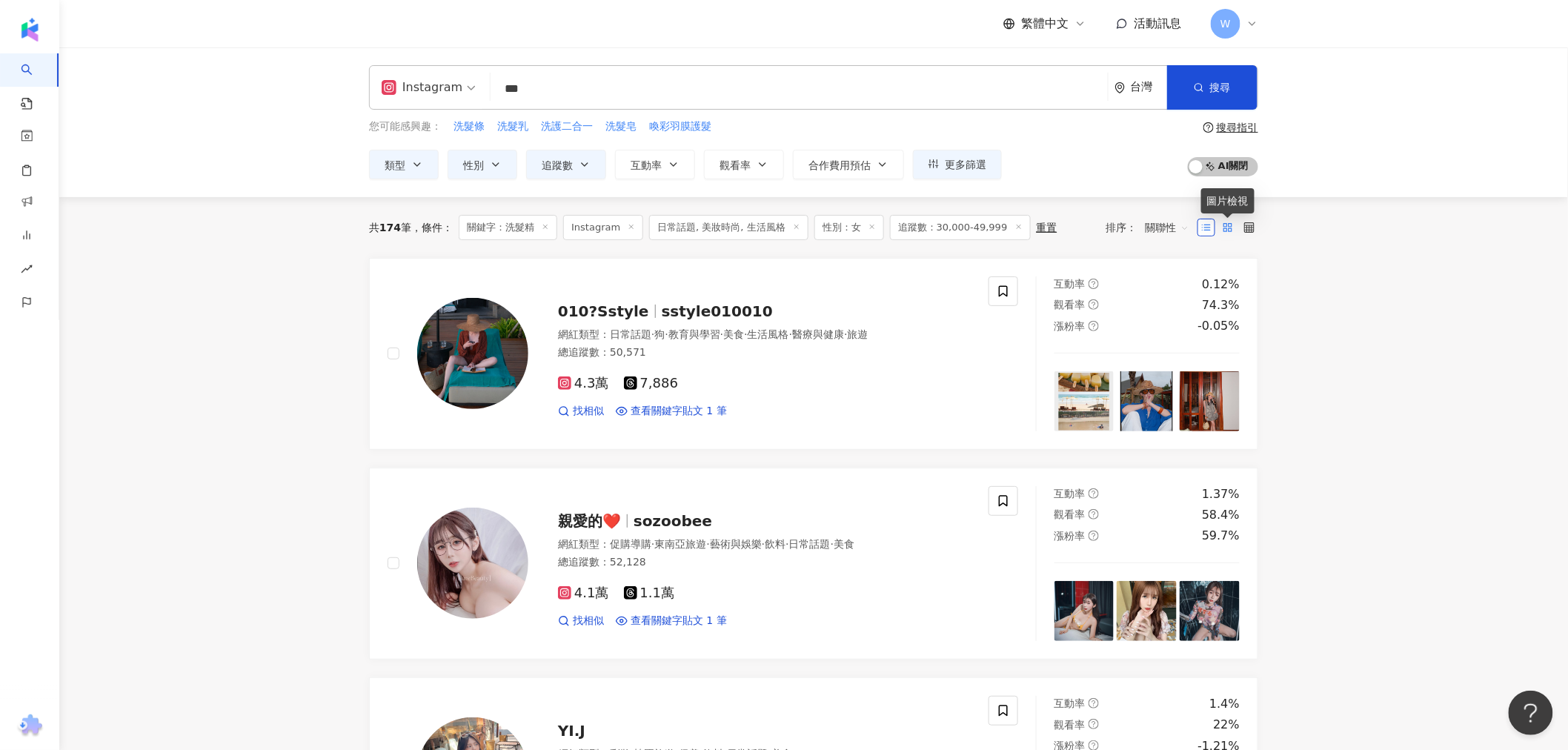
click at [1227, 247] on div "共 174 筆 條件 ： 關鍵字：洗髮精 Instagram 日常話題, 美妝時尚, 生活風格 性別：女 追蹤數：30,000-49,999 重置 排序： 關…" at bounding box center [814, 228] width 889 height 61
click at [1225, 232] on icon at bounding box center [1228, 227] width 11 height 11
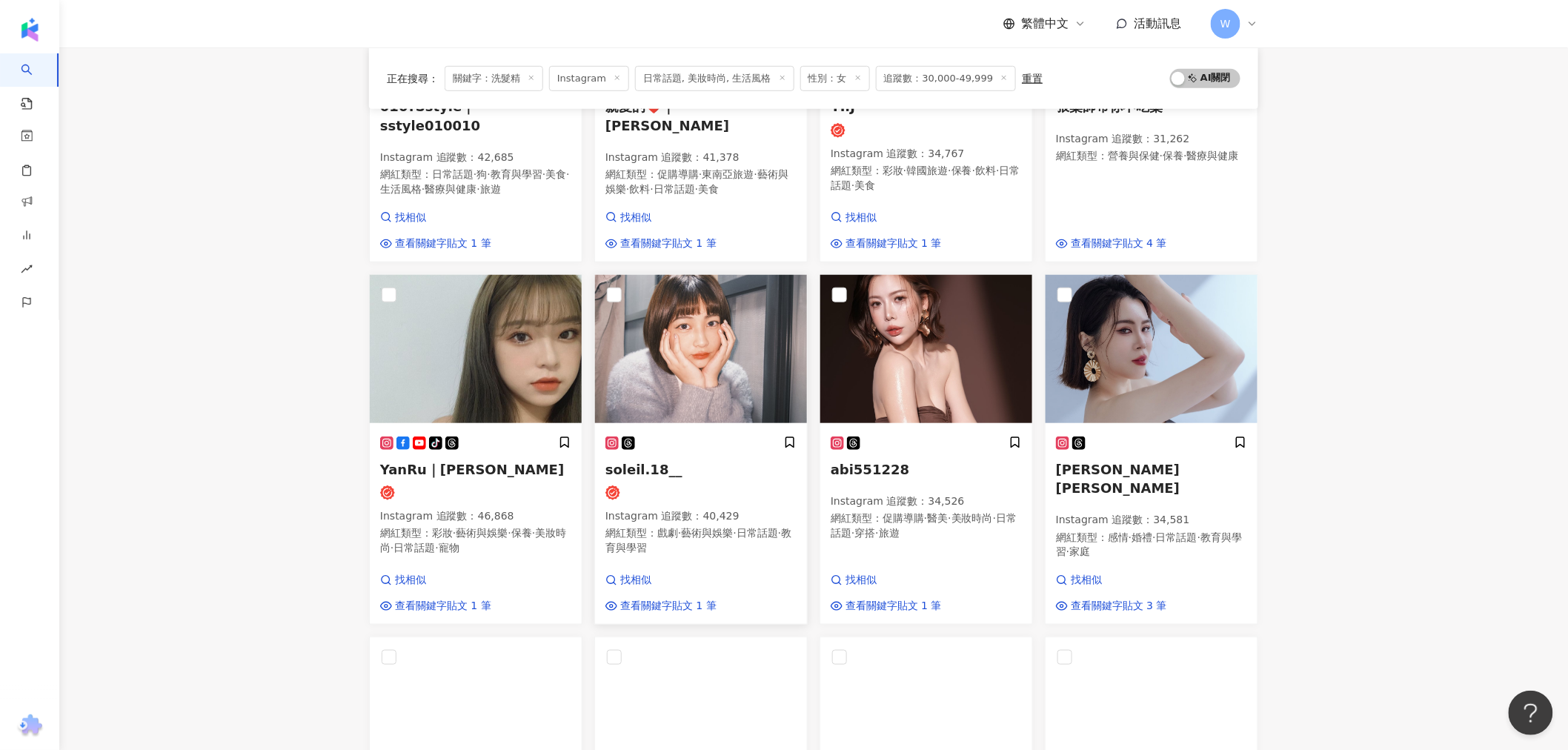
scroll to position [494, 0]
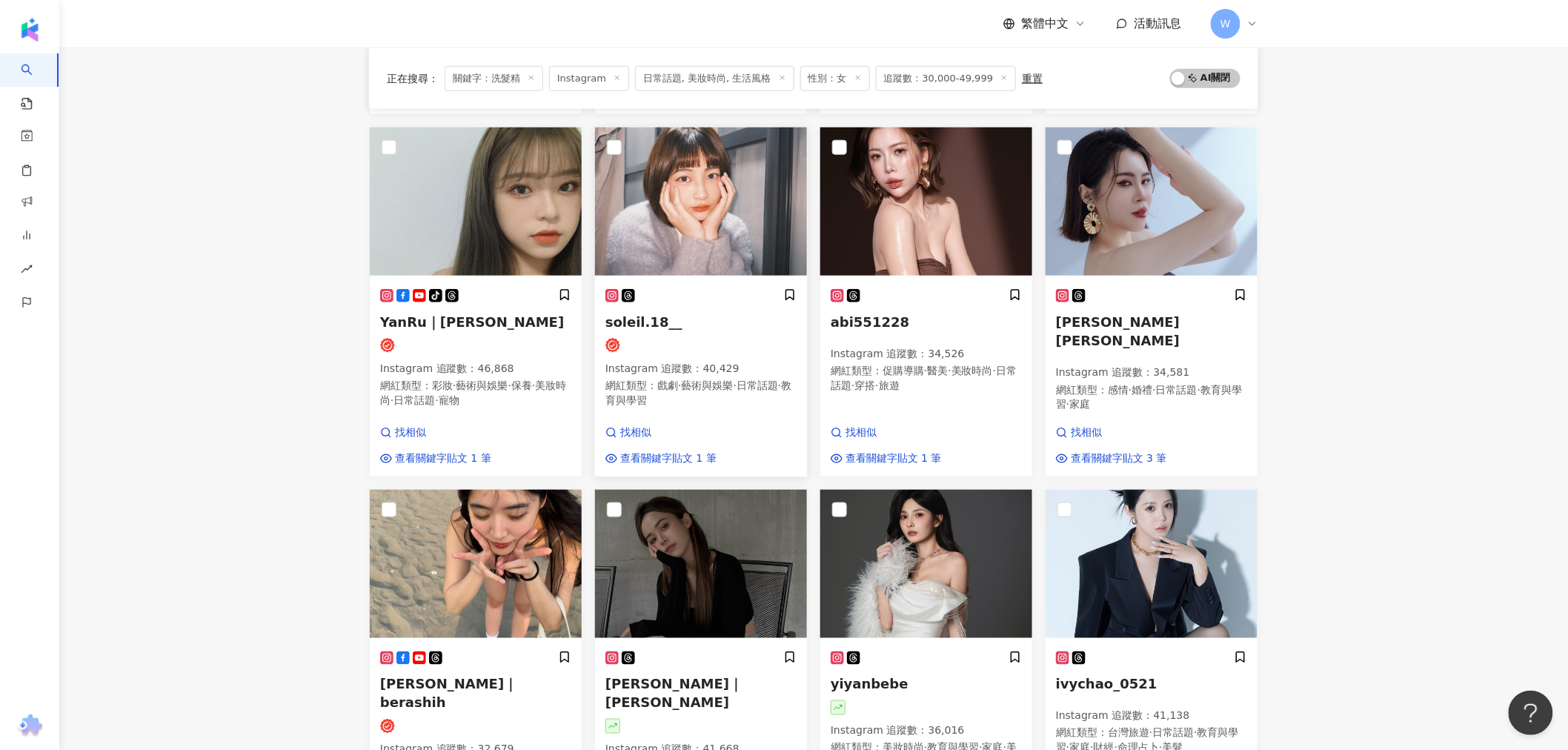
click at [684, 217] on img at bounding box center [701, 201] width 212 height 148
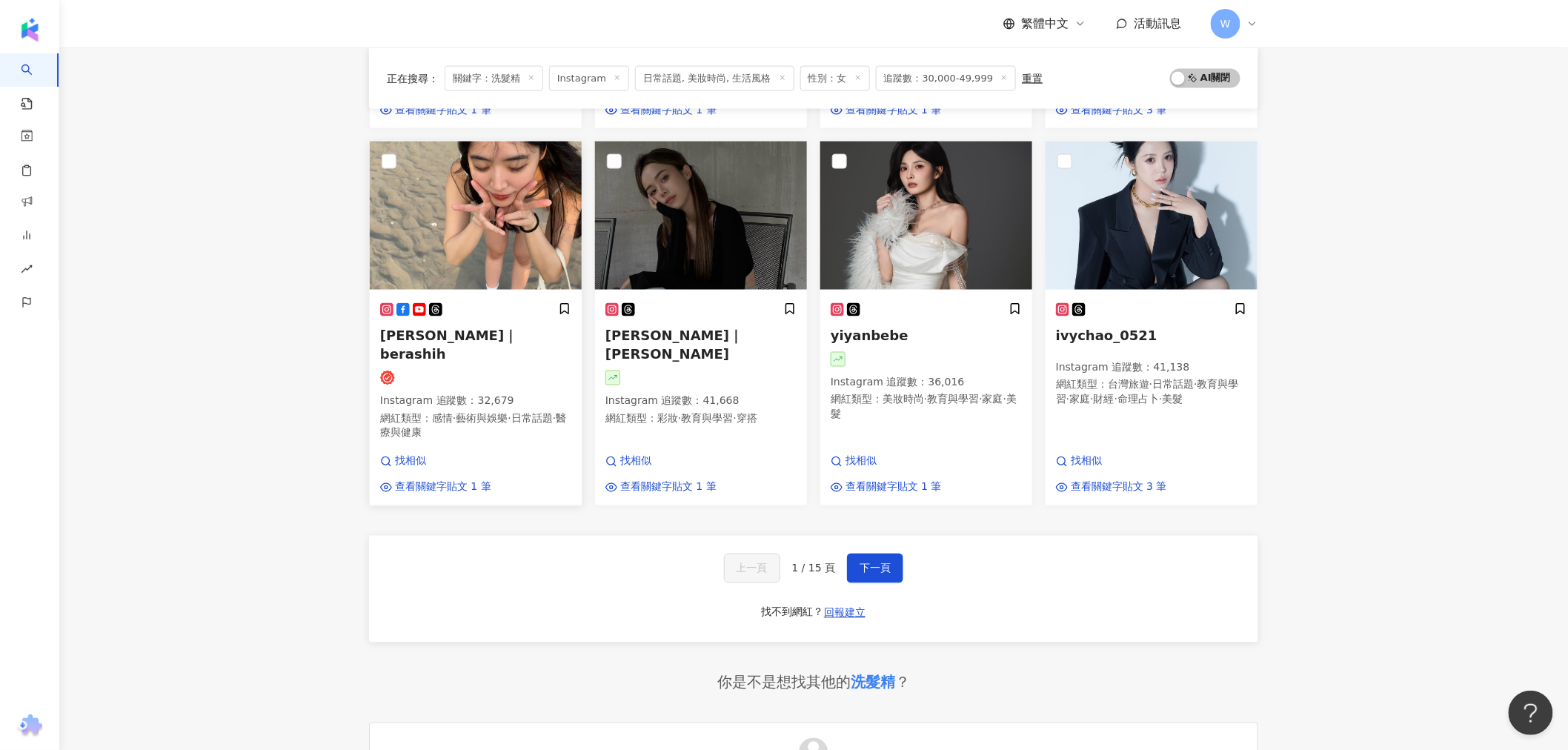
scroll to position [824, 0]
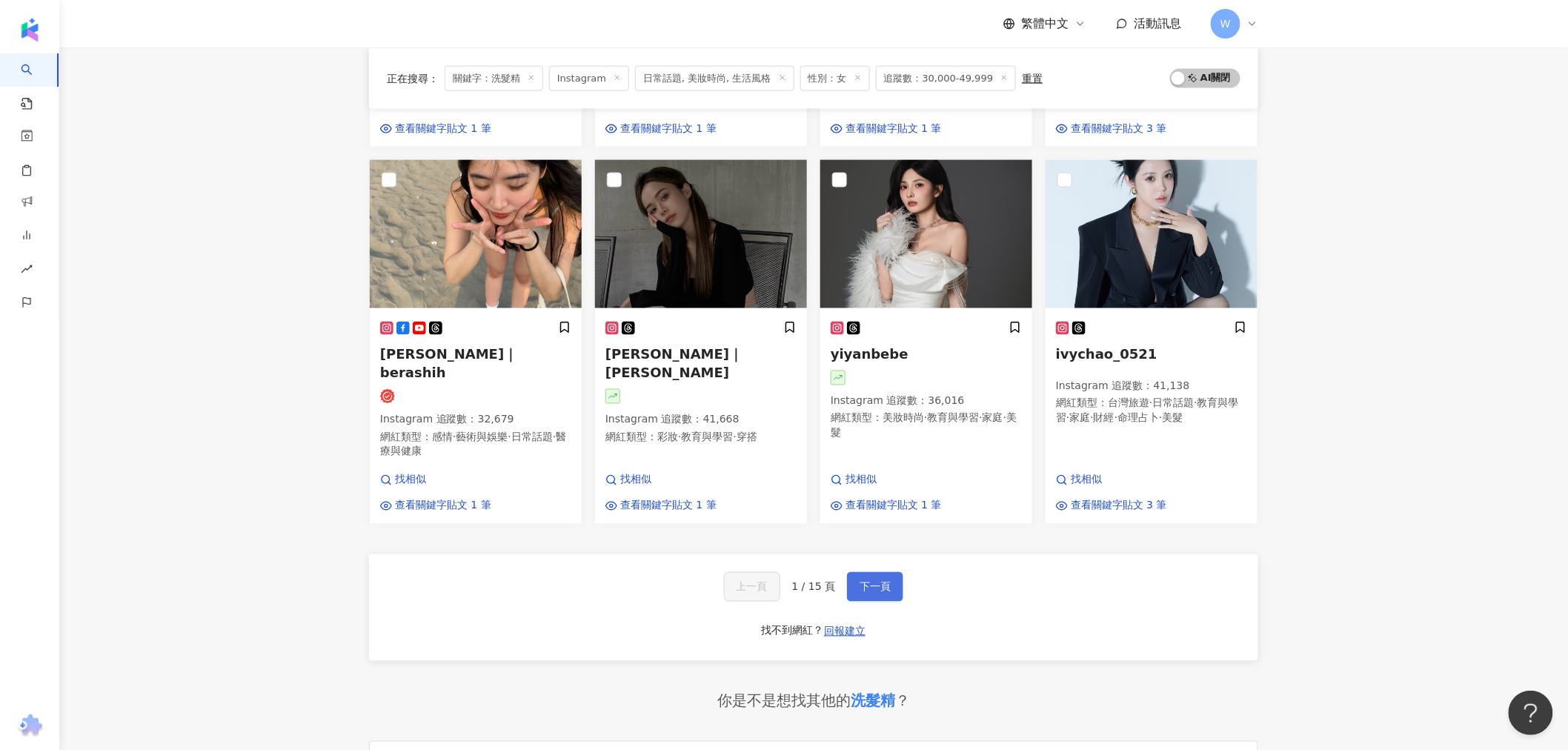
click at [878, 572] on button "下一頁" at bounding box center [875, 586] width 56 height 30
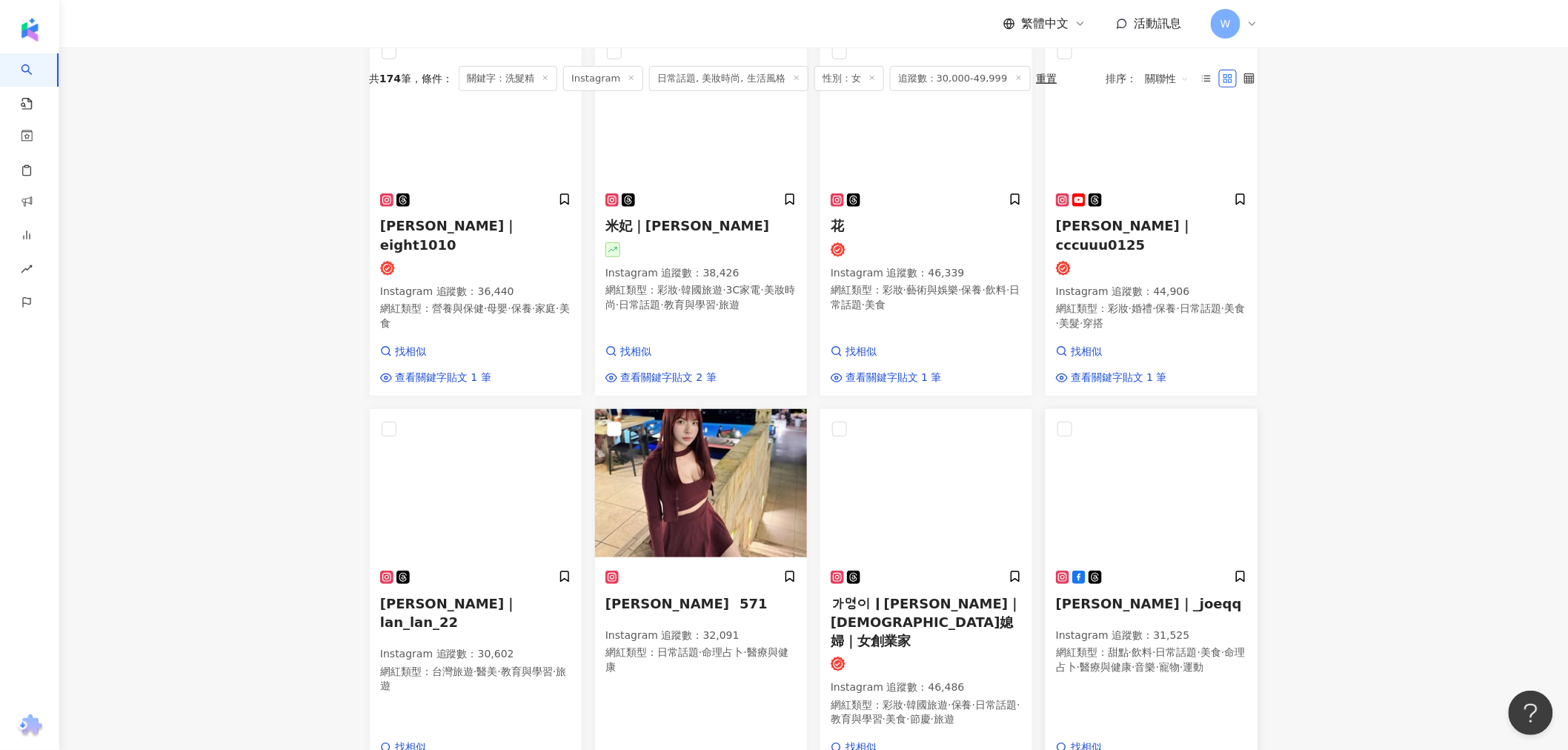
scroll to position [0, 0]
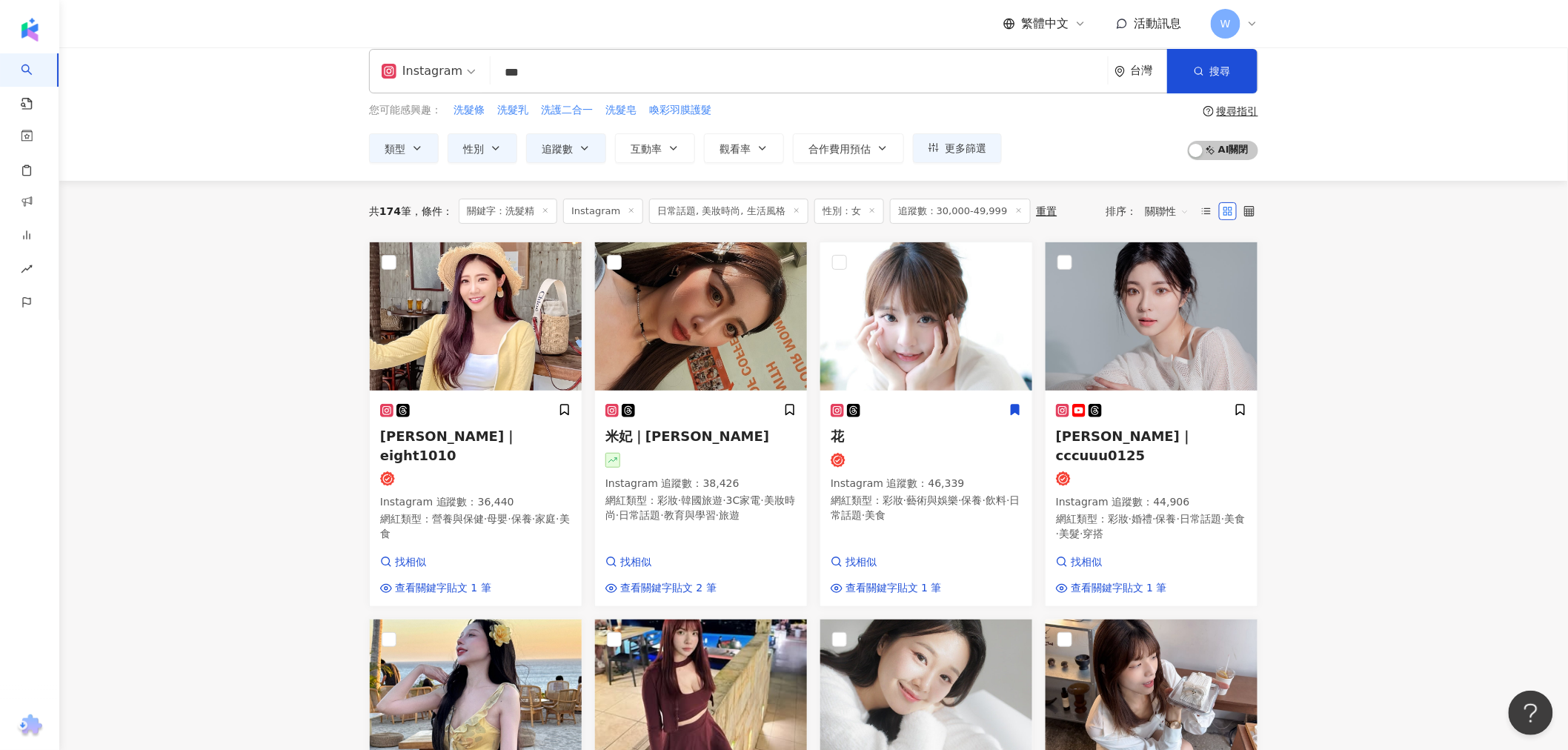
drag, startPoint x: 1350, startPoint y: 315, endPoint x: 1359, endPoint y: 358, distance: 43.9
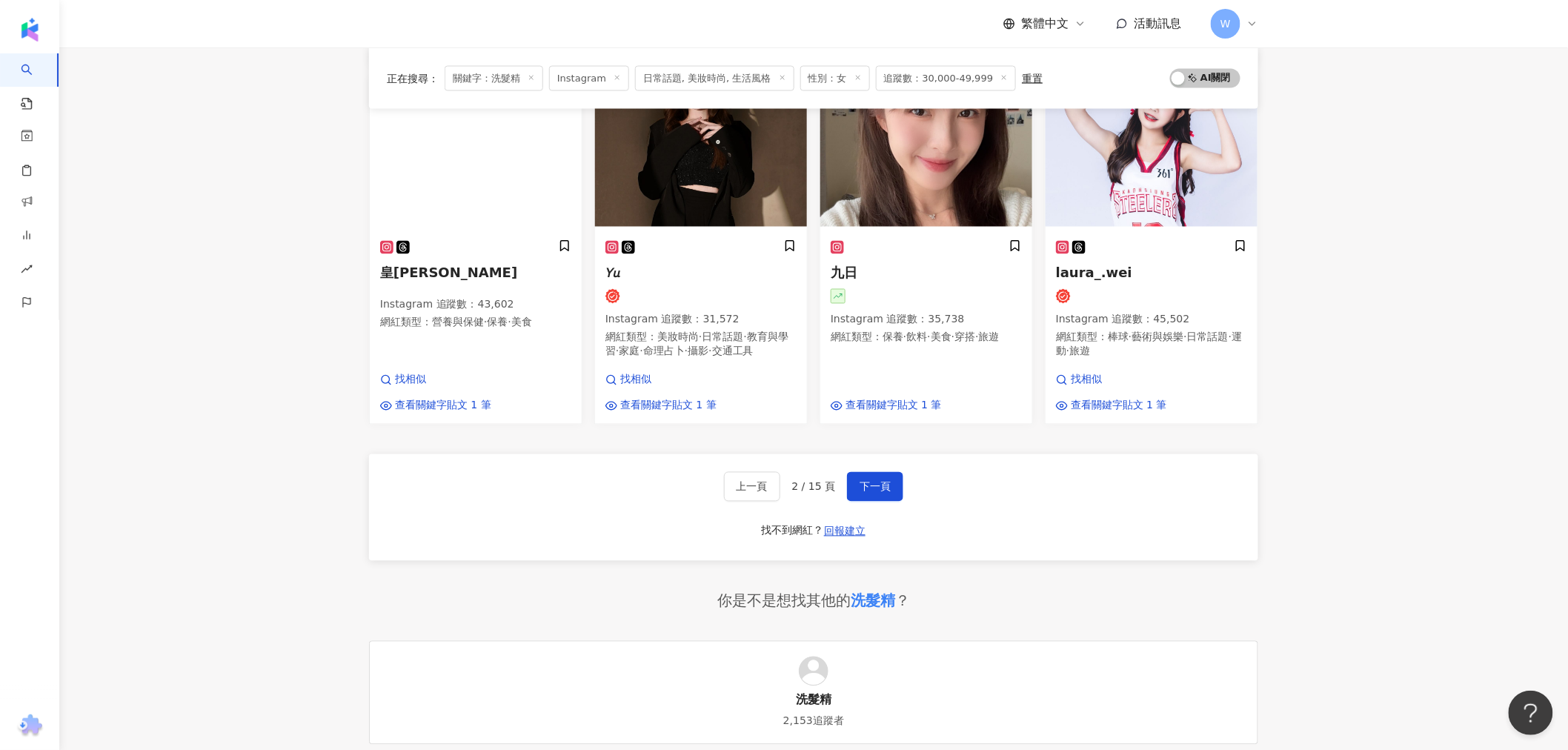
scroll to position [954, 0]
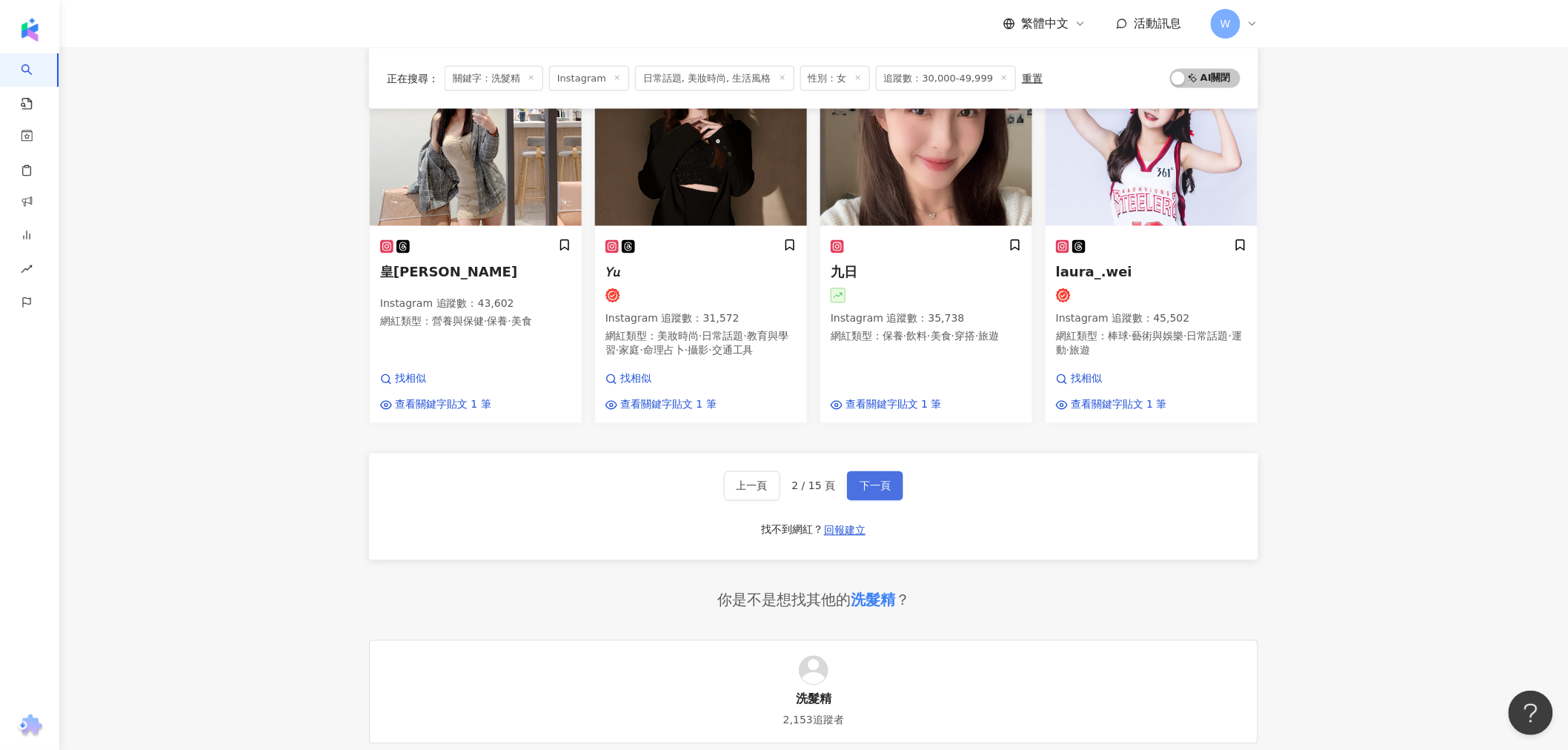
click at [884, 488] on span "下一頁" at bounding box center [875, 486] width 32 height 11
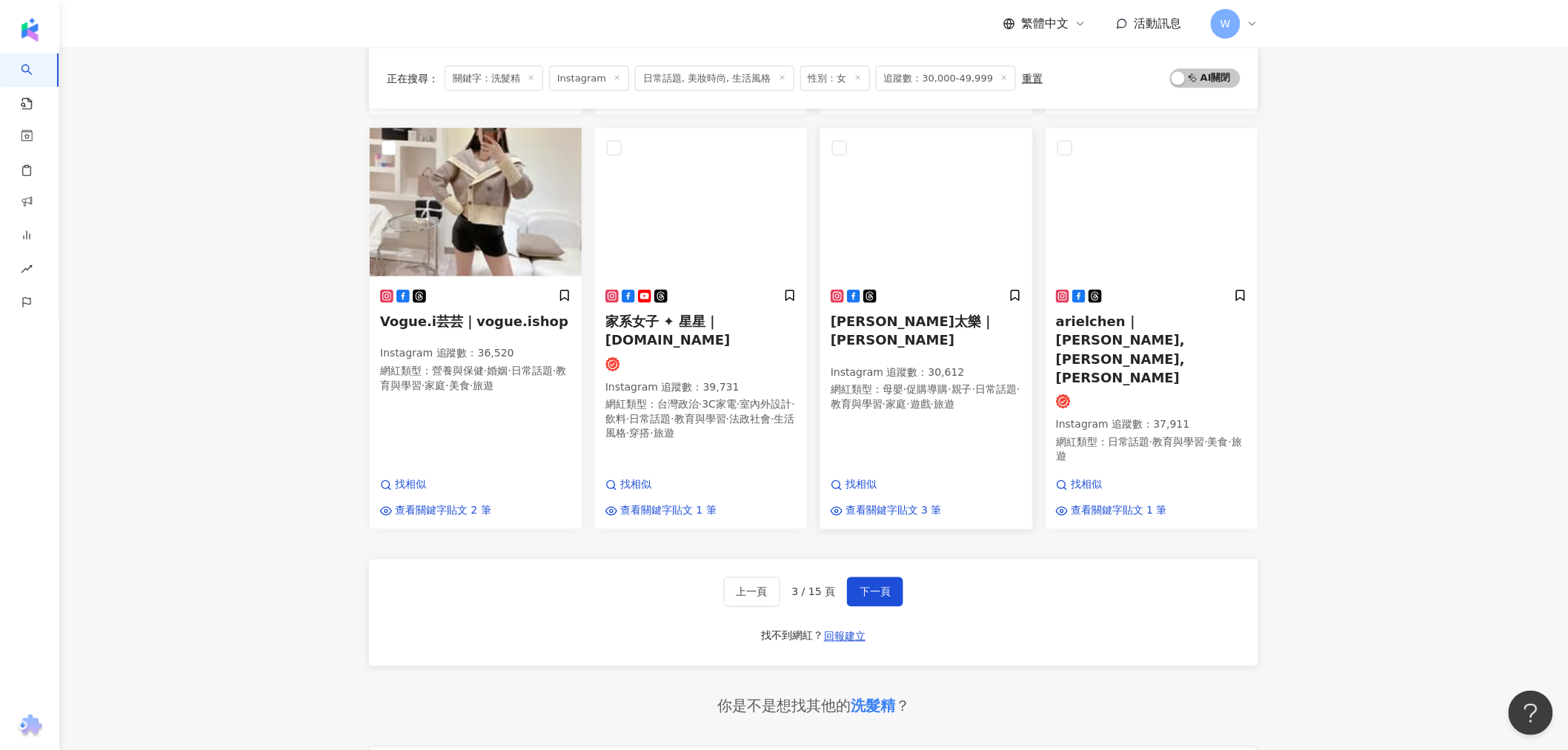
scroll to position [793, 0]
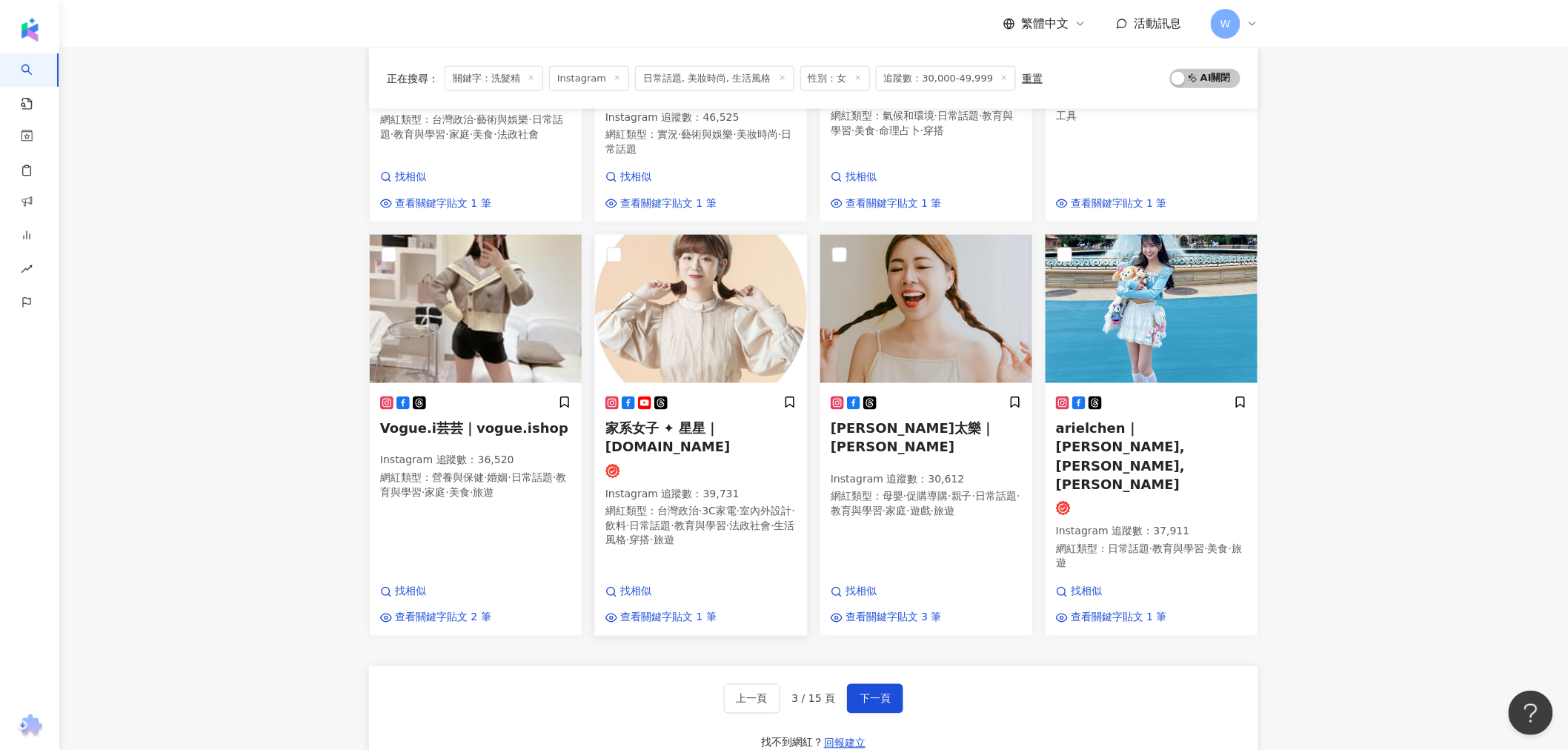
click at [728, 304] on img at bounding box center [701, 309] width 212 height 148
click at [929, 424] on div "莉芙太樂｜Livftyler Instagram 追蹤數 ： 30,612 網紅類型 ： 母嬰 · 促購導購 · 親子 · 日常話題 · 教育與學習 · 家庭…" at bounding box center [926, 464] width 191 height 137
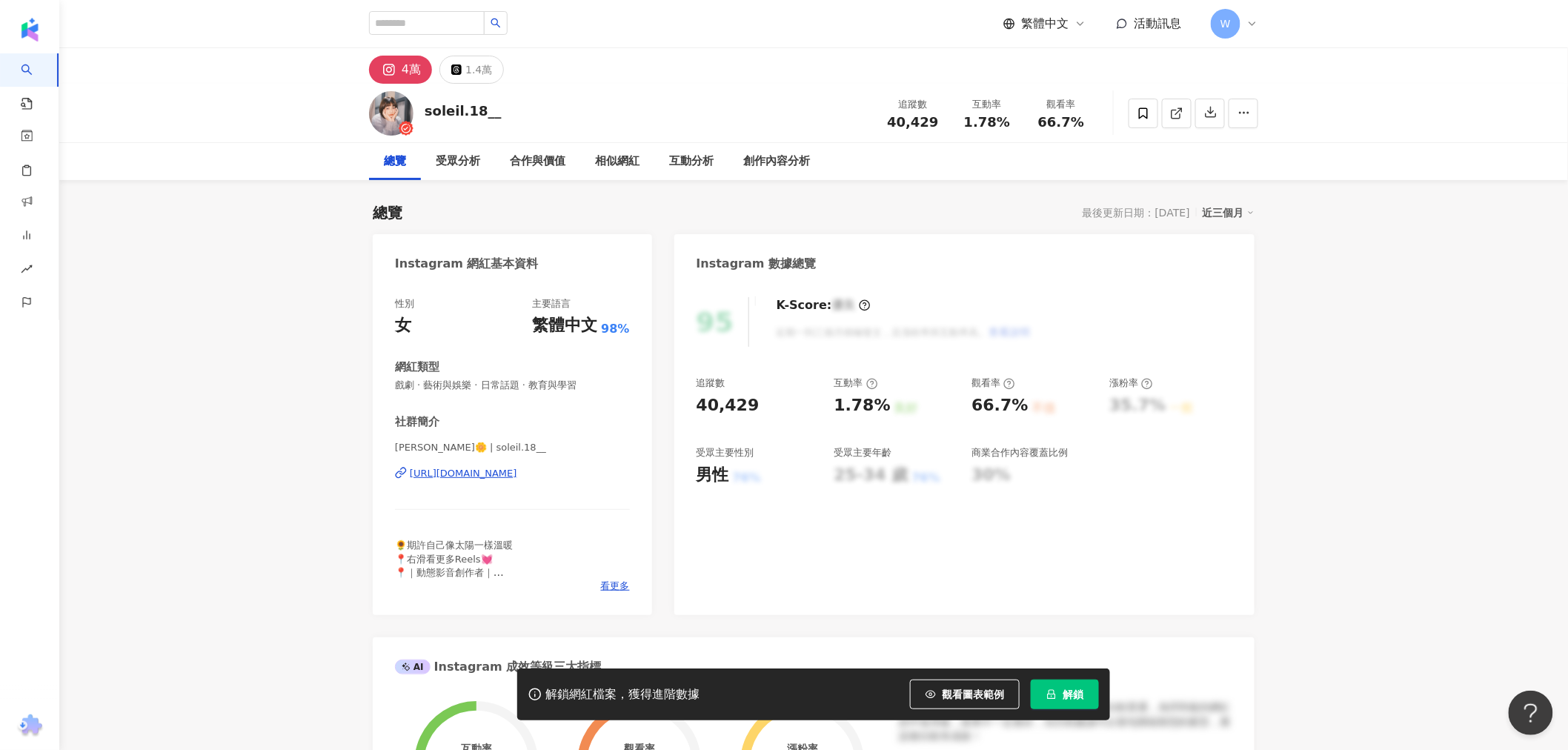
click at [517, 470] on div "https://www.instagram.com/soleil.18__/" at bounding box center [464, 474] width 107 height 13
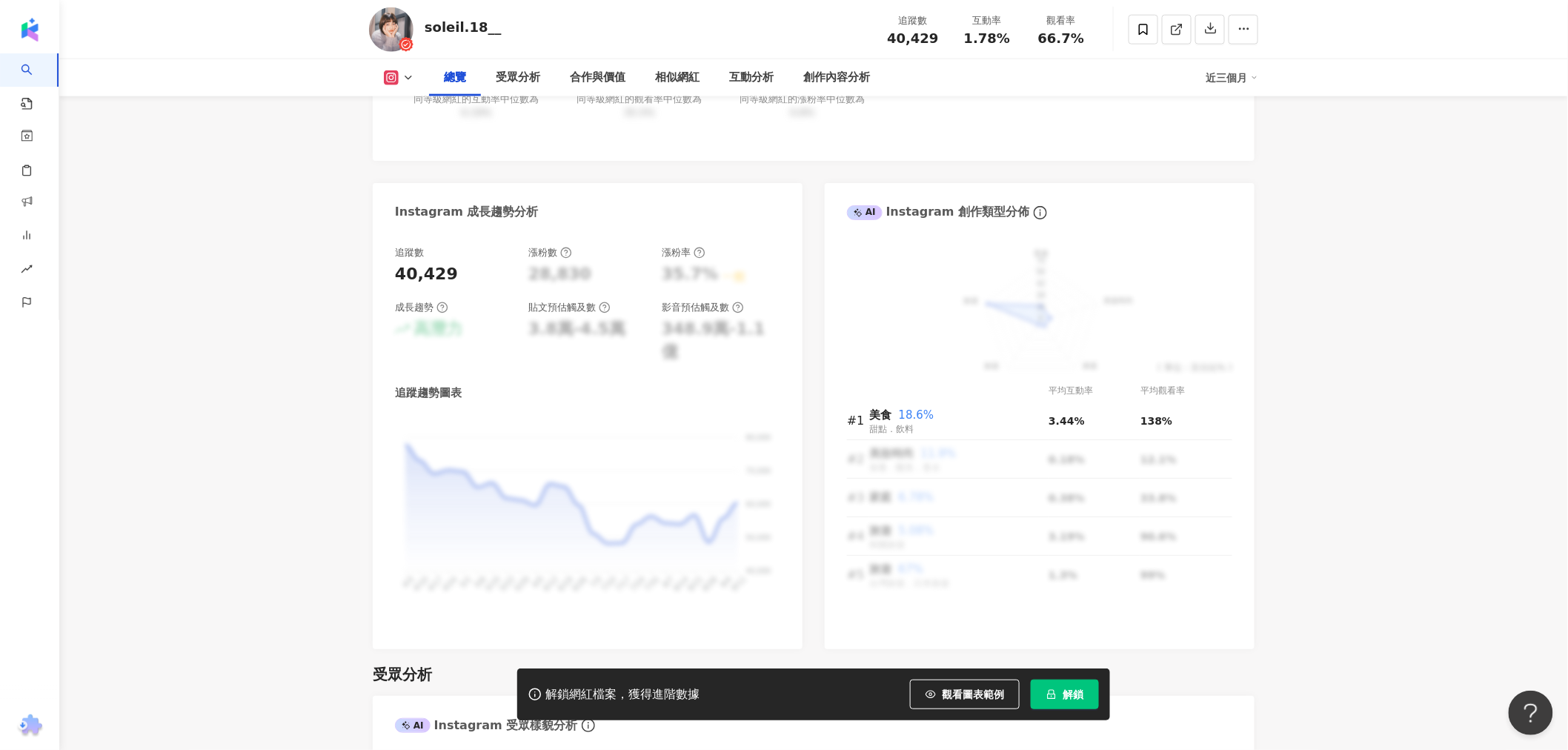
scroll to position [741, 0]
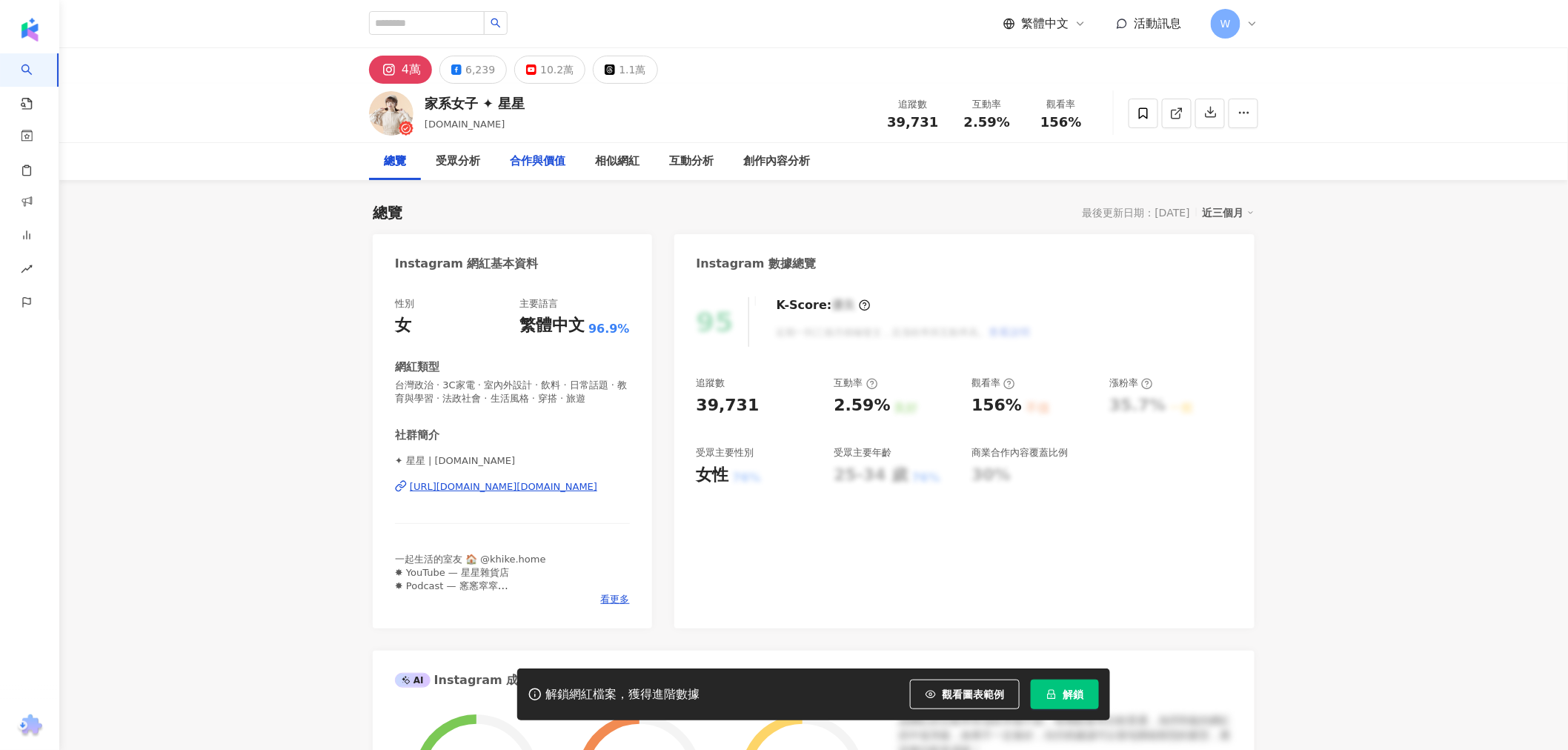
click at [553, 489] on div "[URL][DOMAIN_NAME][DOMAIN_NAME]" at bounding box center [504, 487] width 187 height 13
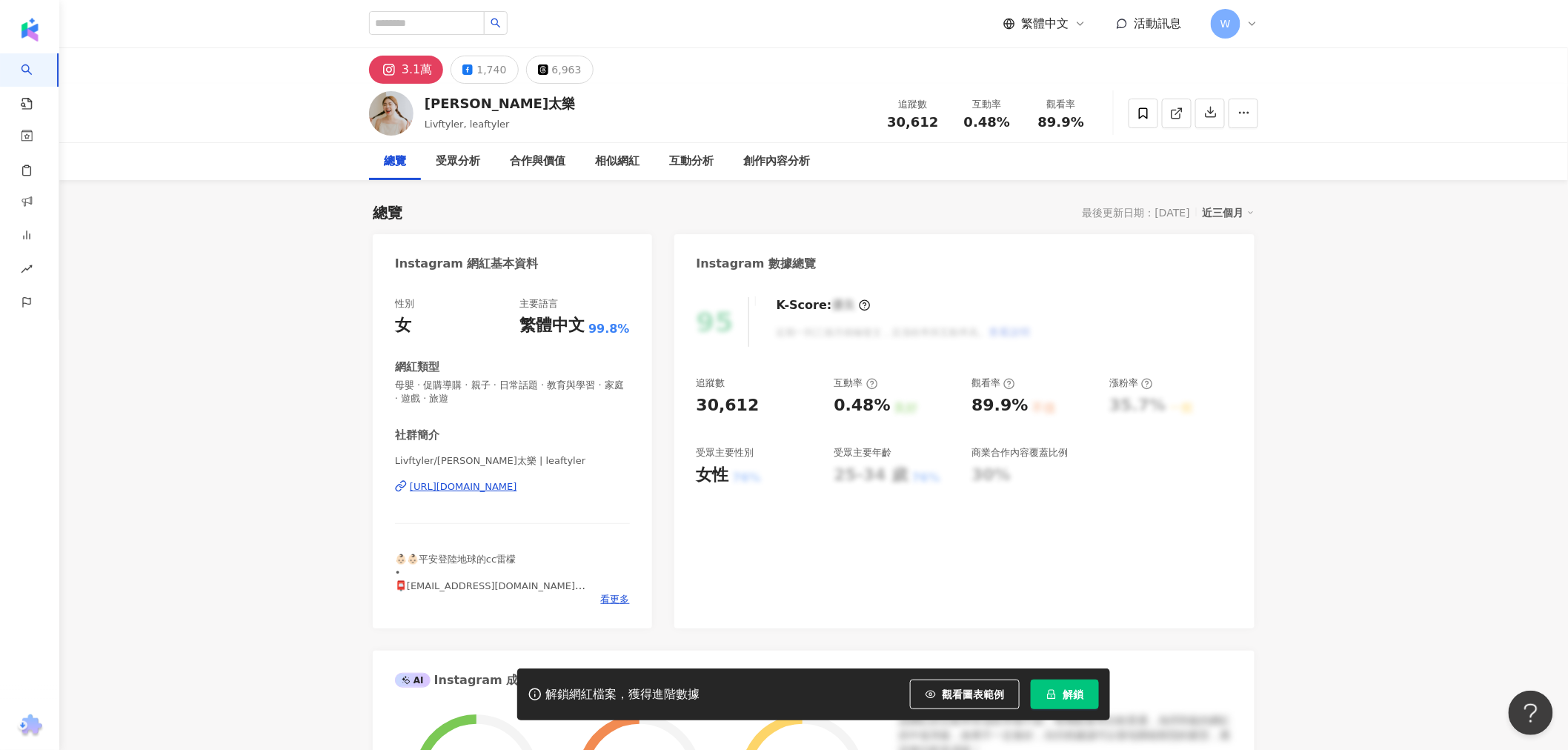
click at [517, 492] on div "[URL][DOMAIN_NAME]" at bounding box center [464, 487] width 107 height 13
